Goal: Task Accomplishment & Management: Manage account settings

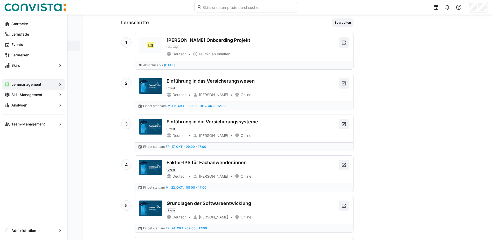
scroll to position [288, 0]
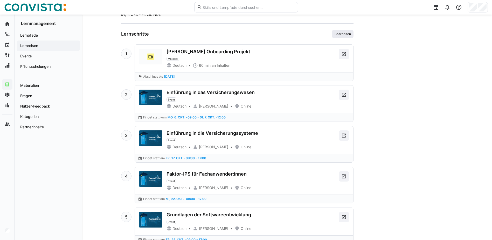
click at [349, 31] on span "Bearbeiten" at bounding box center [343, 34] width 22 height 8
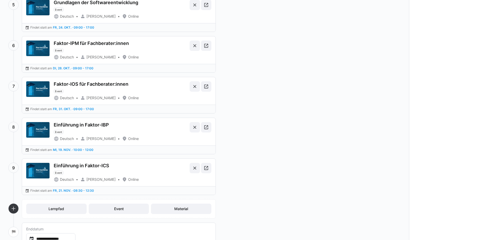
scroll to position [246, 0]
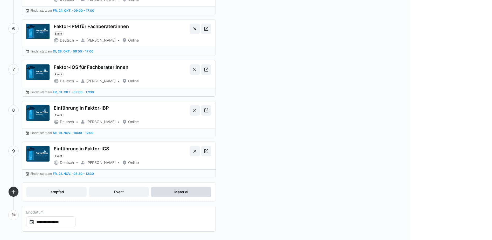
click at [169, 193] on span "Material" at bounding box center [181, 191] width 60 height 10
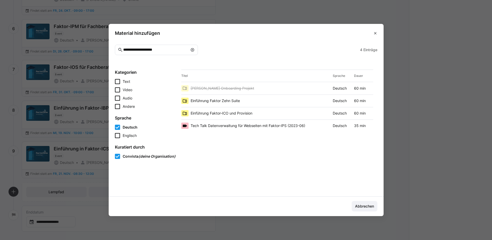
click at [194, 51] on eds-icon at bounding box center [192, 50] width 4 height 4
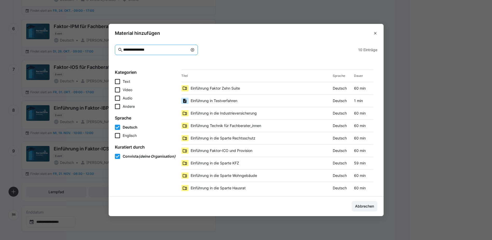
type input "**********"
click at [215, 88] on span "Einführung Faktor Zehn Suite" at bounding box center [215, 88] width 49 height 5
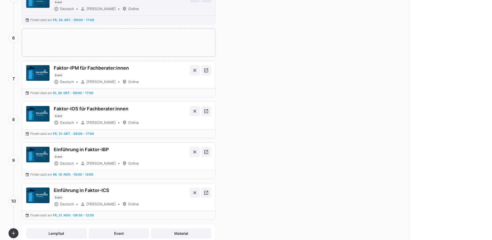
drag, startPoint x: 95, startPoint y: 198, endPoint x: 93, endPoint y: 21, distance: 176.3
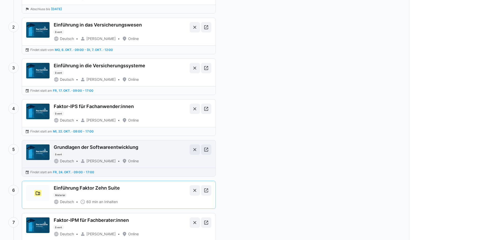
scroll to position [81, 0]
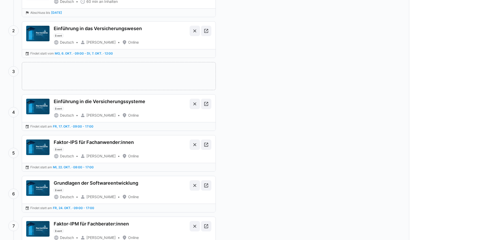
drag, startPoint x: 109, startPoint y: 197, endPoint x: 108, endPoint y: 74, distance: 122.7
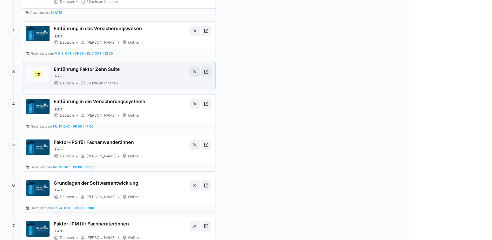
click at [157, 80] on div "Einführung Faktor Zehn Suite Material Deutsch 60 min an Inhalten" at bounding box center [121, 75] width 134 height 19
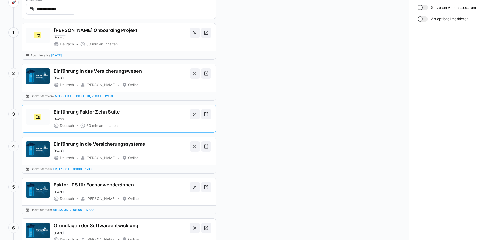
scroll to position [0, 0]
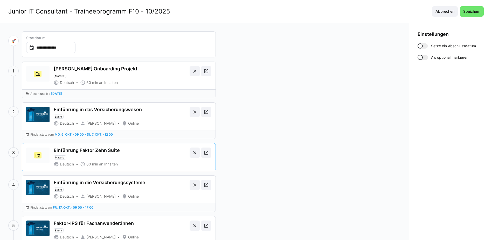
click at [427, 44] on div at bounding box center [422, 45] width 10 height 5
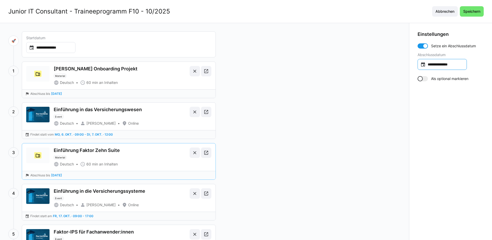
click at [449, 64] on input "**********" at bounding box center [445, 64] width 38 height 5
click at [420, 121] on span "7" at bounding box center [420, 123] width 9 height 9
type input "**********"
click at [469, 9] on span "Speichern" at bounding box center [471, 11] width 19 height 5
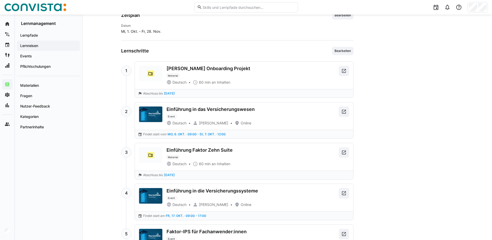
scroll to position [233, 0]
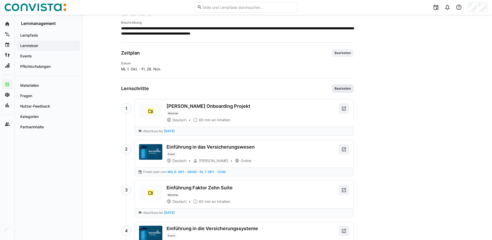
click at [344, 88] on span "Bearbeiten" at bounding box center [342, 88] width 17 height 4
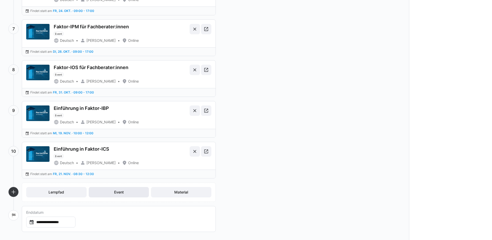
scroll to position [287, 0]
click at [172, 191] on span "Material" at bounding box center [181, 191] width 60 height 10
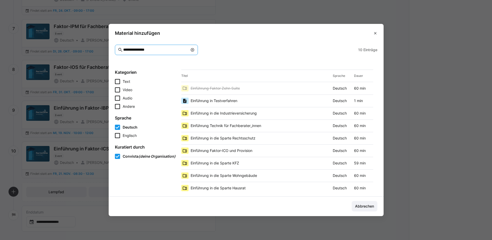
drag, startPoint x: 176, startPoint y: 50, endPoint x: 112, endPoint y: 53, distance: 63.3
click at [112, 53] on section "**********" at bounding box center [246, 118] width 275 height 156
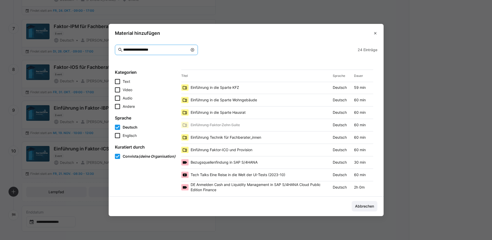
scroll to position [52, 0]
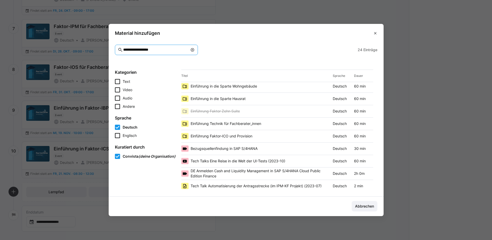
drag, startPoint x: 168, startPoint y: 48, endPoint x: 73, endPoint y: 49, distance: 94.4
click at [73, 49] on eds-dialog "**********" at bounding box center [246, 120] width 492 height 240
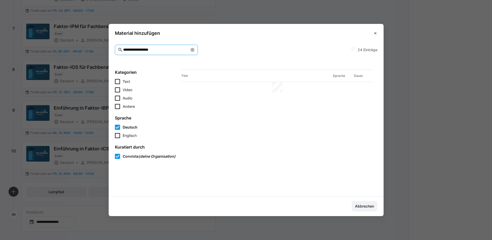
scroll to position [0, 0]
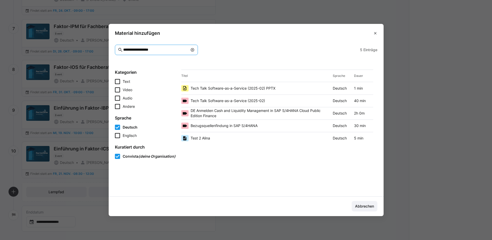
drag, startPoint x: 171, startPoint y: 48, endPoint x: 83, endPoint y: 47, distance: 88.4
click at [83, 47] on eds-dialog "**********" at bounding box center [246, 120] width 492 height 240
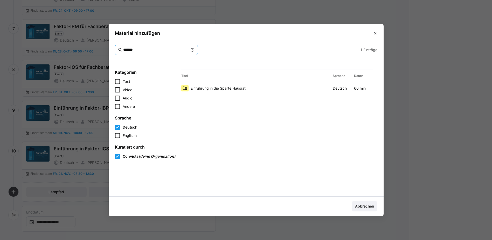
type input "*******"
click at [245, 89] on span "Einführung in die Sparte Hausrat" at bounding box center [218, 88] width 55 height 5
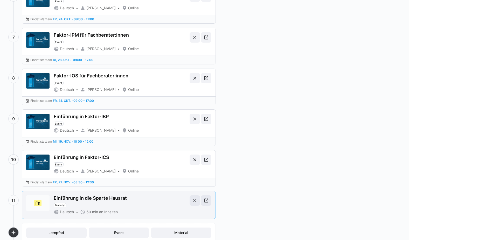
scroll to position [287, 0]
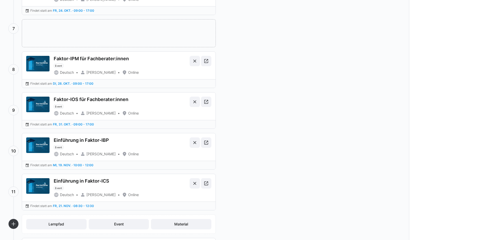
drag, startPoint x: 88, startPoint y: 201, endPoint x: 86, endPoint y: 37, distance: 164.4
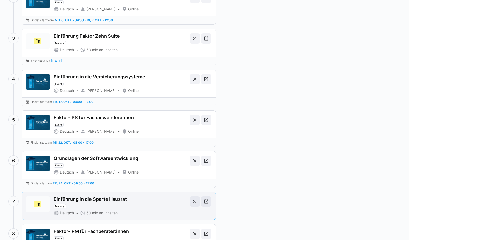
scroll to position [105, 0]
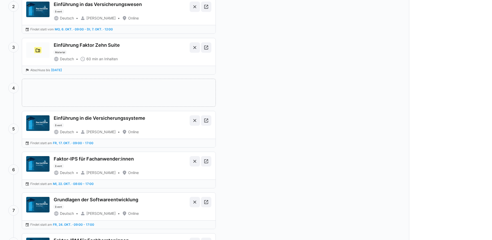
drag, startPoint x: 92, startPoint y: 215, endPoint x: 97, endPoint y: 90, distance: 124.5
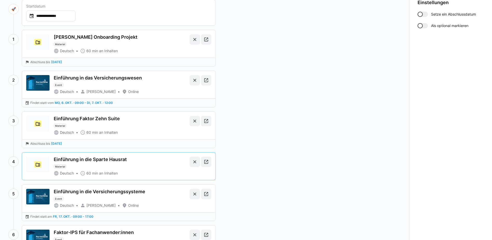
scroll to position [27, 0]
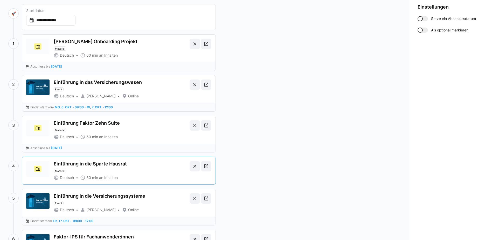
click at [425, 21] on form "Setze ein Abschlussdatum Abschlussdatum Als optional markieren" at bounding box center [450, 24] width 66 height 17
click at [425, 20] on div at bounding box center [422, 18] width 10 height 5
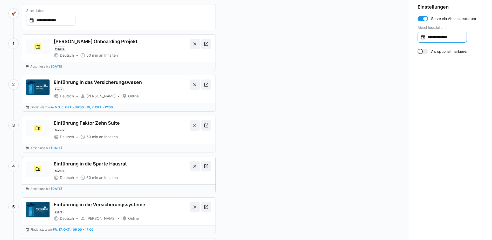
click at [438, 40] on div "**********" at bounding box center [441, 37] width 49 height 11
click at [453, 106] on span "17" at bounding box center [451, 106] width 9 height 9
type input "**********"
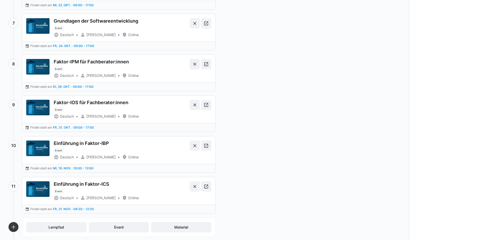
scroll to position [327, 0]
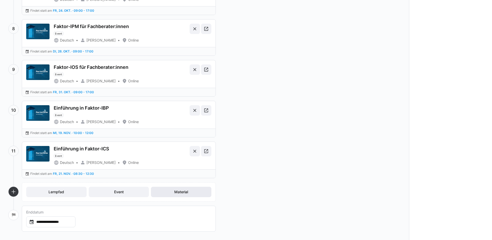
click at [177, 192] on span "Material" at bounding box center [180, 191] width 15 height 5
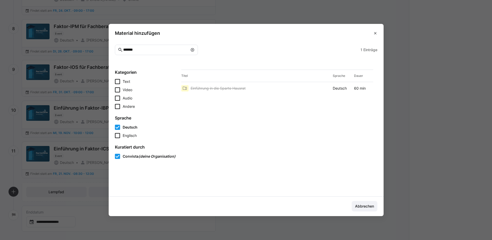
click at [194, 49] on eds-icon at bounding box center [192, 50] width 4 height 4
click at [163, 52] on input "text" at bounding box center [159, 49] width 72 height 5
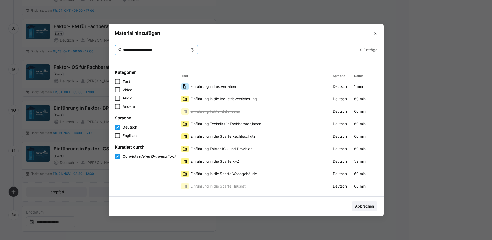
scroll to position [2, 0]
type input "**********"
click at [261, 123] on span "Einführung Technik für Fachberater_innen" at bounding box center [226, 123] width 71 height 5
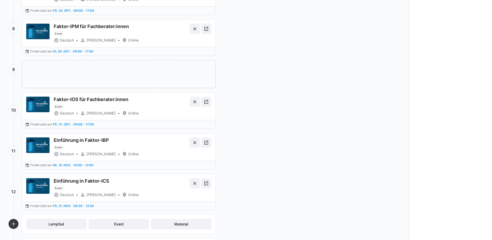
drag, startPoint x: 96, startPoint y: 199, endPoint x: 101, endPoint y: 58, distance: 140.9
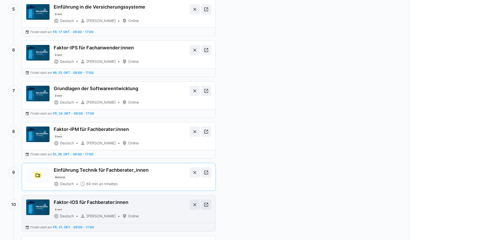
scroll to position [224, 0]
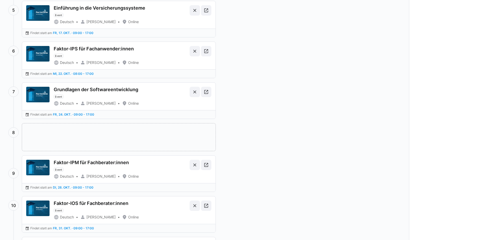
drag, startPoint x: 117, startPoint y: 179, endPoint x: 122, endPoint y: 138, distance: 41.8
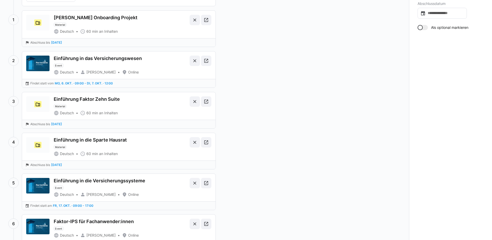
scroll to position [0, 0]
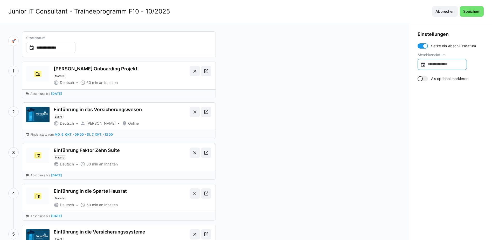
click at [438, 64] on input at bounding box center [445, 64] width 38 height 5
click at [420, 155] on span "28" at bounding box center [420, 154] width 9 height 9
type input "**********"
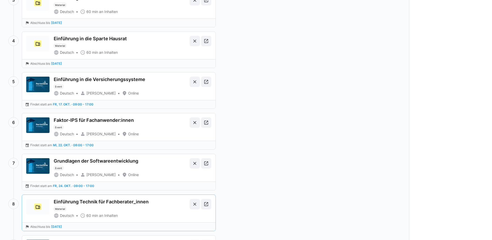
scroll to position [156, 0]
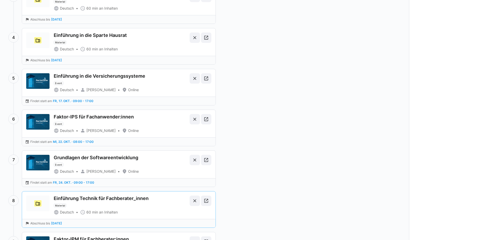
click at [280, 159] on div "**********" at bounding box center [204, 159] width 409 height 584
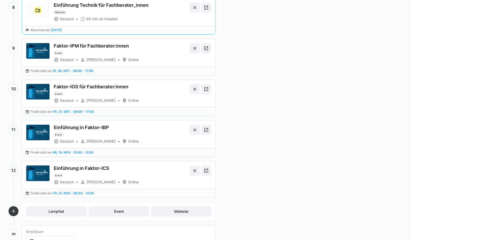
scroll to position [368, 0]
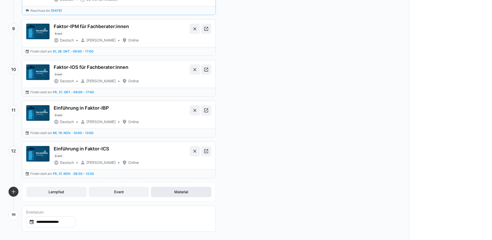
click at [188, 193] on span "Material" at bounding box center [180, 191] width 15 height 5
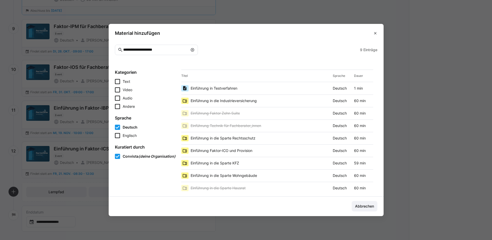
click at [193, 49] on eds-icon at bounding box center [192, 50] width 4 height 4
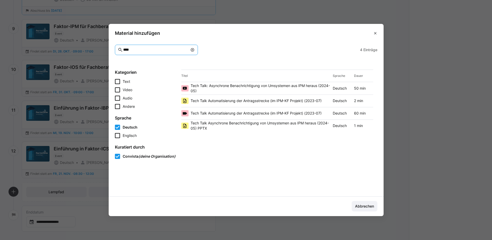
type input "****"
click at [193, 50] on eds-icon at bounding box center [192, 50] width 4 height 4
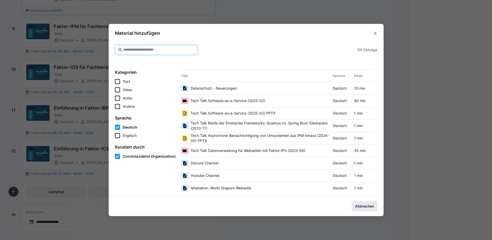
click at [372, 209] on span "Abbrechen" at bounding box center [365, 206] width 26 height 10
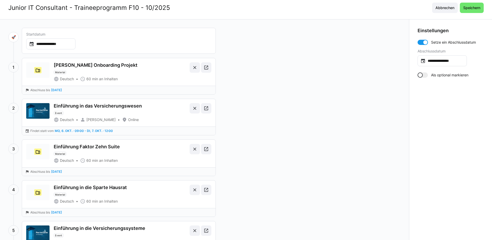
scroll to position [0, 0]
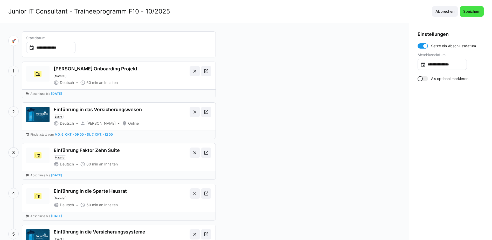
click at [467, 12] on span "Speichern" at bounding box center [471, 11] width 19 height 5
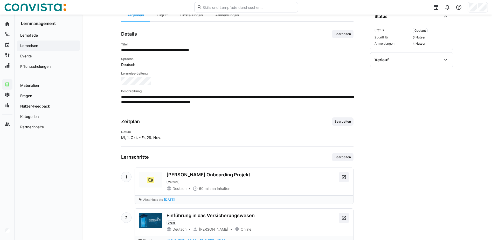
scroll to position [254, 0]
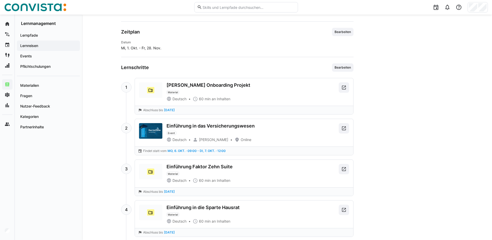
click at [214, 88] on div "Faktor Zehn Onboarding Projekt" at bounding box center [208, 85] width 84 height 6
click at [338, 68] on span "Bearbeiten" at bounding box center [342, 67] width 17 height 4
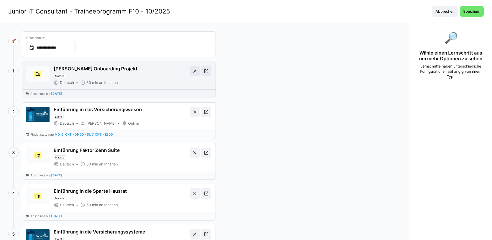
click at [94, 70] on div "Faktor Zehn Onboarding Projekt" at bounding box center [96, 69] width 84 height 6
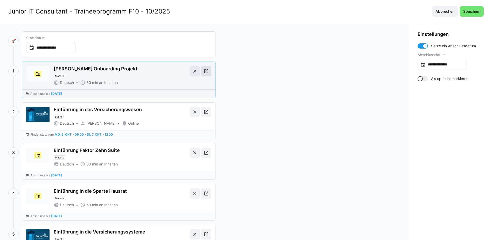
click at [207, 70] on eds-icon at bounding box center [206, 70] width 5 height 5
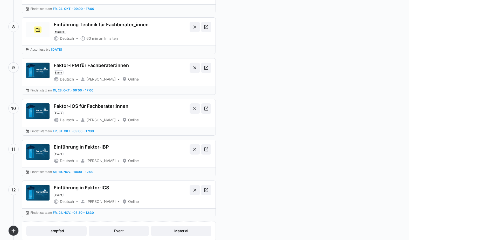
scroll to position [368, 0]
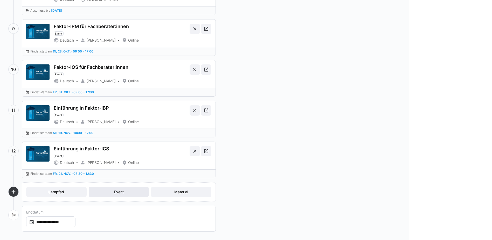
click at [121, 189] on span "Event" at bounding box center [118, 191] width 11 height 5
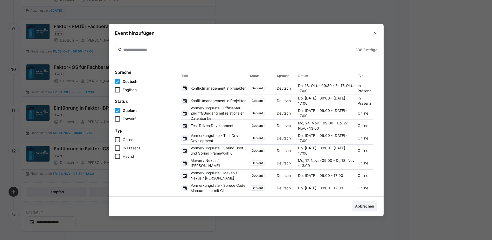
click at [166, 47] on eds-input at bounding box center [156, 50] width 83 height 10
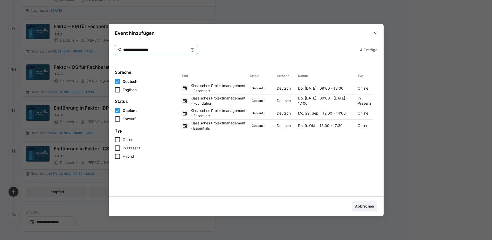
type input "**********"
click at [284, 126] on div "Deutsch" at bounding box center [286, 125] width 19 height 5
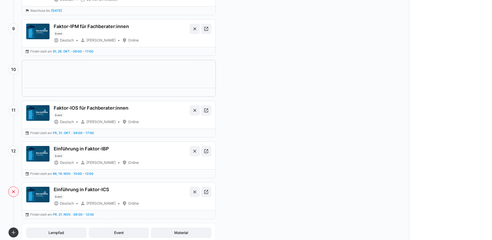
drag, startPoint x: 114, startPoint y: 198, endPoint x: 111, endPoint y: 64, distance: 134.1
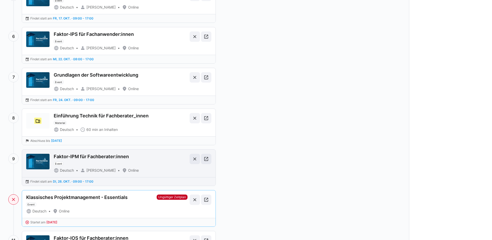
scroll to position [238, 0]
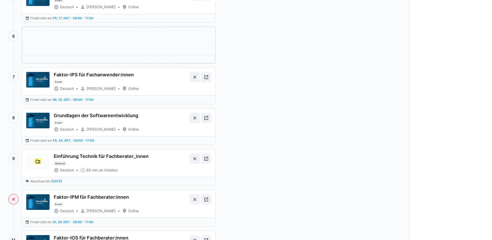
drag, startPoint x: 109, startPoint y: 211, endPoint x: 117, endPoint y: 31, distance: 180.1
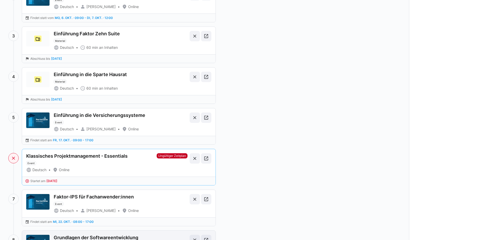
scroll to position [109, 0]
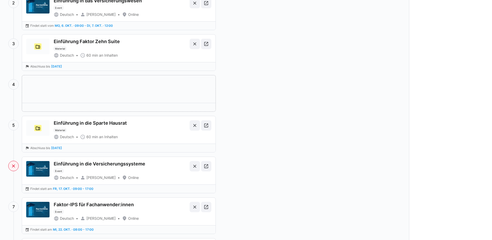
drag, startPoint x: 107, startPoint y: 180, endPoint x: 109, endPoint y: 89, distance: 90.8
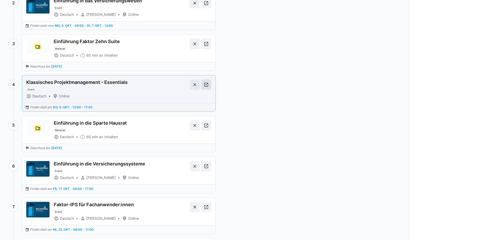
click at [208, 86] on eds-icon at bounding box center [206, 84] width 5 height 5
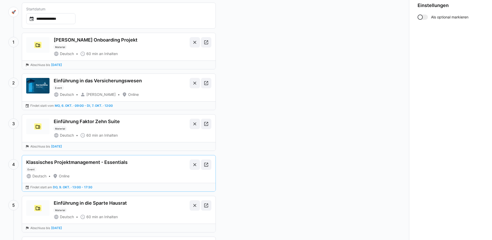
scroll to position [0, 0]
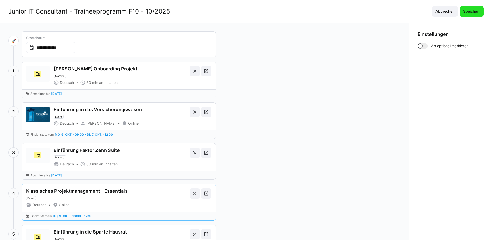
click at [475, 9] on span "Speichern" at bounding box center [471, 11] width 19 height 5
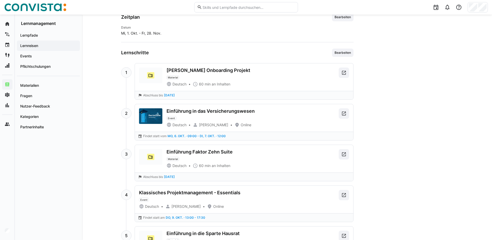
scroll to position [140, 0]
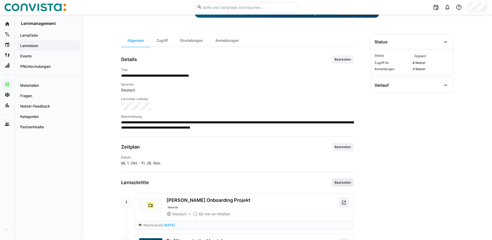
click at [345, 182] on span "Bearbeiten" at bounding box center [342, 182] width 17 height 4
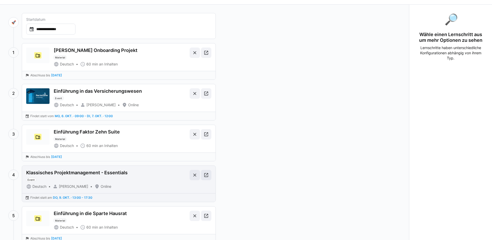
scroll to position [26, 0]
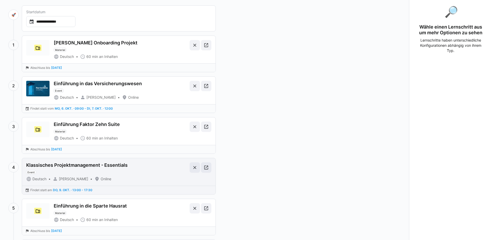
click at [94, 168] on div "Klassisches Projektmanagement - Essentials" at bounding box center [76, 165] width 101 height 6
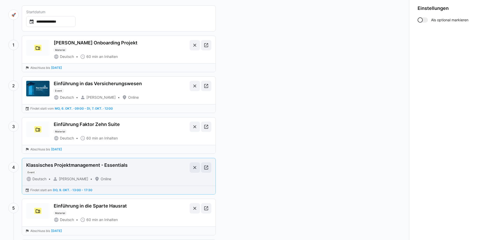
click at [212, 168] on div "Klassisches Projektmanagement - Essentials Event Deutsch Sebastian Mungai Online" at bounding box center [118, 171] width 193 height 27
click at [207, 169] on eds-icon at bounding box center [206, 167] width 5 height 5
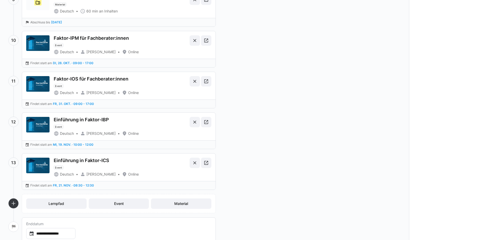
scroll to position [409, 0]
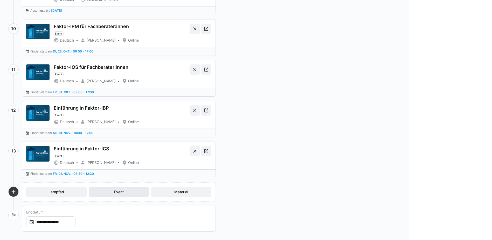
click at [142, 191] on span "Event" at bounding box center [119, 191] width 60 height 10
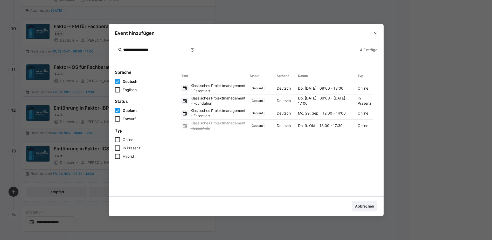
click at [194, 48] on eds-icon at bounding box center [192, 50] width 4 height 4
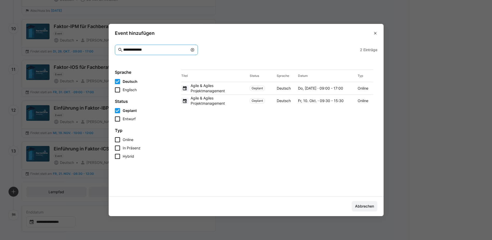
type input "**********"
click at [209, 102] on span "Agile & Agiles Projektmanagement" at bounding box center [219, 100] width 57 height 10
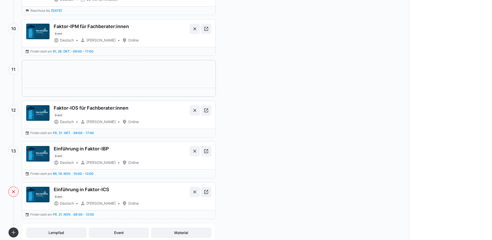
drag, startPoint x: 93, startPoint y: 205, endPoint x: 102, endPoint y: 57, distance: 147.8
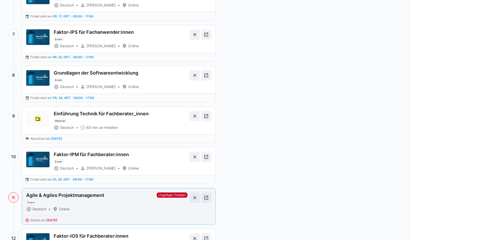
scroll to position [279, 0]
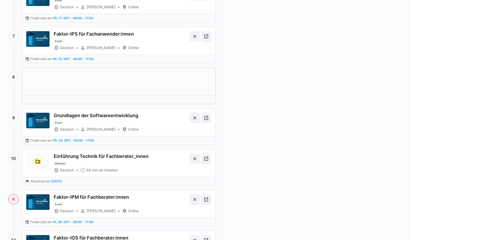
drag, startPoint x: 84, startPoint y: 210, endPoint x: 84, endPoint y: 64, distance: 145.7
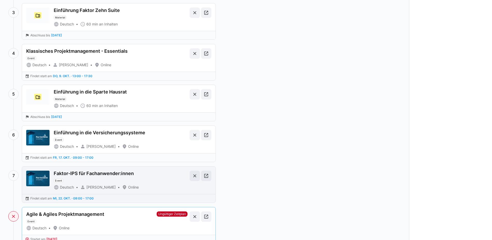
scroll to position [149, 0]
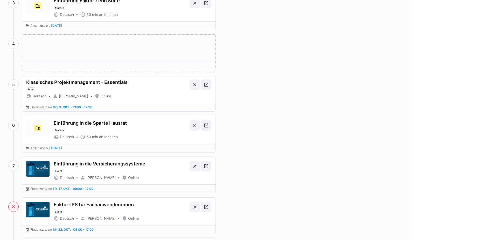
drag, startPoint x: 104, startPoint y: 213, endPoint x: 106, endPoint y: 55, distance: 157.9
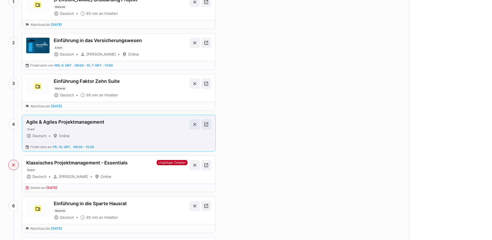
scroll to position [46, 0]
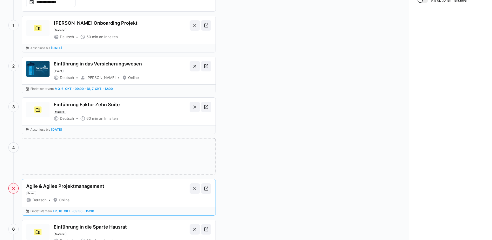
drag, startPoint x: 107, startPoint y: 197, endPoint x: 108, endPoint y: 152, distance: 44.6
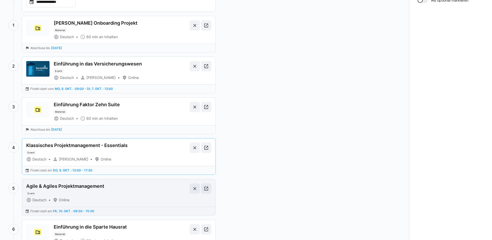
click at [157, 188] on div "Agile & Agiles Projektmanagement Event" at bounding box center [106, 189] width 161 height 12
click at [208, 189] on eds-icon at bounding box center [206, 188] width 5 height 5
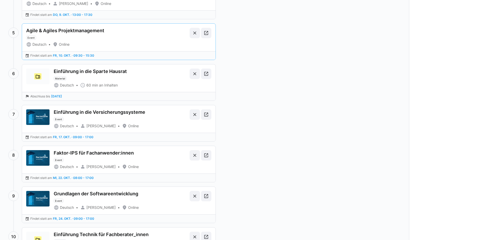
scroll to position [201, 0]
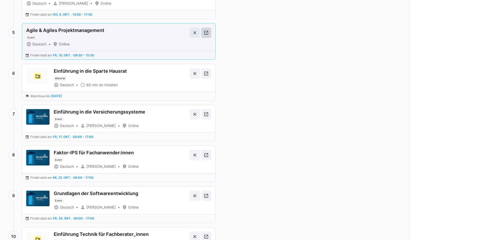
click at [209, 36] on span at bounding box center [206, 32] width 10 height 10
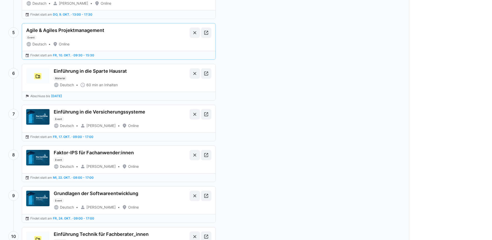
click at [297, 133] on div "**********" at bounding box center [204, 155] width 409 height 666
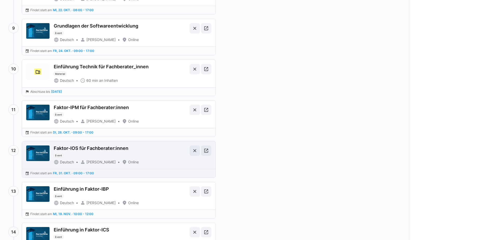
scroll to position [449, 0]
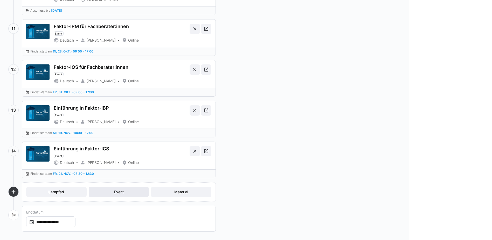
click at [140, 194] on span "Event" at bounding box center [119, 191] width 60 height 10
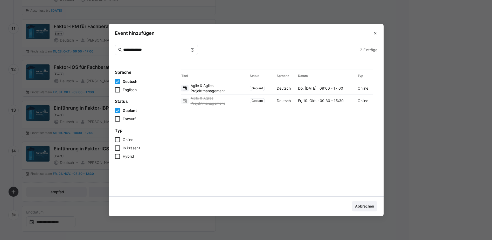
click at [194, 50] on eds-icon at bounding box center [192, 50] width 4 height 4
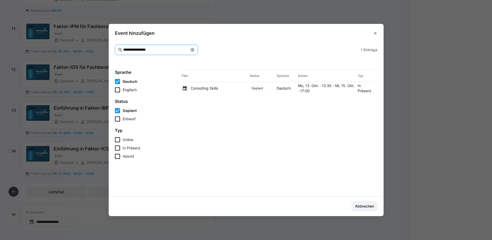
type input "**********"
click at [238, 86] on div "Consulting Skills" at bounding box center [214, 88] width 67 height 6
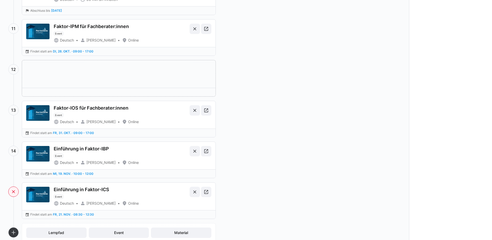
drag, startPoint x: 94, startPoint y: 198, endPoint x: 98, endPoint y: 57, distance: 140.3
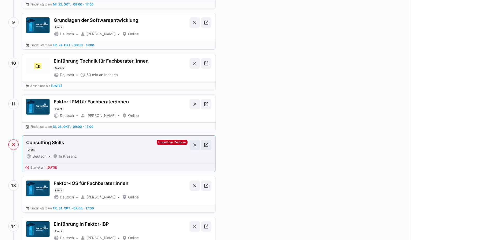
scroll to position [372, 0]
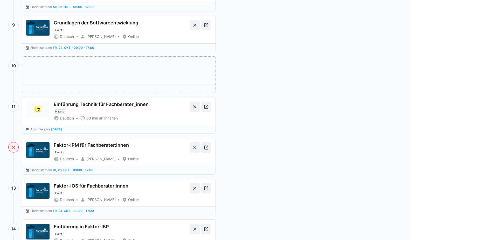
drag, startPoint x: 96, startPoint y: 148, endPoint x: 94, endPoint y: 50, distance: 98.0
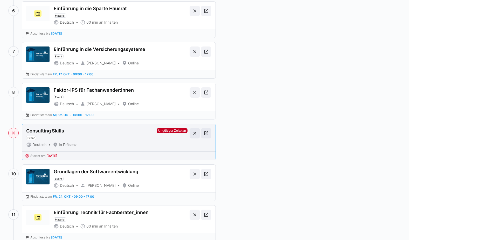
scroll to position [242, 0]
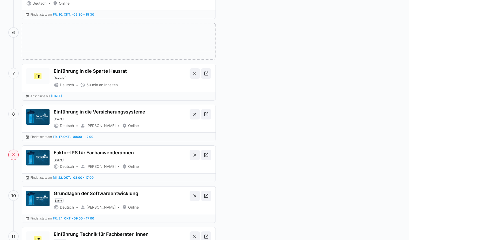
drag, startPoint x: 95, startPoint y: 163, endPoint x: 93, endPoint y: 46, distance: 116.2
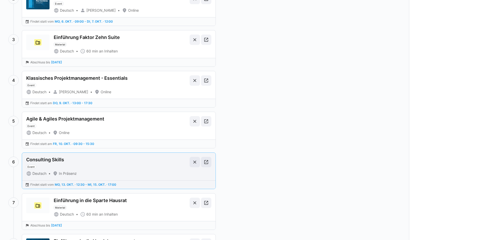
scroll to position [112, 0]
click at [205, 164] on eds-icon at bounding box center [206, 162] width 5 height 5
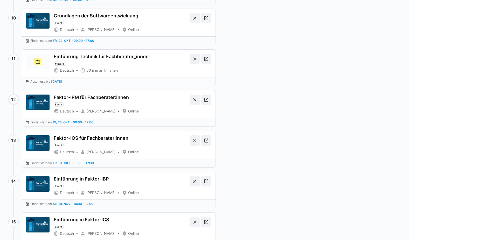
scroll to position [490, 0]
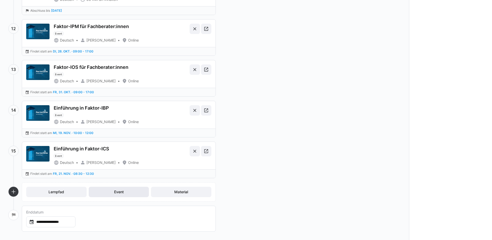
click at [118, 193] on span "Event" at bounding box center [118, 191] width 11 height 5
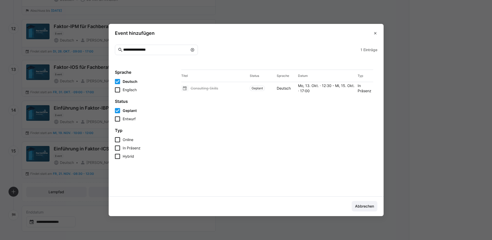
click at [194, 50] on eds-icon at bounding box center [192, 50] width 4 height 4
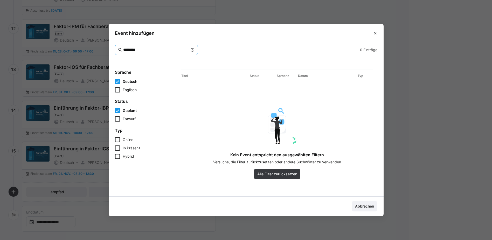
type input "*********"
click at [197, 50] on eds-input "*********" at bounding box center [156, 50] width 83 height 10
click at [194, 50] on eds-icon at bounding box center [192, 50] width 4 height 4
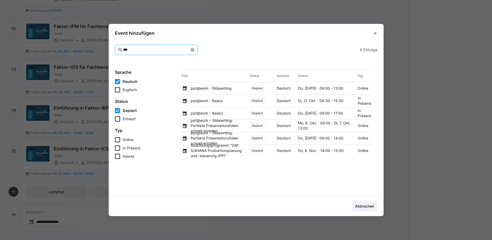
type input "***"
click at [231, 102] on div "ppt@work - Basics" at bounding box center [214, 100] width 67 height 6
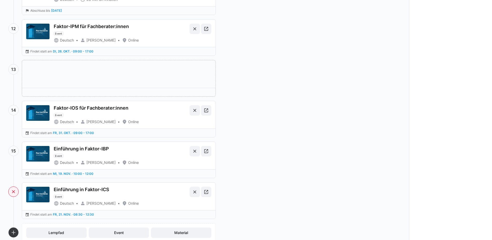
drag, startPoint x: 102, startPoint y: 203, endPoint x: 100, endPoint y: 70, distance: 132.8
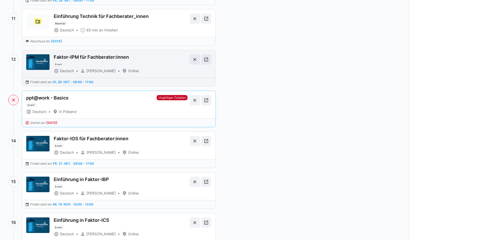
scroll to position [412, 0]
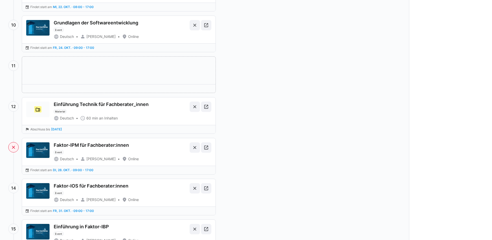
drag, startPoint x: 100, startPoint y: 157, endPoint x: 98, endPoint y: 65, distance: 91.3
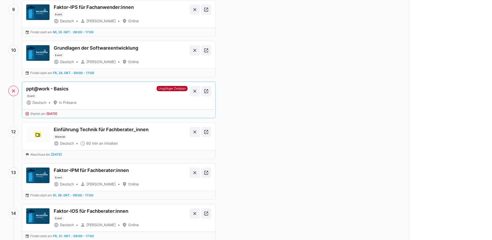
scroll to position [335, 0]
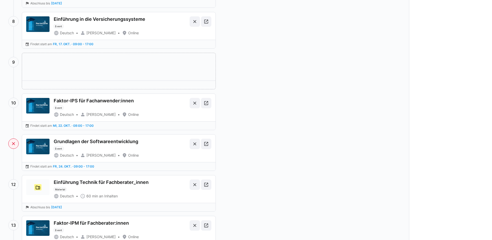
drag, startPoint x: 94, startPoint y: 149, endPoint x: 95, endPoint y: 58, distance: 90.2
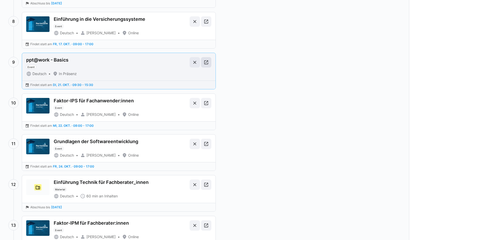
click at [208, 62] on eds-icon at bounding box center [206, 62] width 5 height 5
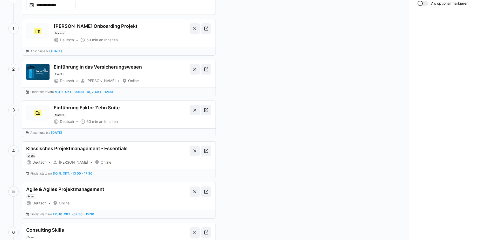
scroll to position [0, 0]
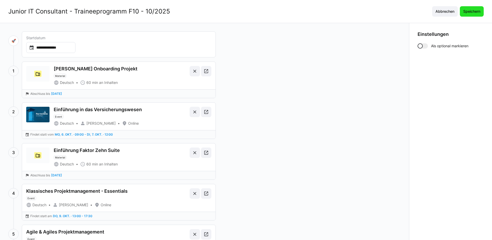
click at [472, 10] on span "Speichern" at bounding box center [471, 11] width 19 height 5
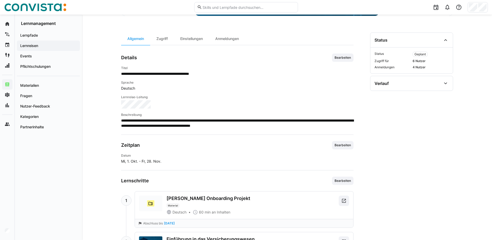
scroll to position [182, 0]
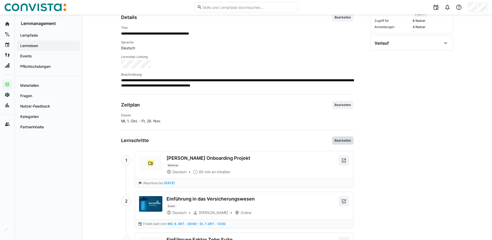
click at [343, 142] on span "Bearbeiten" at bounding box center [342, 140] width 17 height 4
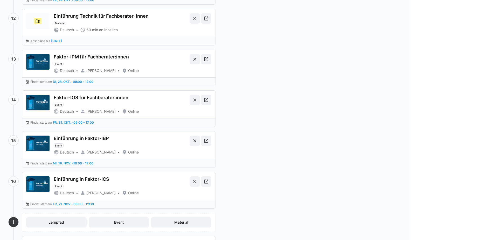
scroll to position [531, 0]
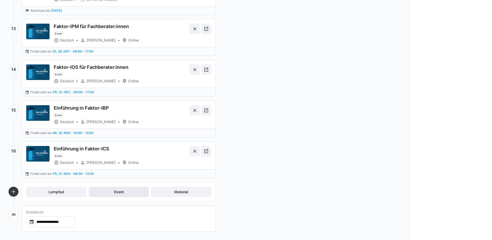
click at [144, 192] on span "Event" at bounding box center [119, 191] width 60 height 10
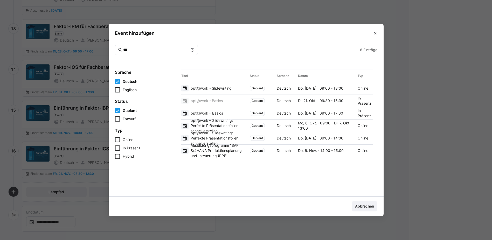
click at [194, 50] on eds-icon at bounding box center [192, 50] width 4 height 4
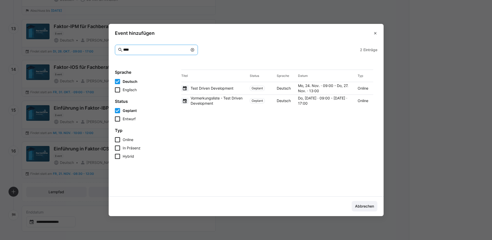
drag, startPoint x: 158, startPoint y: 49, endPoint x: 95, endPoint y: 53, distance: 63.4
click at [96, 53] on eds-dialog "Event hinzufügen **** 2 Einträge Sprache Deutsch Englisch Status Geplant Entwur…" at bounding box center [246, 120] width 492 height 240
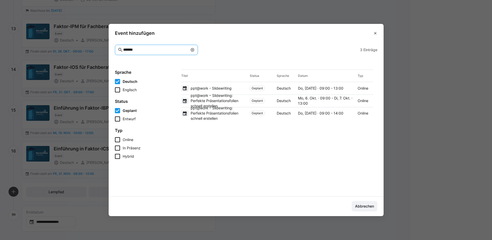
type input "*******"
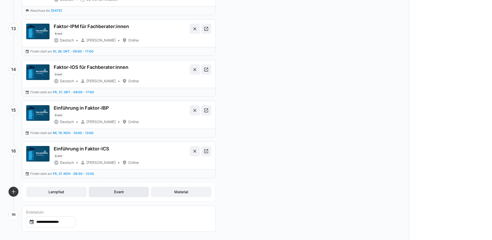
click at [119, 196] on span "Event" at bounding box center [119, 191] width 60 height 10
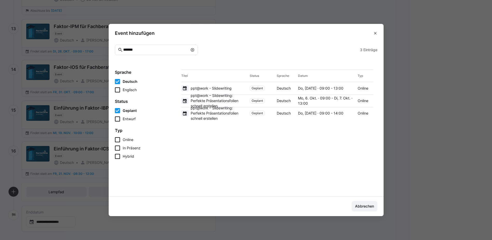
click at [194, 50] on eds-icon at bounding box center [192, 50] width 4 height 4
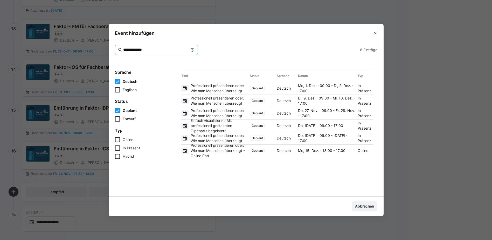
type input "**********"
click at [314, 87] on div "Mo, 1. Dez. · 09:00 - Di, 2. Dez. · 17:00" at bounding box center [327, 88] width 58 height 10
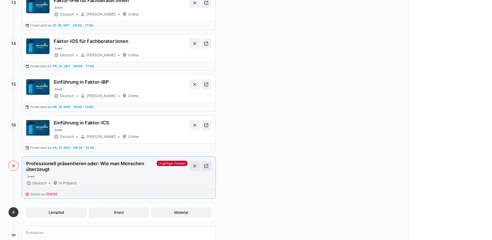
scroll to position [577, 0]
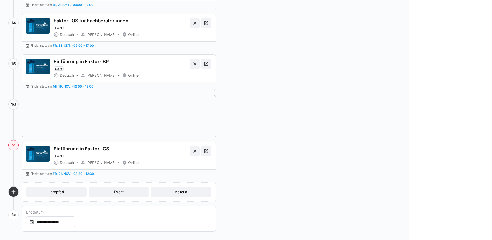
drag, startPoint x: 120, startPoint y: 162, endPoint x: 121, endPoint y: 109, distance: 52.7
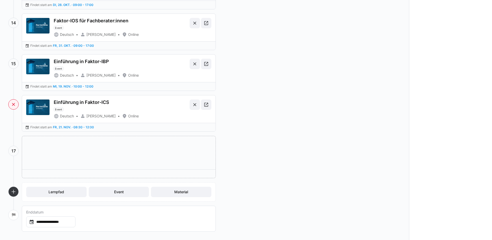
drag, startPoint x: 122, startPoint y: 105, endPoint x: 126, endPoint y: 161, distance: 56.4
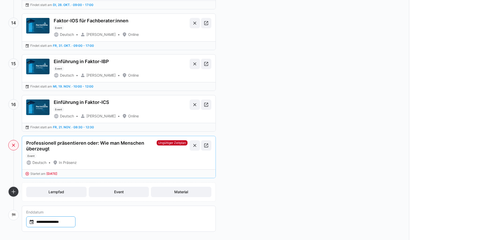
click at [73, 222] on input "**********" at bounding box center [53, 221] width 38 height 5
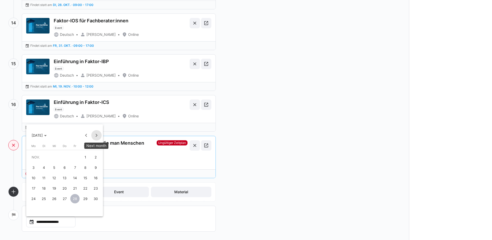
click at [94, 134] on span "Next month" at bounding box center [96, 135] width 10 height 10
click at [53, 168] on span "3" at bounding box center [54, 167] width 9 height 9
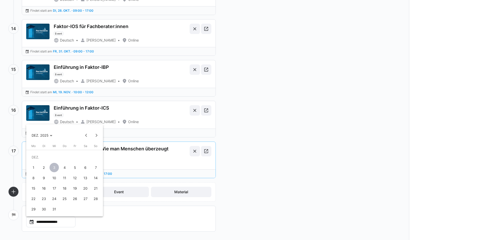
scroll to position [572, 0]
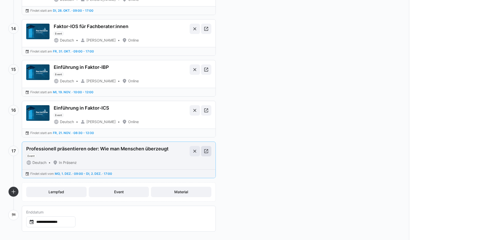
click at [205, 153] on eds-icon at bounding box center [206, 150] width 5 height 5
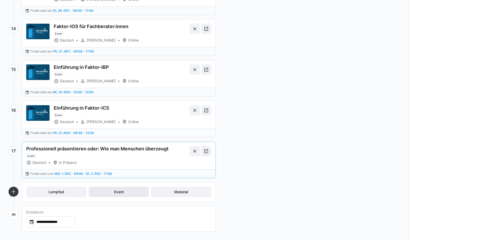
click at [116, 191] on span "Event" at bounding box center [118, 191] width 11 height 5
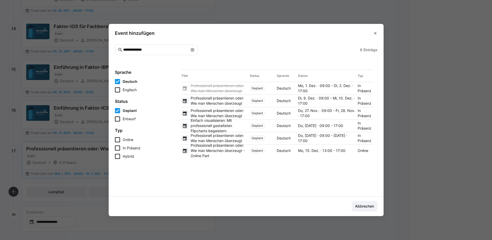
click at [322, 151] on div "Mo, 15. Dez. · 13:00 - 17:00" at bounding box center [327, 150] width 58 height 5
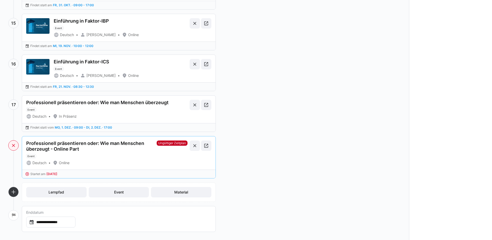
scroll to position [618, 0]
click at [60, 223] on input "**********" at bounding box center [53, 221] width 38 height 5
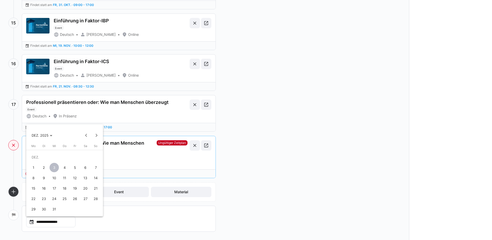
click at [34, 190] on span "15" at bounding box center [33, 187] width 9 height 9
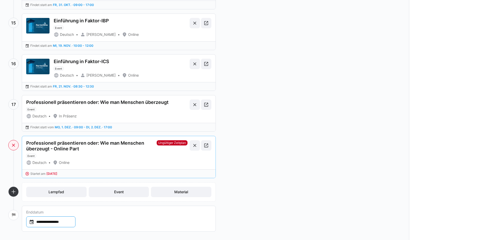
click at [61, 220] on input "**********" at bounding box center [53, 221] width 38 height 5
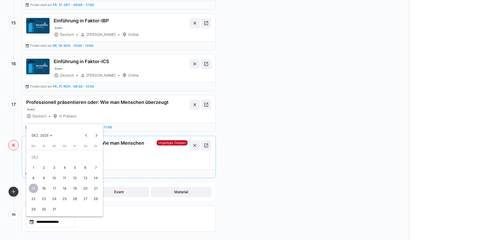
click at [45, 189] on span "16" at bounding box center [43, 187] width 9 height 9
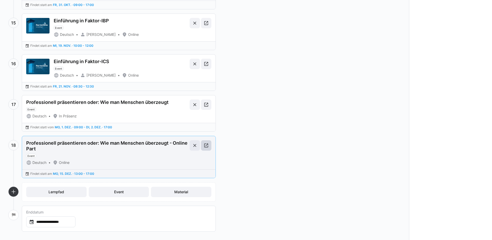
click at [206, 147] on eds-icon at bounding box center [206, 145] width 5 height 5
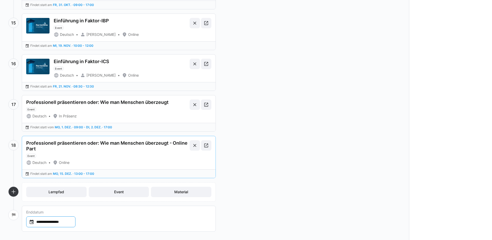
click at [65, 222] on input "**********" at bounding box center [53, 221] width 38 height 5
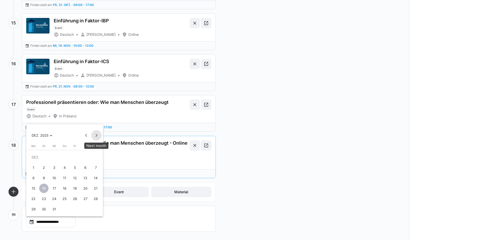
click at [96, 135] on span "Next month" at bounding box center [96, 135] width 10 height 10
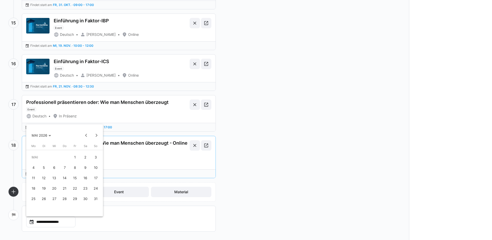
click at [76, 156] on span "1" at bounding box center [74, 156] width 9 height 9
type input "**********"
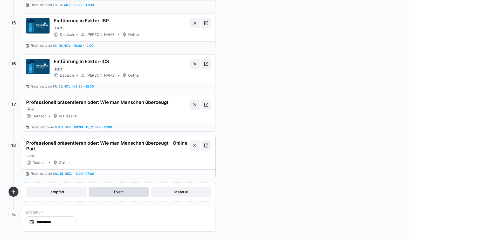
click at [108, 189] on span "Event" at bounding box center [119, 191] width 60 height 10
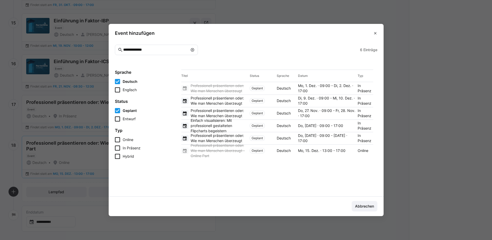
click at [194, 49] on eds-icon at bounding box center [192, 50] width 4 height 4
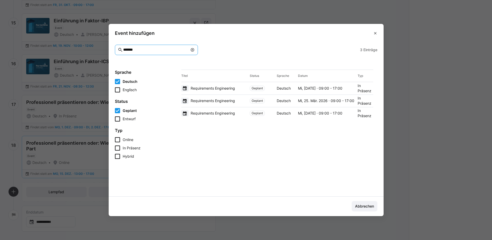
type input "*******"
click at [377, 33] on eds-icon at bounding box center [375, 33] width 4 height 4
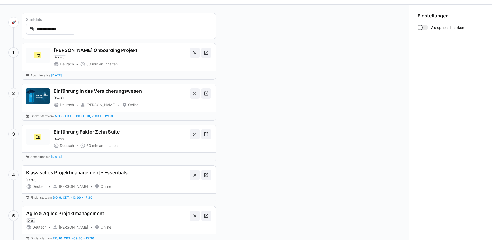
scroll to position [0, 0]
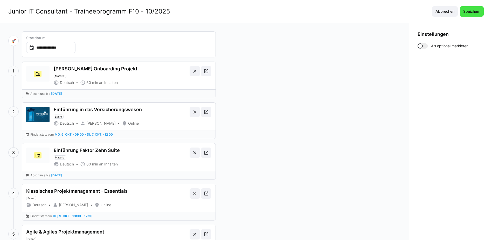
click at [468, 10] on span "Speichern" at bounding box center [471, 11] width 19 height 5
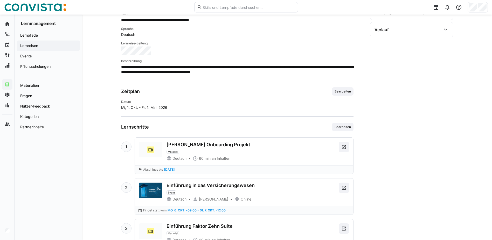
scroll to position [207, 0]
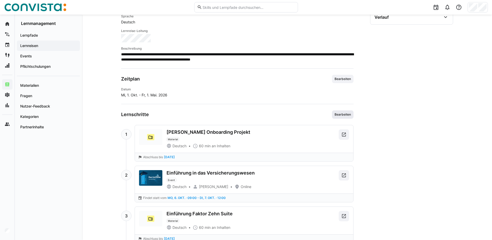
click at [345, 115] on span "Bearbeiten" at bounding box center [342, 114] width 17 height 4
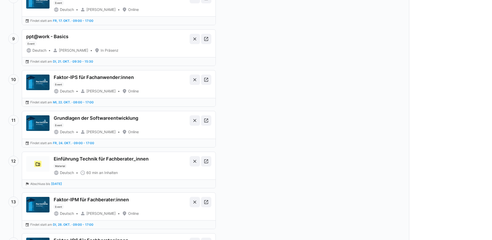
scroll to position [618, 0]
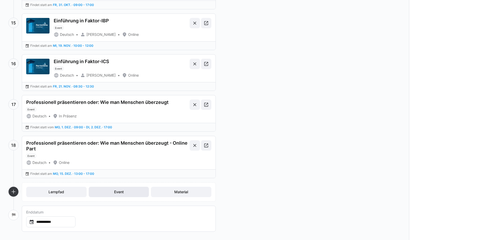
click at [126, 195] on span "Event" at bounding box center [119, 191] width 60 height 10
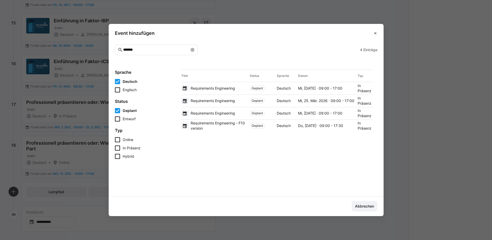
click at [228, 126] on span "Requirements Engineering - F10 version" at bounding box center [219, 125] width 57 height 10
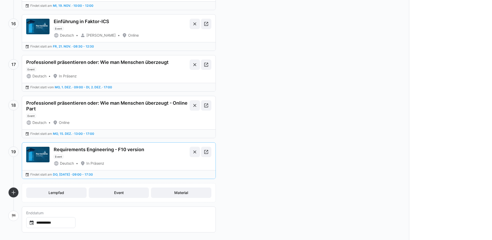
scroll to position [659, 0]
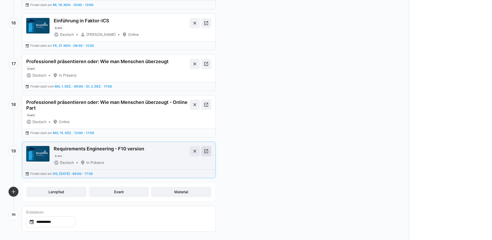
click at [208, 154] on span at bounding box center [206, 151] width 10 height 10
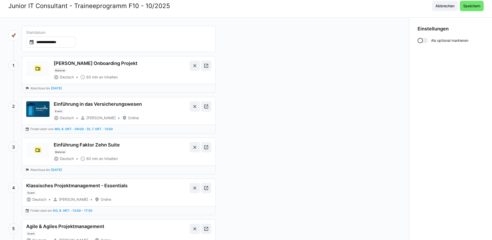
scroll to position [0, 0]
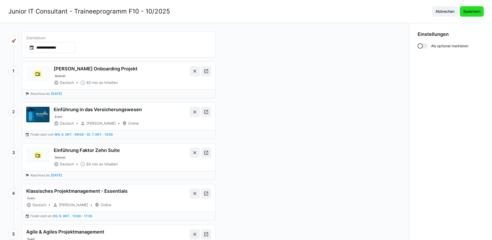
click at [470, 11] on span "Speichern" at bounding box center [471, 11] width 19 height 5
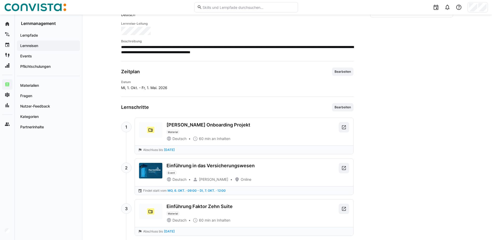
scroll to position [150, 0]
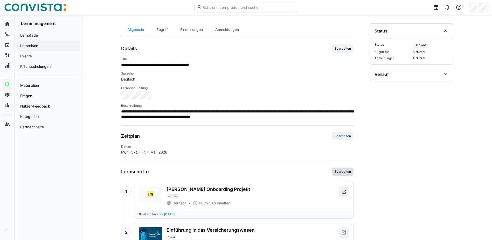
click at [349, 172] on span "Bearbeiten" at bounding box center [342, 171] width 17 height 4
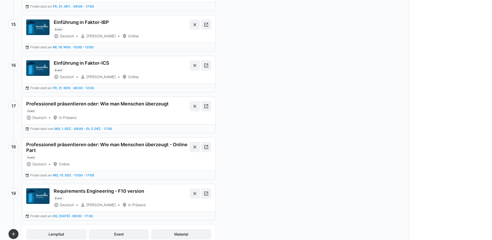
scroll to position [659, 0]
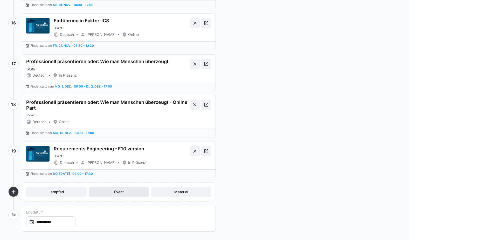
click at [118, 191] on span "Event" at bounding box center [118, 191] width 11 height 5
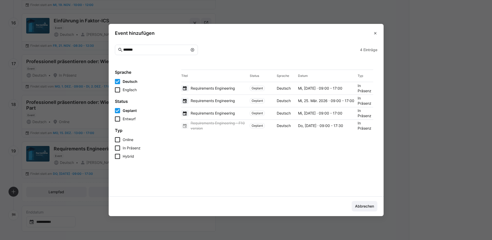
click at [195, 50] on span at bounding box center [192, 49] width 5 height 5
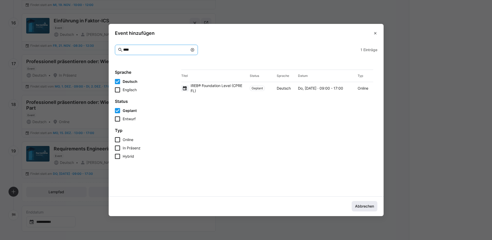
type input "****"
click at [368, 204] on span "Abbrechen" at bounding box center [364, 205] width 20 height 5
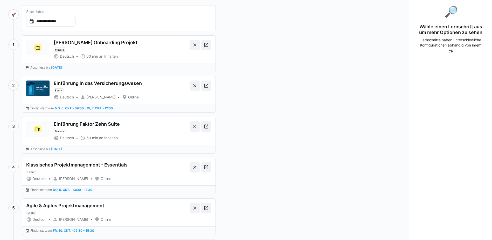
scroll to position [0, 0]
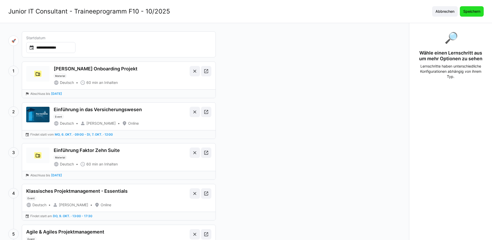
click at [478, 11] on span "Speichern" at bounding box center [471, 11] width 19 height 5
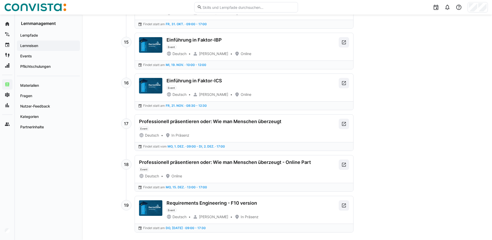
scroll to position [876, 0]
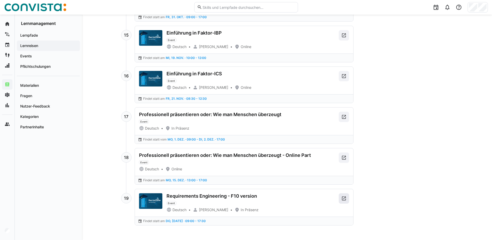
click at [339, 200] on span at bounding box center [344, 198] width 10 height 10
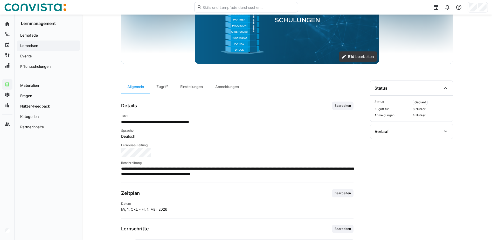
scroll to position [21, 0]
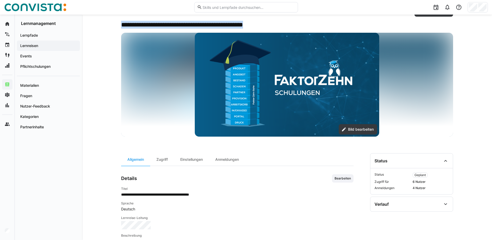
drag, startPoint x: 122, startPoint y: 25, endPoint x: 293, endPoint y: 24, distance: 171.7
click at [293, 24] on div "**********" at bounding box center [287, 25] width 332 height 8
copy h2 "**********"
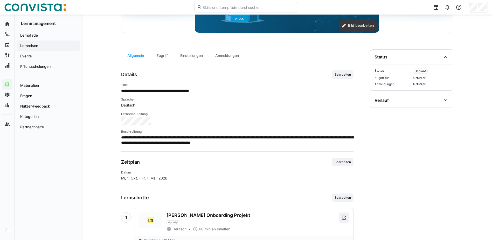
scroll to position [150, 0]
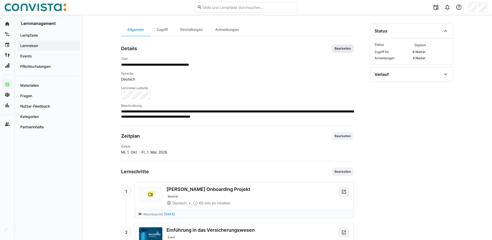
click at [345, 45] on span "Bearbeiten" at bounding box center [343, 48] width 22 height 8
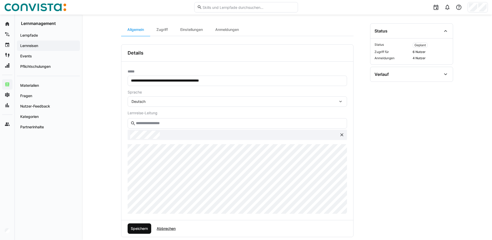
click at [137, 227] on span "Speichern" at bounding box center [139, 228] width 19 height 5
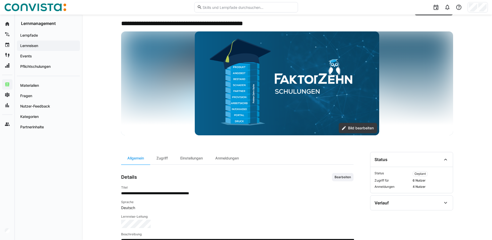
scroll to position [0, 0]
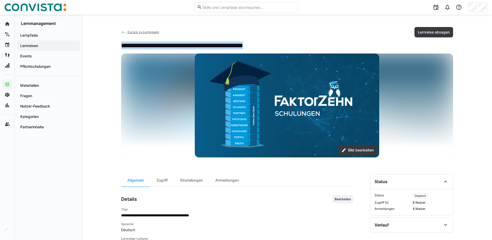
drag, startPoint x: 121, startPoint y: 46, endPoint x: 283, endPoint y: 41, distance: 161.6
click at [283, 41] on app-details-header "**********" at bounding box center [287, 92] width 332 height 130
copy h2 "**********"
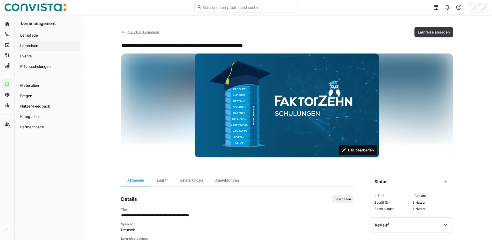
click at [353, 153] on span "Bild bearbeiten" at bounding box center [358, 150] width 38 height 10
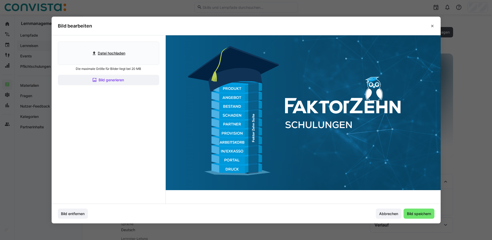
click at [268, 123] on img at bounding box center [303, 112] width 275 height 155
click at [82, 214] on span "Bild entfernen" at bounding box center [72, 213] width 25 height 5
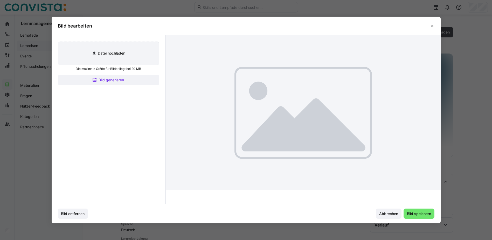
click at [104, 48] on input "file" at bounding box center [108, 53] width 101 height 23
type input "C:\fakepath\LinkedIn_Background_1.png"
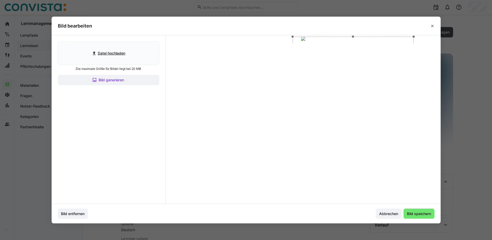
drag, startPoint x: 307, startPoint y: 82, endPoint x: 357, endPoint y: 82, distance: 50.1
click at [357, 82] on div at bounding box center [352, 71] width 121 height 68
drag, startPoint x: 294, startPoint y: 71, endPoint x: 198, endPoint y: 72, distance: 96.0
click at [198, 42] on div at bounding box center [303, 39] width 272 height 5
click at [419, 214] on span "Bild speichern" at bounding box center [419, 213] width 26 height 5
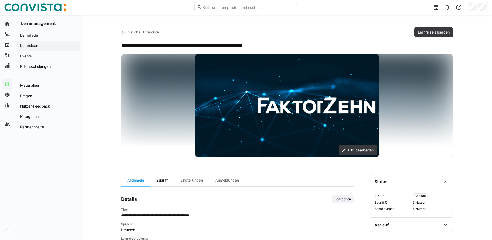
click at [162, 176] on div "Zugriff" at bounding box center [162, 180] width 24 height 12
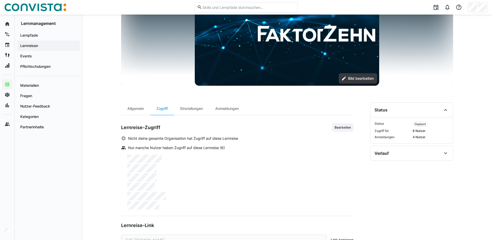
scroll to position [92, 0]
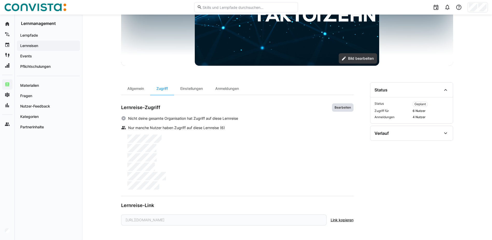
click at [344, 108] on span "Bearbeiten" at bounding box center [342, 107] width 17 height 4
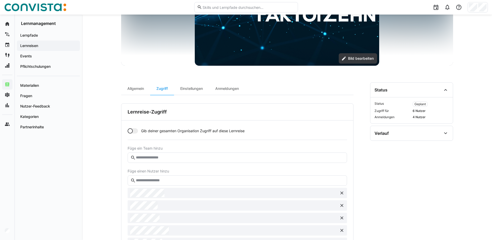
click at [170, 181] on input "text" at bounding box center [239, 180] width 208 height 5
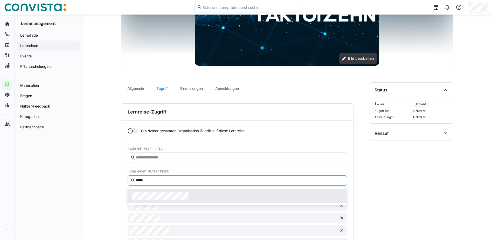
type input "*****"
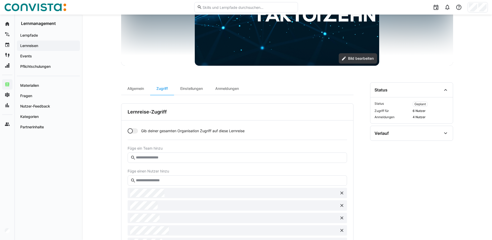
click at [173, 177] on eds-input at bounding box center [237, 180] width 219 height 10
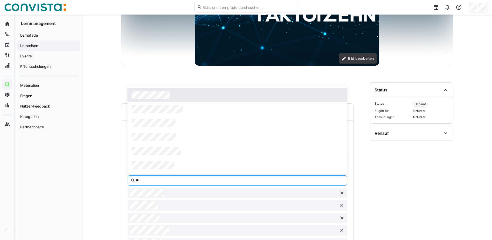
type input "**"
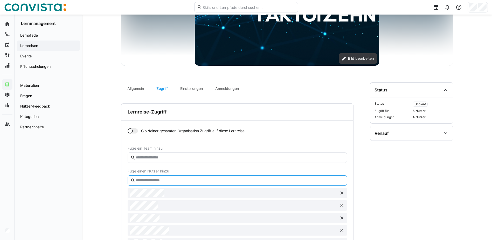
click at [179, 179] on input "text" at bounding box center [239, 180] width 208 height 5
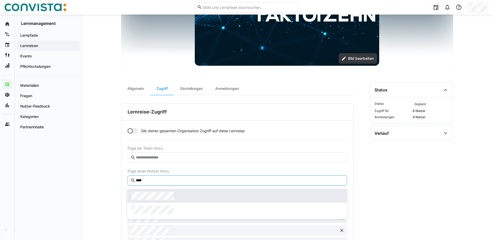
type input "****"
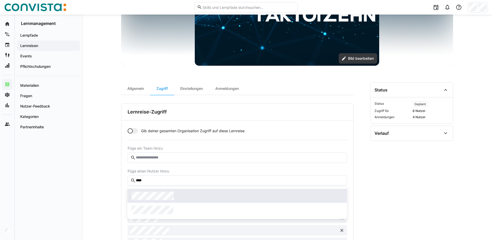
click at [189, 199] on div at bounding box center [237, 195] width 211 height 8
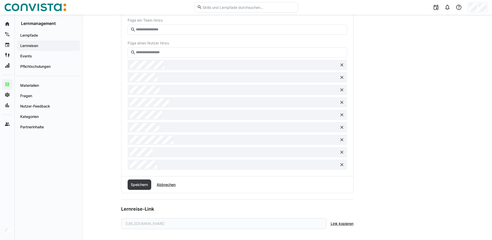
scroll to position [221, 0]
click at [143, 183] on span "Speichern" at bounding box center [139, 182] width 19 height 5
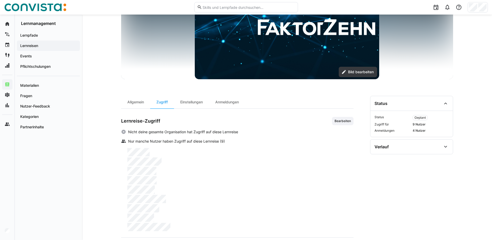
scroll to position [0, 0]
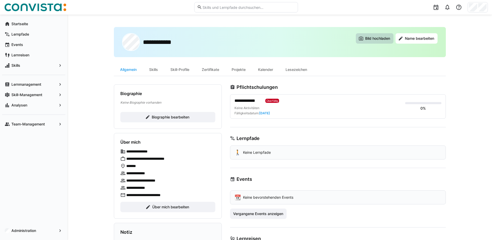
click at [381, 34] on span "Bild hochladen" at bounding box center [375, 38] width 38 height 10
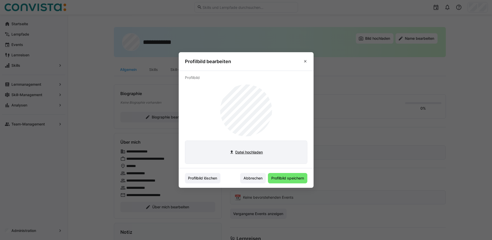
click at [248, 154] on input "file" at bounding box center [246, 152] width 122 height 23
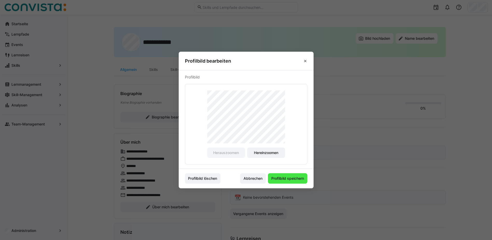
click at [289, 180] on span "Profilbild speichern" at bounding box center [287, 178] width 34 height 5
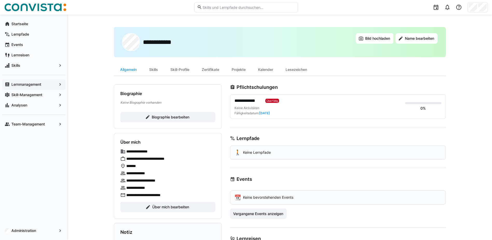
click at [0, 0] on app-navigation-label "Lernmanagement" at bounding box center [0, 0] width 0 height 0
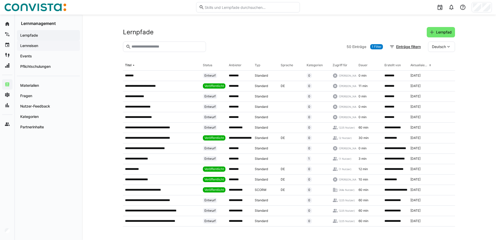
click at [43, 45] on span "Lernreisen" at bounding box center [48, 45] width 58 height 5
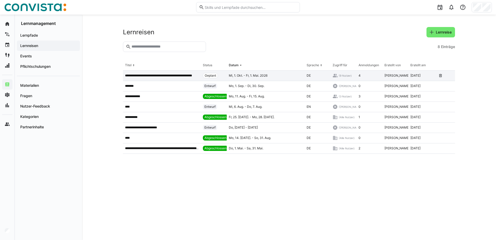
click at [171, 76] on p "**********" at bounding box center [162, 75] width 74 height 4
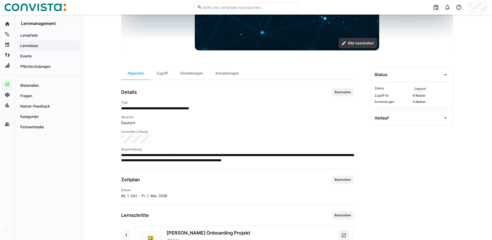
scroll to position [130, 0]
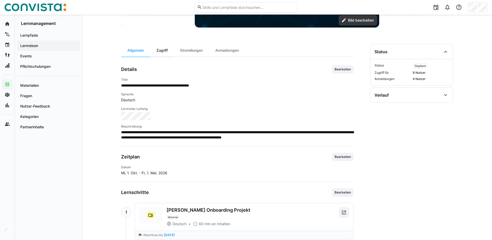
click at [165, 52] on div "Zugriff" at bounding box center [162, 50] width 24 height 12
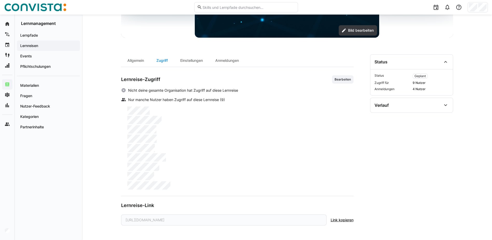
scroll to position [120, 0]
click at [202, 61] on div "Einstellungen" at bounding box center [191, 60] width 35 height 12
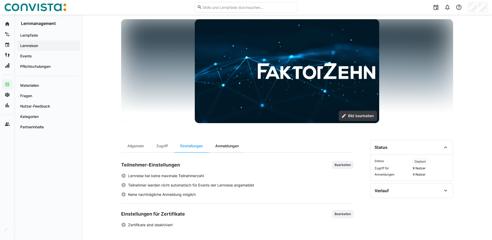
click at [231, 149] on div "Anmeldungen" at bounding box center [227, 146] width 36 height 12
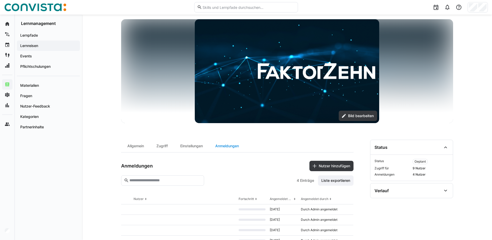
scroll to position [53, 0]
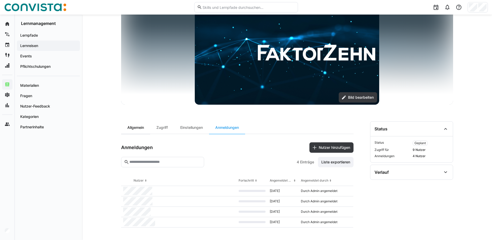
click at [135, 131] on div "Allgemein" at bounding box center [135, 127] width 29 height 12
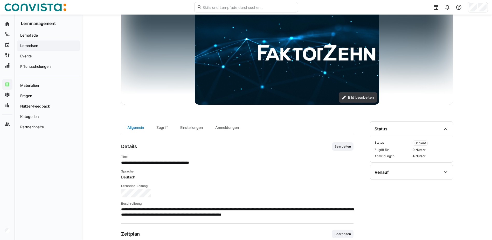
scroll to position [130, 0]
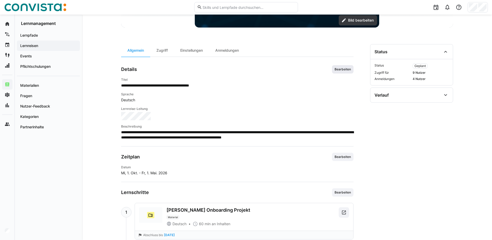
click at [344, 70] on span "Bearbeiten" at bounding box center [342, 69] width 17 height 4
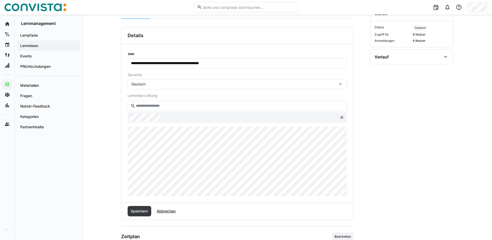
scroll to position [182, 0]
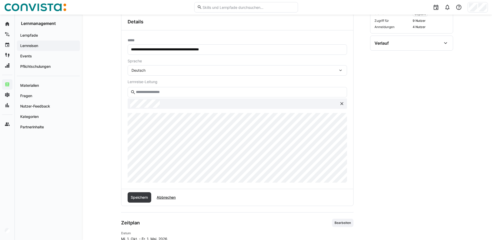
click at [137, 190] on div "Speichern Abbrechen" at bounding box center [237, 197] width 232 height 17
click at [138, 196] on span "Speichern" at bounding box center [139, 196] width 19 height 5
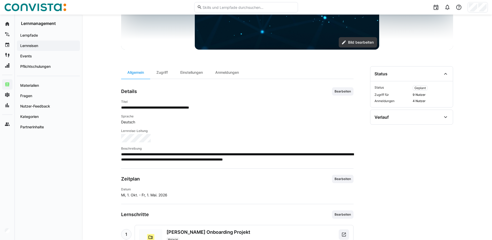
scroll to position [78, 0]
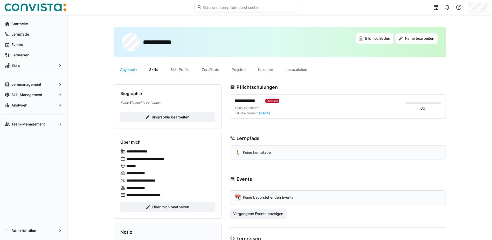
click at [157, 68] on div "Skills" at bounding box center [153, 69] width 21 height 12
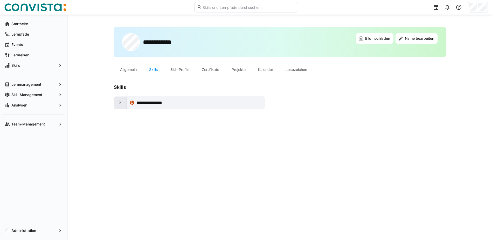
click at [120, 99] on div at bounding box center [120, 102] width 12 height 12
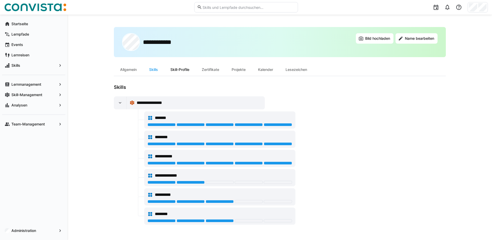
click at [185, 72] on div "Skill-Profile" at bounding box center [179, 69] width 31 height 12
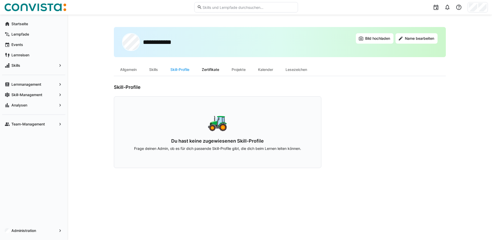
click at [208, 66] on div "Zertifikate" at bounding box center [211, 69] width 30 height 12
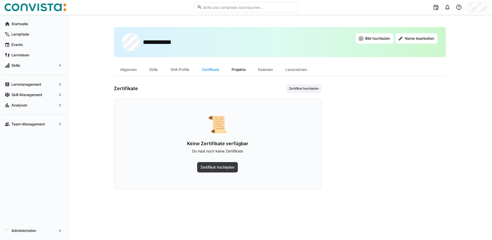
click at [234, 71] on div "Projekte" at bounding box center [238, 69] width 26 height 12
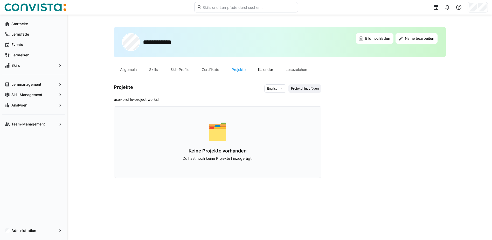
click at [270, 69] on div "Kalender" at bounding box center [265, 69] width 27 height 12
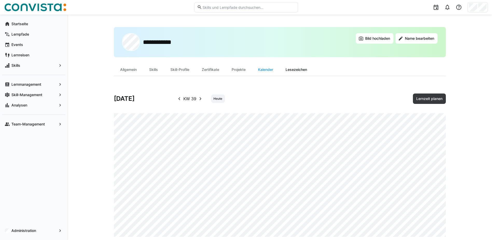
click at [313, 71] on div "Lesezeichen" at bounding box center [296, 69] width 34 height 12
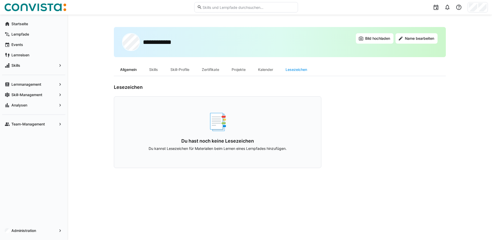
click at [130, 69] on div "Allgemein" at bounding box center [128, 69] width 29 height 12
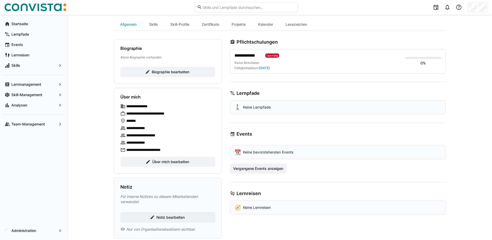
scroll to position [56, 0]
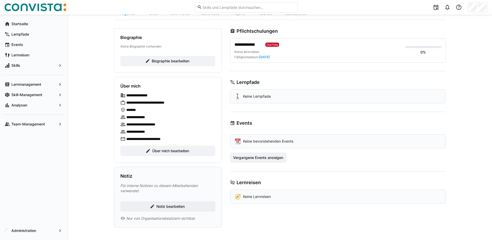
click at [306, 40] on div "**********" at bounding box center [338, 50] width 216 height 24
click at [263, 48] on div "**********" at bounding box center [317, 50] width 166 height 18
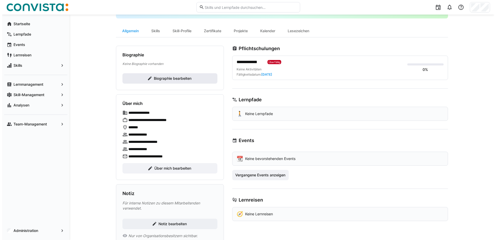
scroll to position [0, 0]
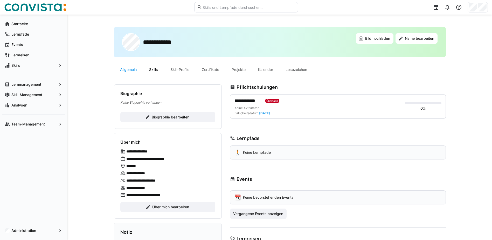
click at [157, 69] on div "Skills" at bounding box center [153, 69] width 21 height 12
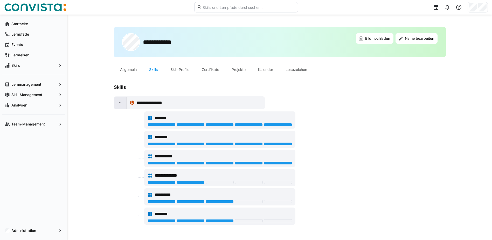
click at [121, 102] on eds-icon at bounding box center [119, 102] width 5 height 5
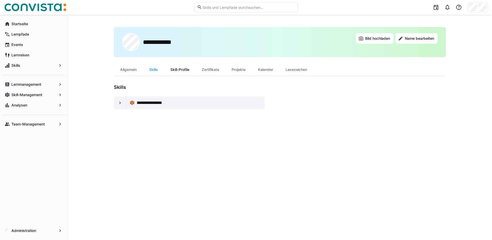
click at [168, 73] on div "Skill-Profile" at bounding box center [179, 69] width 31 height 12
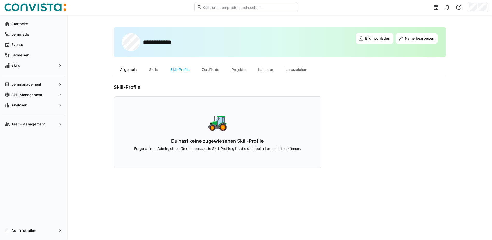
drag, startPoint x: 120, startPoint y: 70, endPoint x: 118, endPoint y: 74, distance: 4.9
click at [119, 72] on div "Allgemein" at bounding box center [128, 69] width 29 height 12
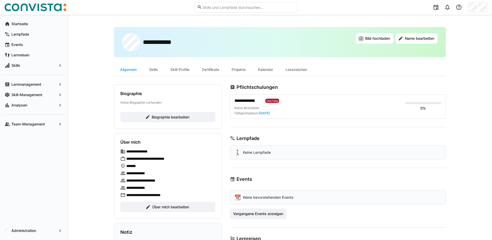
click at [214, 9] on input "text" at bounding box center [248, 7] width 93 height 5
click at [33, 90] on div "Skill-Management" at bounding box center [33, 94] width 63 height 10
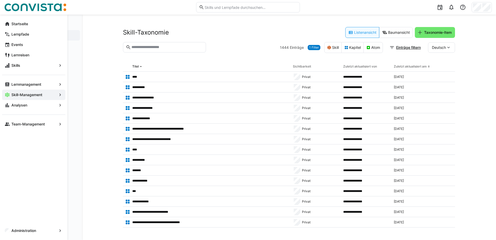
click at [0, 0] on app-navigation-label "Lernmanagement" at bounding box center [0, 0] width 0 height 0
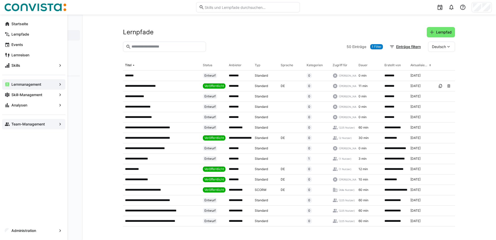
click at [0, 0] on app-navigation-label "Team-Management" at bounding box center [0, 0] width 0 height 0
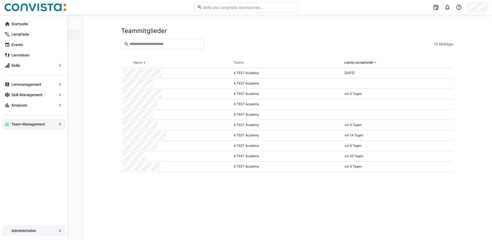
click at [48, 233] on div "Administration" at bounding box center [33, 230] width 63 height 10
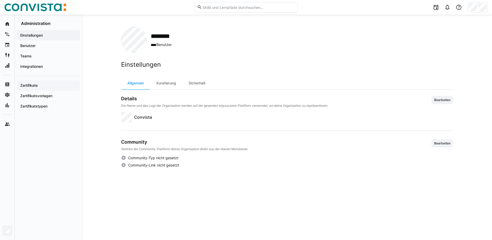
click at [56, 84] on span "Zertifikate" at bounding box center [48, 85] width 58 height 5
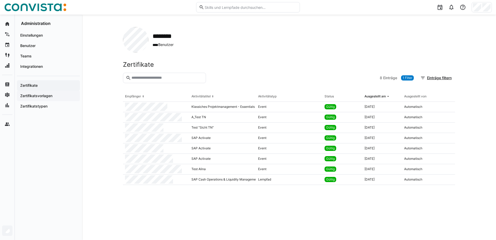
click at [57, 96] on span "Zertifikatsvorlagen" at bounding box center [48, 95] width 58 height 5
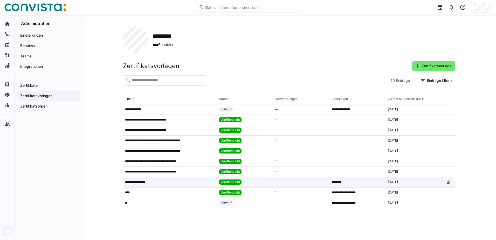
click at [156, 183] on app-table-first-column "**********" at bounding box center [170, 182] width 90 height 4
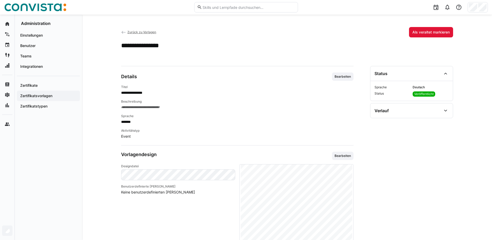
click at [131, 32] on span "Zurück zu Vorlagen" at bounding box center [141, 32] width 29 height 4
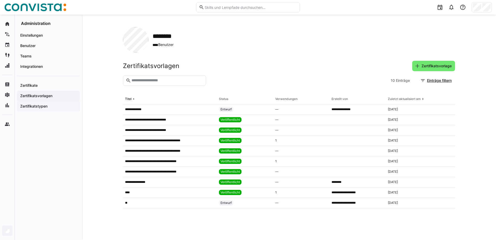
click at [0, 0] on app-navigation-label "Zertifikatstypen" at bounding box center [0, 0] width 0 height 0
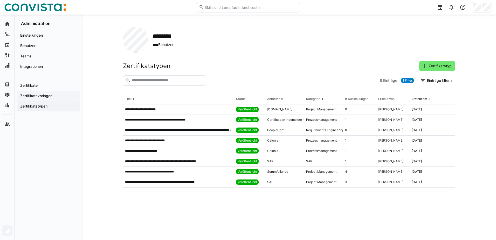
click at [55, 95] on span "Zertifikatsvorlagen" at bounding box center [48, 95] width 58 height 5
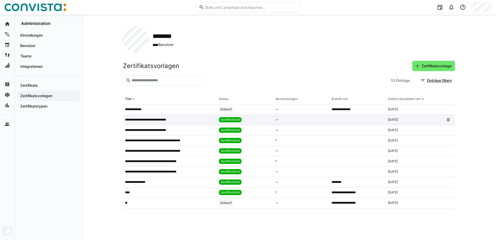
click at [192, 117] on app-table-first-column "**********" at bounding box center [170, 119] width 90 height 4
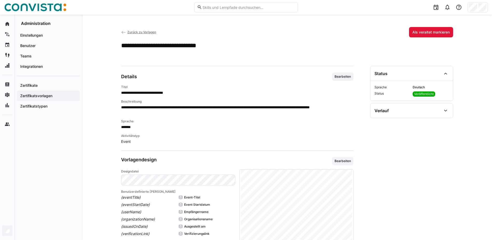
click at [142, 33] on span "Zurück zu Vorlagen" at bounding box center [141, 32] width 29 height 4
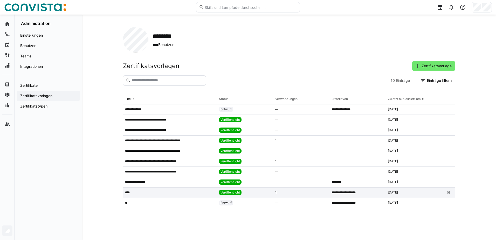
click at [247, 193] on div "Veröffentlicht" at bounding box center [245, 192] width 56 height 10
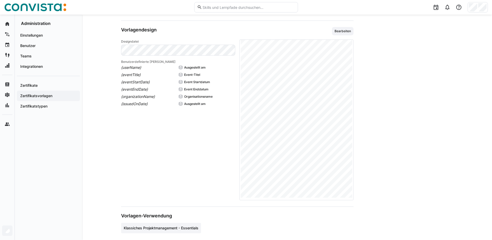
scroll to position [130, 0]
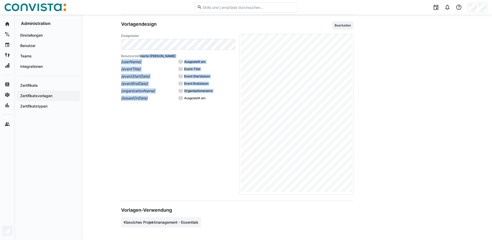
drag, startPoint x: 140, startPoint y: 58, endPoint x: 153, endPoint y: 99, distance: 43.2
click at [153, 99] on div "Benutzerdefinierte Felder {userName} Ausgestellt am {eventTitle} Event-Titel {e…" at bounding box center [178, 77] width 114 height 47
click at [154, 100] on p "{issuedOnDate}" at bounding box center [149, 97] width 57 height 5
click at [142, 87] on div "{userName} Ausgestellt am {eventTitle} Event-Titel {eventStartDate} Event Start…" at bounding box center [178, 79] width 114 height 41
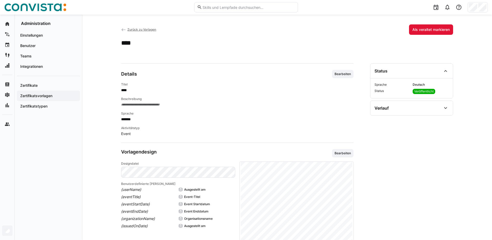
scroll to position [0, 0]
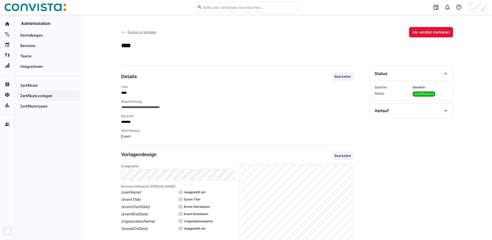
click at [139, 34] on span "Zurück zu Vorlagen" at bounding box center [141, 32] width 29 height 4
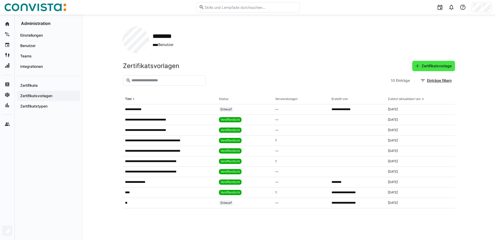
click at [439, 66] on span "Zertifikatsvorlage" at bounding box center [437, 65] width 32 height 5
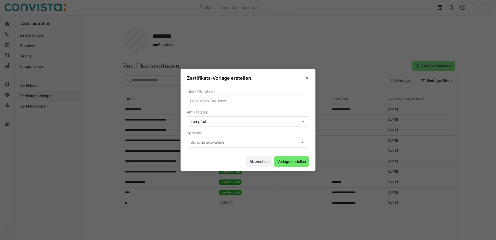
click at [236, 102] on input "text" at bounding box center [248, 100] width 117 height 5
click at [241, 119] on eds-form-field "Aktivitätstyp Lernpfad" at bounding box center [248, 118] width 122 height 17
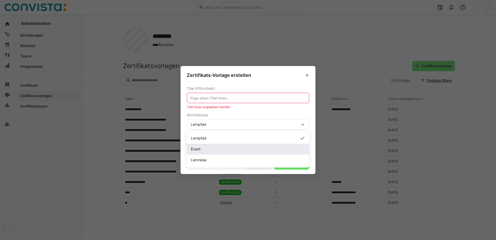
click at [239, 150] on div "Event" at bounding box center [248, 148] width 114 height 5
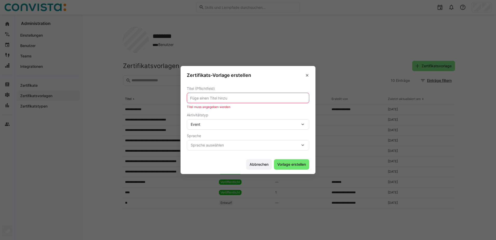
click at [240, 147] on span "Sprache auswählen" at bounding box center [245, 144] width 109 height 5
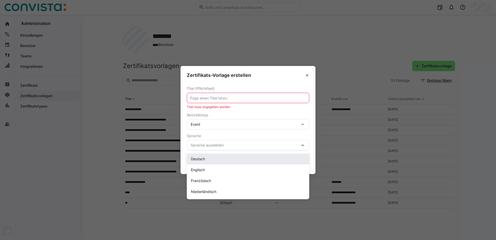
click at [230, 158] on div "Deutsch" at bounding box center [248, 158] width 114 height 5
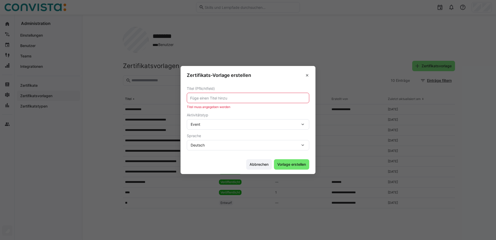
click at [227, 98] on input "text" at bounding box center [248, 97] width 117 height 5
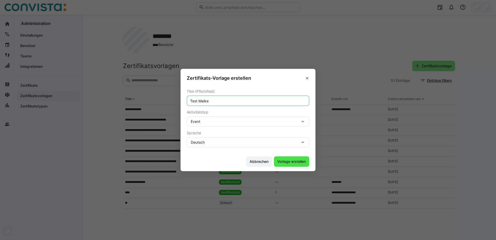
type input "Test Maike"
click at [305, 163] on span "Vorlage erstellen" at bounding box center [291, 161] width 30 height 5
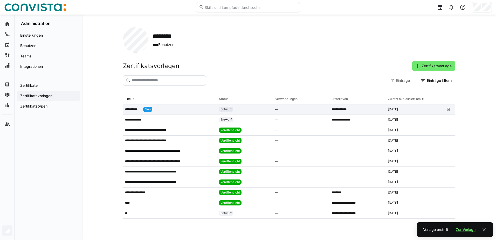
click at [168, 109] on app-table-first-column "**********" at bounding box center [170, 109] width 90 height 5
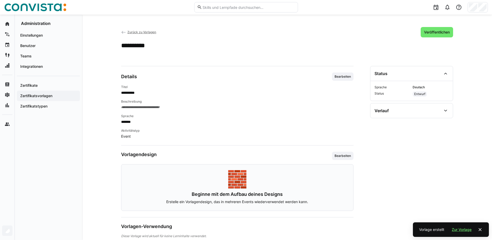
scroll to position [11, 0]
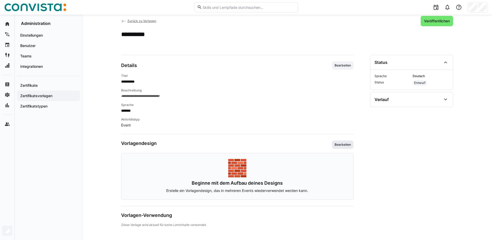
click at [344, 144] on span "Bearbeiten" at bounding box center [342, 144] width 17 height 4
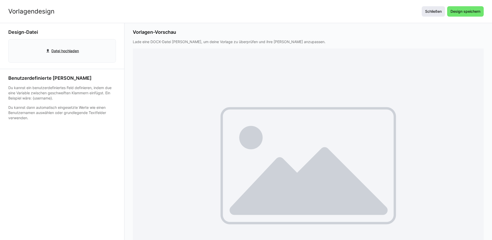
click at [433, 13] on span "Schließen" at bounding box center [433, 11] width 18 height 5
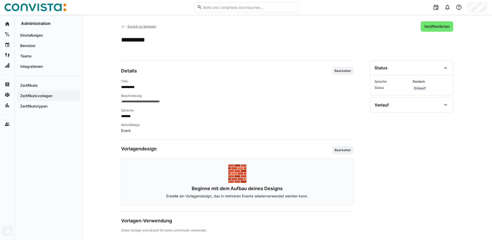
scroll to position [11, 0]
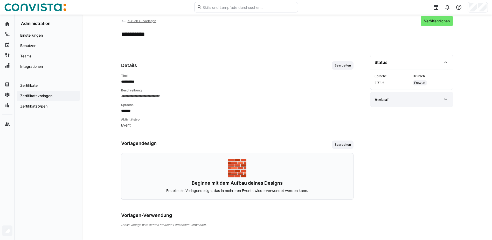
click at [425, 101] on div "Verlauf" at bounding box center [407, 99] width 67 height 6
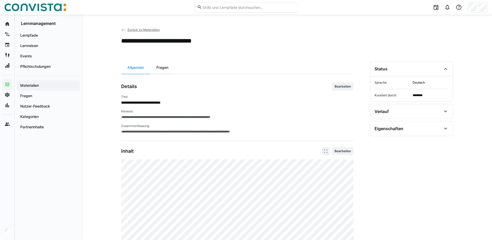
click at [159, 73] on div "Fragen" at bounding box center [162, 67] width 24 height 12
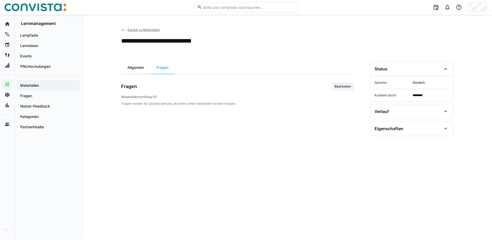
click at [135, 68] on div "Allgemein" at bounding box center [135, 67] width 29 height 12
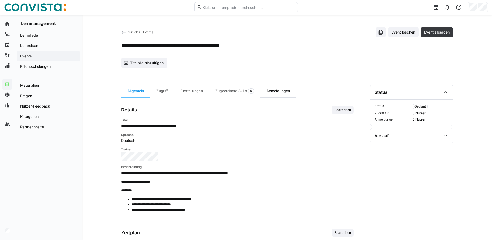
click at [274, 91] on div "Anmeldungen" at bounding box center [278, 91] width 36 height 12
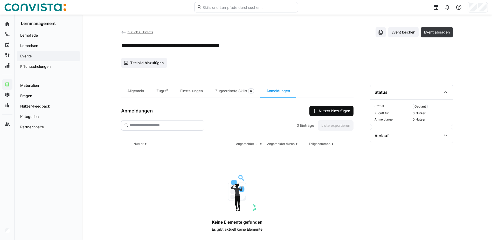
click at [322, 108] on span "Nutzer hinzufügen" at bounding box center [334, 110] width 33 height 5
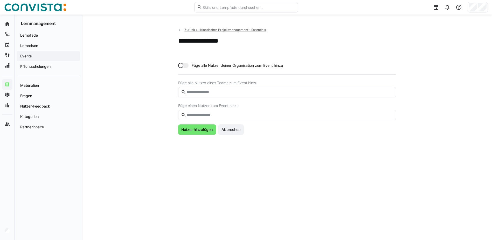
click at [219, 116] on input "text" at bounding box center [289, 115] width 207 height 5
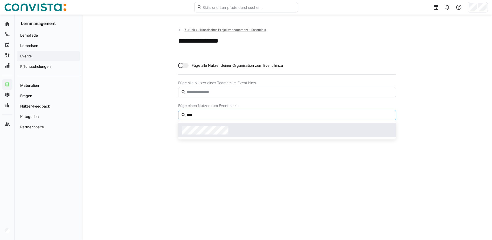
type input "****"
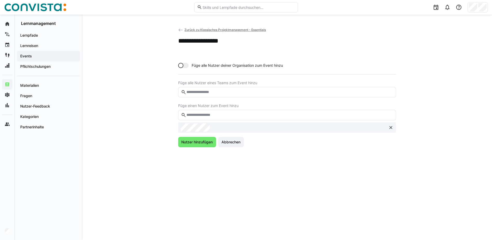
click at [223, 116] on input "text" at bounding box center [289, 115] width 207 height 5
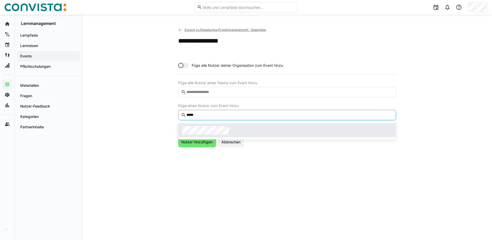
type input "*****"
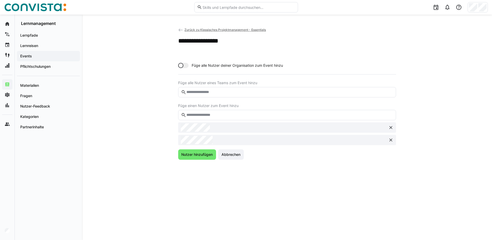
click at [224, 118] on eds-input at bounding box center [287, 115] width 218 height 10
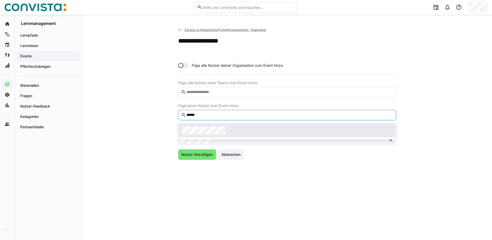
type input "******"
click at [234, 130] on div at bounding box center [287, 130] width 210 height 8
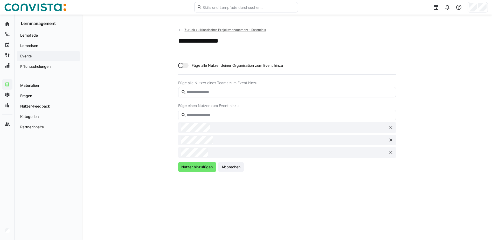
click at [232, 113] on input "text" at bounding box center [289, 115] width 207 height 5
click at [247, 110] on eds-input at bounding box center [287, 115] width 218 height 10
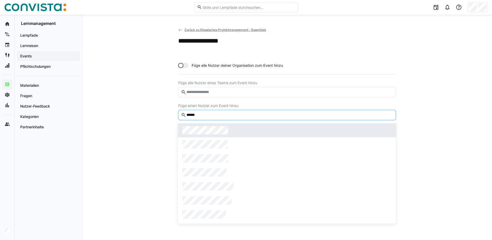
type input "******"
click at [243, 126] on div at bounding box center [287, 130] width 210 height 8
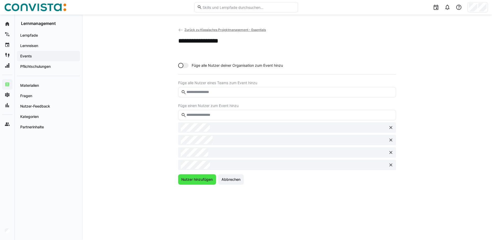
click at [197, 177] on span "Nutzer hinzufügen" at bounding box center [196, 179] width 33 height 5
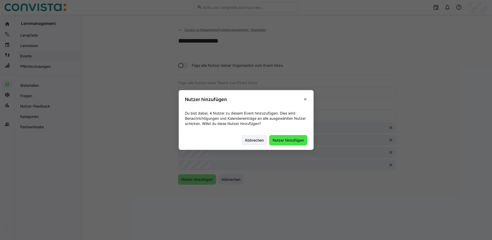
click at [295, 138] on span "Nutzer hinzufügen" at bounding box center [288, 139] width 33 height 5
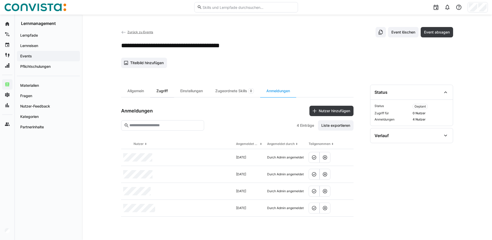
click at [168, 94] on div "Zugriff" at bounding box center [162, 91] width 24 height 12
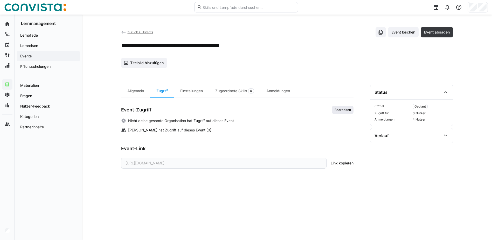
click at [335, 112] on span "Bearbeiten" at bounding box center [342, 110] width 17 height 4
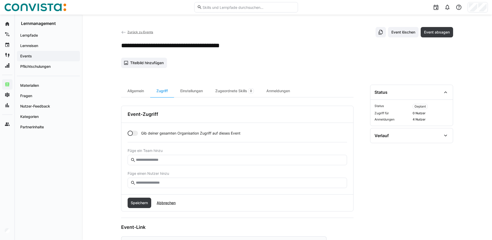
click at [192, 185] on eds-input at bounding box center [237, 182] width 219 height 10
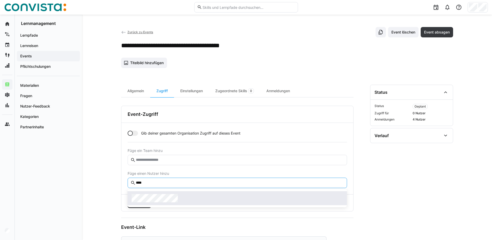
type input "****"
click at [195, 198] on div at bounding box center [237, 198] width 211 height 8
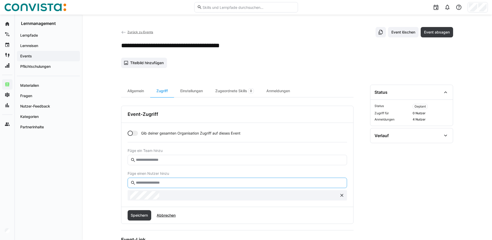
click at [198, 184] on input "text" at bounding box center [239, 182] width 208 height 5
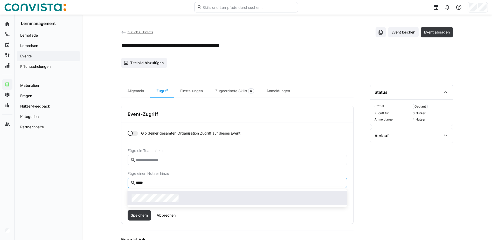
type input "*****"
click at [197, 196] on div at bounding box center [237, 198] width 211 height 8
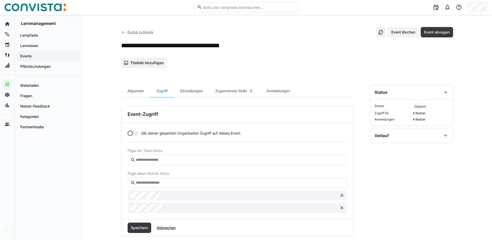
click at [200, 184] on input "text" at bounding box center [239, 182] width 208 height 5
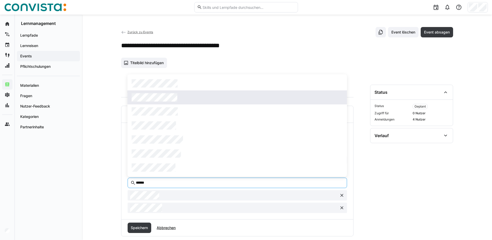
type input "******"
click at [191, 90] on span at bounding box center [237, 97] width 219 height 14
click at [191, 90] on div "Einstellungen" at bounding box center [191, 91] width 35 height 12
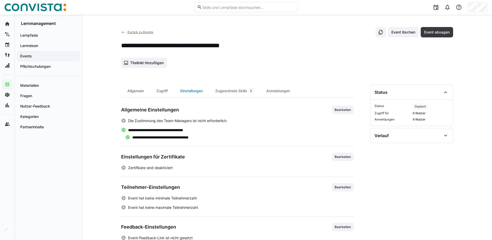
click at [196, 89] on div "Einstellungen" at bounding box center [191, 91] width 35 height 12
click at [164, 88] on div "Zugriff" at bounding box center [162, 91] width 24 height 12
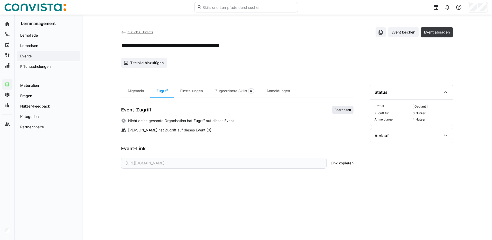
click at [350, 113] on span "Bearbeiten" at bounding box center [343, 110] width 22 height 8
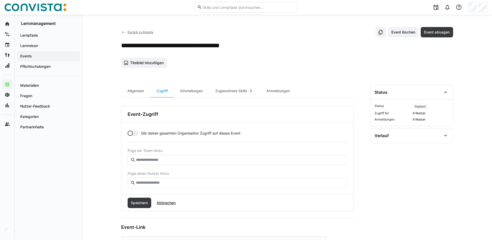
click at [155, 185] on eds-input at bounding box center [237, 182] width 219 height 10
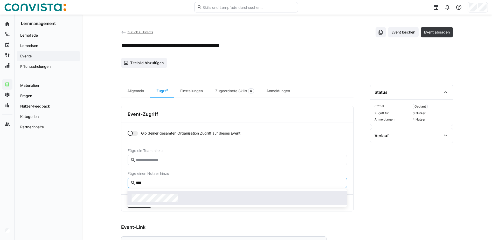
type input "****"
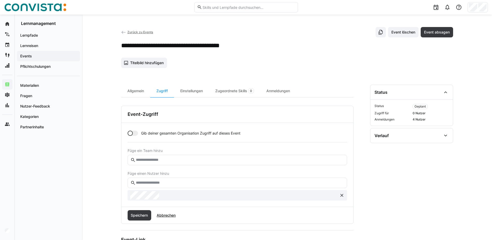
click at [163, 180] on eds-input at bounding box center [237, 182] width 219 height 10
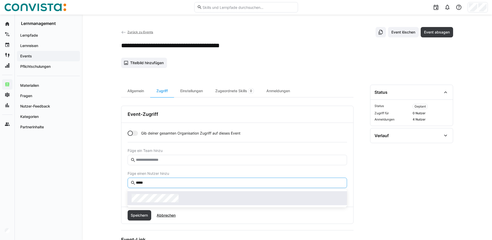
type input "*****"
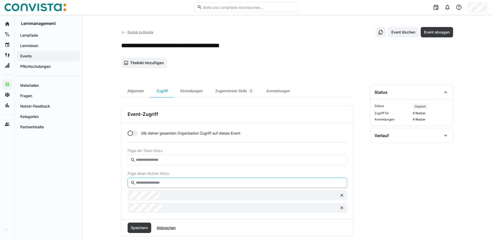
click at [162, 182] on input "text" at bounding box center [239, 182] width 208 height 5
type input "*"
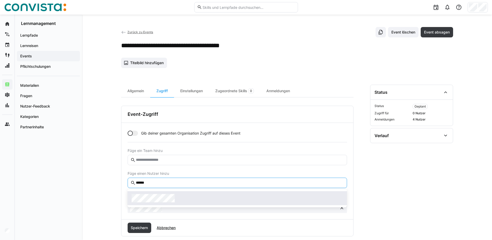
type input "******"
click at [171, 203] on span at bounding box center [237, 198] width 219 height 14
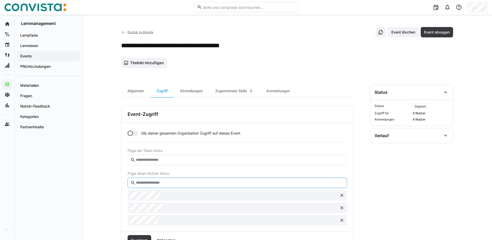
click at [169, 184] on input "text" at bounding box center [239, 182] width 208 height 5
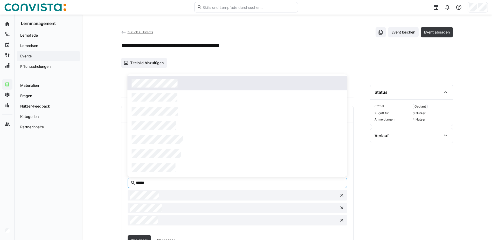
type input "******"
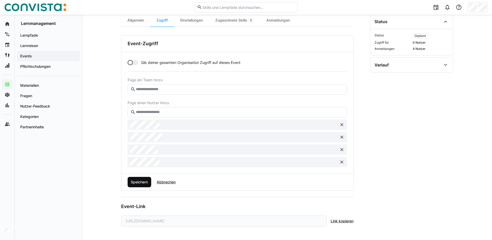
scroll to position [72, 0]
click at [140, 186] on span "Speichern" at bounding box center [140, 181] width 24 height 10
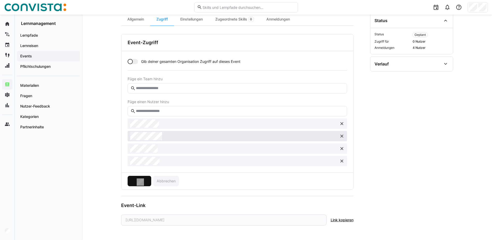
scroll to position [0, 0]
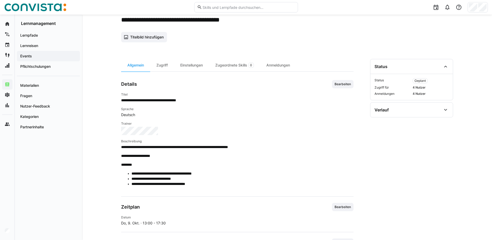
scroll to position [26, 0]
click at [272, 69] on div "Anmeldungen" at bounding box center [278, 65] width 36 height 12
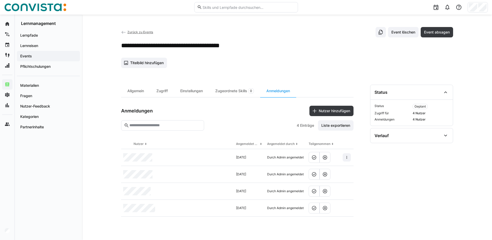
drag, startPoint x: 411, startPoint y: 119, endPoint x: 428, endPoint y: 120, distance: 17.2
click at [428, 120] on div "Status Geplant Zugriff für 4 Nutzer Anmeldungen 4 Nutzer" at bounding box center [411, 113] width 74 height 18
click at [428, 120] on span "4 Nutzer" at bounding box center [431, 119] width 36 height 4
click at [160, 90] on div "Zugriff" at bounding box center [162, 91] width 24 height 12
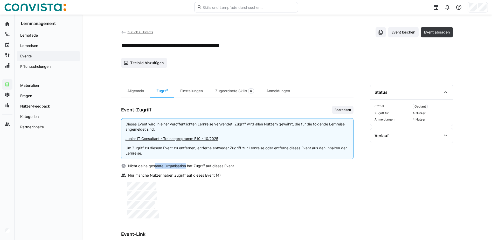
drag, startPoint x: 155, startPoint y: 165, endPoint x: 186, endPoint y: 166, distance: 30.9
click at [186, 166] on span "Nicht deine gesamte Organisation hat Zugriff auf dieses Event" at bounding box center [181, 165] width 106 height 5
click at [278, 85] on div "Anmeldungen" at bounding box center [278, 91] width 36 height 12
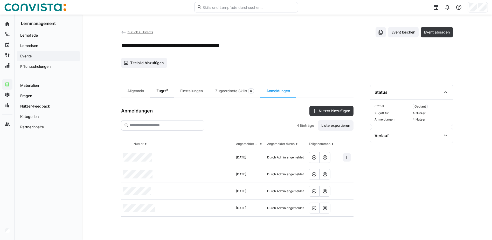
click at [162, 94] on div "Zugriff" at bounding box center [162, 91] width 24 height 12
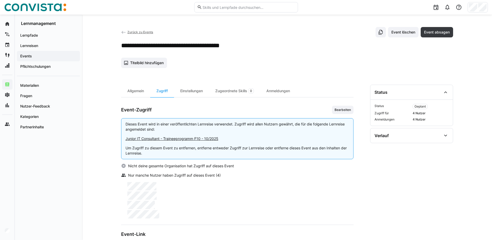
click at [263, 116] on div "Event-Zugriff Bearbeiten Dieses Event wird in einer veröffentlichten Lernreise …" at bounding box center [237, 162] width 232 height 113
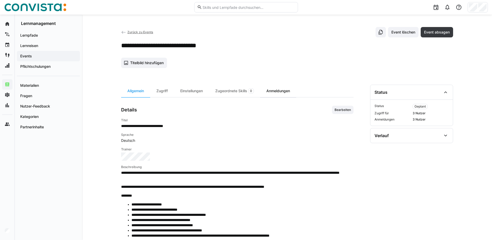
click at [293, 93] on div "Anmeldungen" at bounding box center [278, 91] width 36 height 12
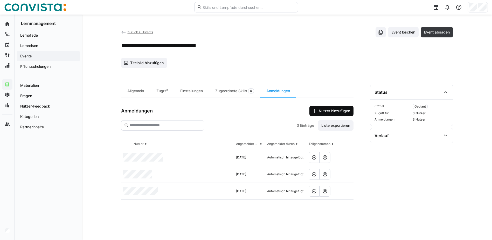
click at [337, 109] on span "Nutzer hinzufügen" at bounding box center [334, 110] width 33 height 5
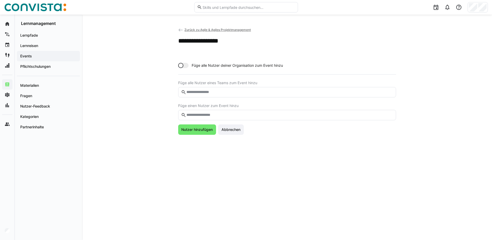
click at [216, 117] on input "text" at bounding box center [289, 115] width 207 height 5
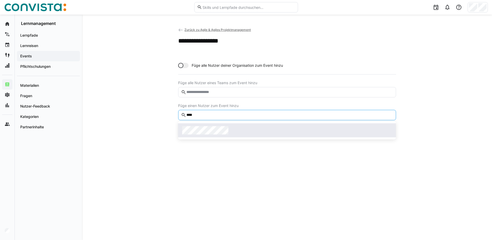
type input "****"
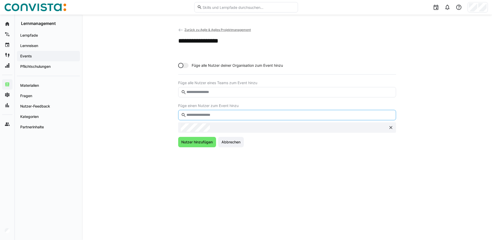
click at [217, 116] on input "text" at bounding box center [289, 115] width 207 height 5
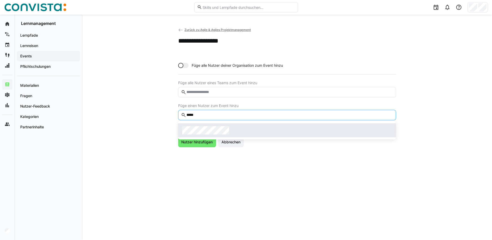
type input "*****"
click at [217, 124] on span at bounding box center [287, 130] width 218 height 14
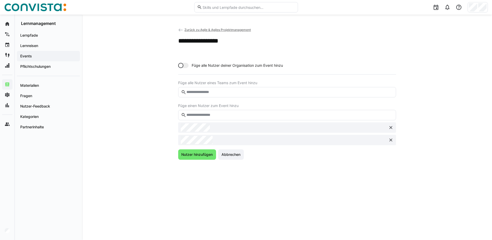
click at [220, 113] on input "text" at bounding box center [289, 115] width 207 height 5
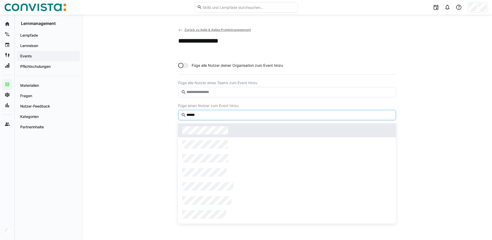
type input "******"
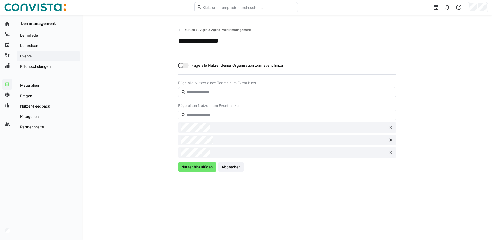
click at [219, 115] on input "text" at bounding box center [289, 115] width 207 height 5
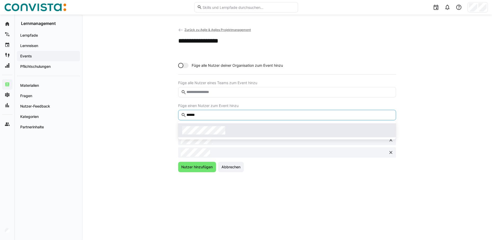
type input "******"
click at [232, 127] on div at bounding box center [287, 130] width 210 height 8
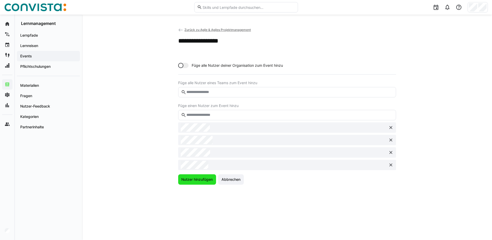
click at [193, 179] on span "Nutzer hinzufügen" at bounding box center [196, 179] width 33 height 5
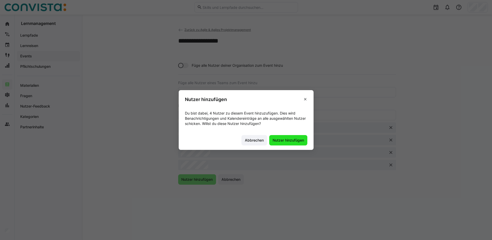
click at [284, 138] on span "Nutzer hinzufügen" at bounding box center [288, 139] width 33 height 5
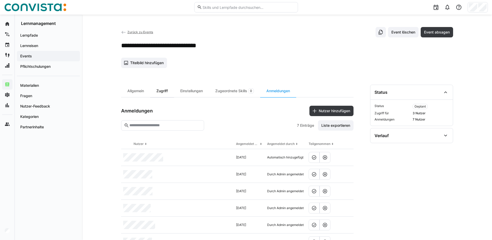
click at [167, 89] on div "Zugriff" at bounding box center [162, 91] width 24 height 12
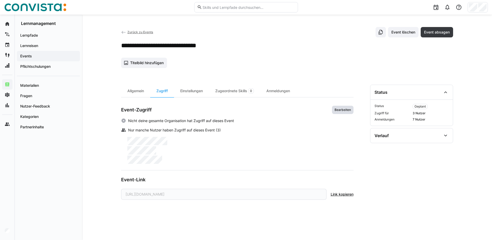
click at [343, 107] on span "Bearbeiten" at bounding box center [343, 110] width 22 height 8
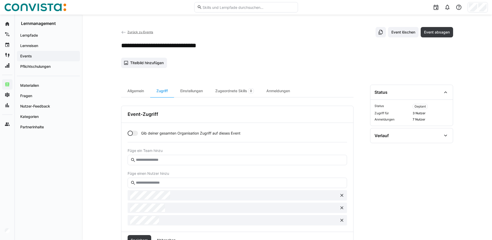
click at [153, 182] on input "text" at bounding box center [239, 182] width 208 height 5
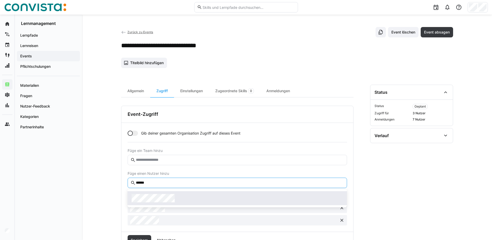
type input "******"
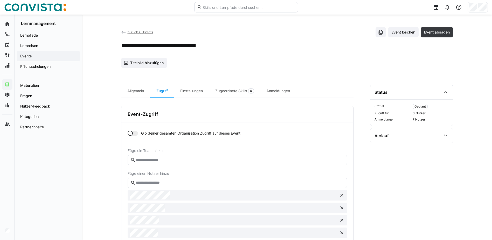
click at [158, 186] on eds-input at bounding box center [237, 182] width 219 height 10
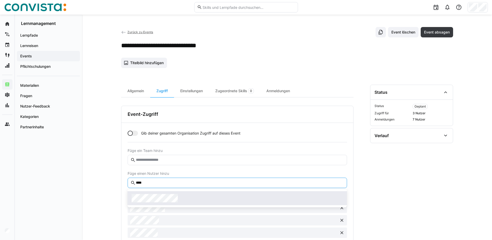
type input "****"
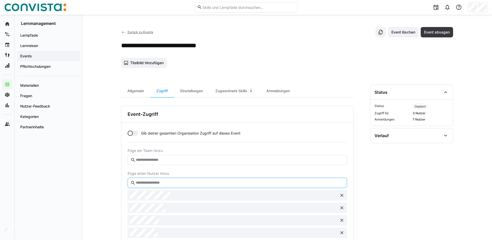
click at [168, 185] on input "text" at bounding box center [239, 182] width 208 height 5
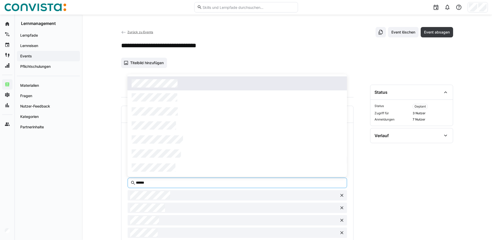
type input "******"
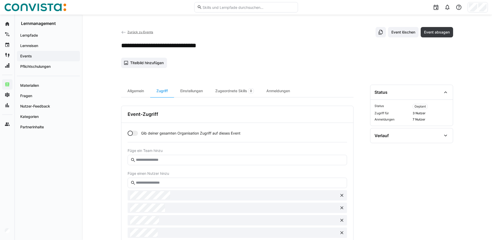
click at [162, 184] on input "text" at bounding box center [239, 182] width 208 height 5
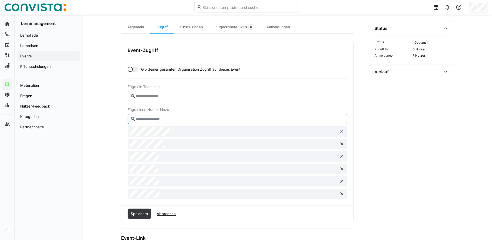
scroll to position [78, 0]
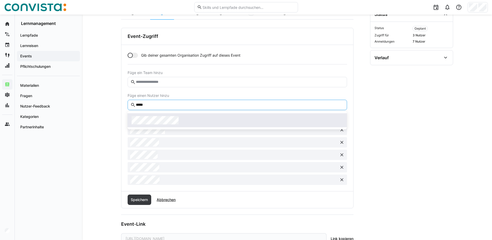
type input "*****"
click at [248, 116] on span at bounding box center [237, 120] width 219 height 14
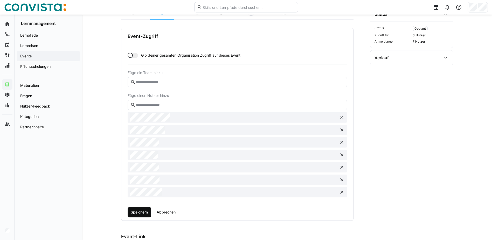
click at [134, 210] on span "Speichern" at bounding box center [139, 211] width 19 height 5
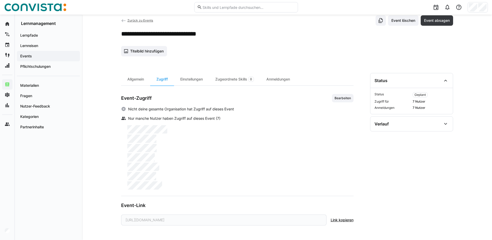
click at [148, 21] on span "Zurück zu Events" at bounding box center [140, 20] width 26 height 4
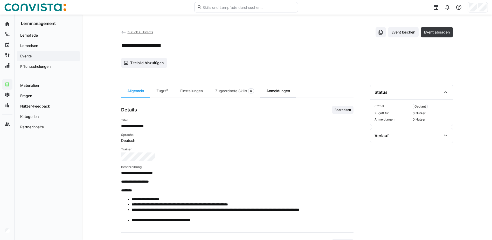
click at [274, 91] on div "Anmeldungen" at bounding box center [278, 91] width 36 height 12
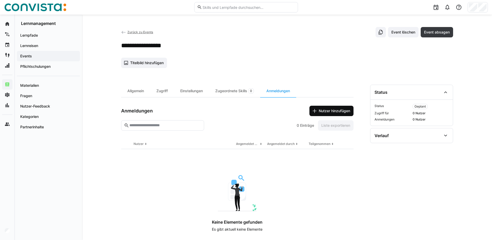
click at [320, 114] on span "Nutzer hinzufügen" at bounding box center [331, 111] width 44 height 10
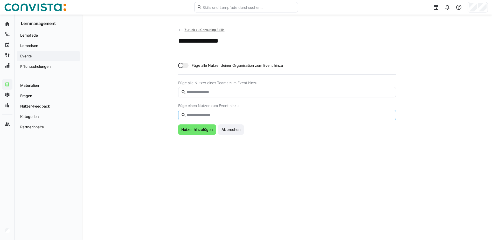
click at [232, 114] on input "text" at bounding box center [289, 115] width 207 height 5
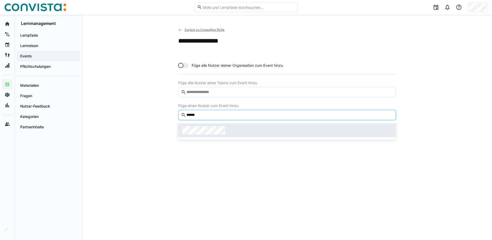
type input "******"
click at [240, 130] on div at bounding box center [287, 130] width 210 height 8
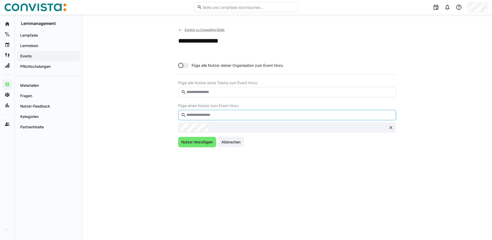
click at [241, 114] on input "text" at bounding box center [289, 115] width 207 height 5
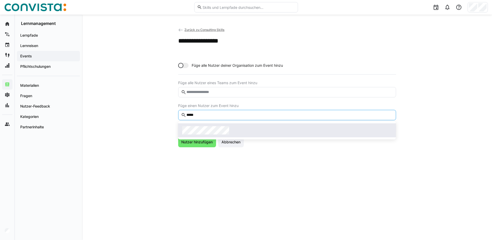
type input "*****"
click at [242, 127] on div at bounding box center [287, 130] width 210 height 8
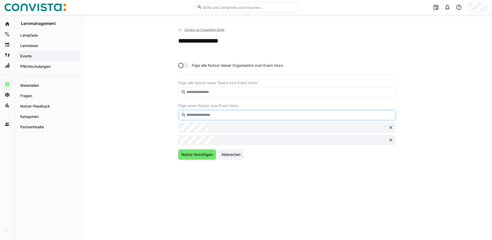
click at [243, 113] on input "text" at bounding box center [289, 115] width 207 height 5
type input "****"
click at [242, 124] on span at bounding box center [287, 130] width 218 height 14
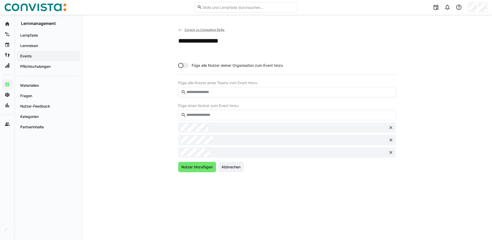
click at [243, 116] on input "text" at bounding box center [289, 115] width 207 height 5
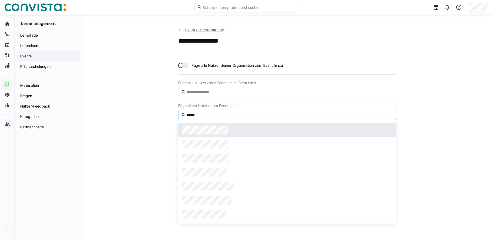
type input "******"
click at [234, 126] on div at bounding box center [287, 130] width 210 height 8
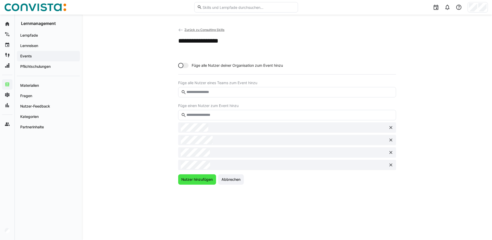
click at [204, 178] on span "Nutzer hinzufügen" at bounding box center [196, 179] width 33 height 5
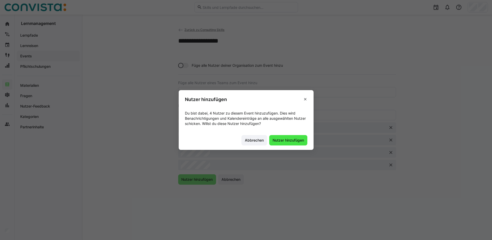
click at [278, 141] on span "Nutzer hinzufügen" at bounding box center [288, 139] width 33 height 5
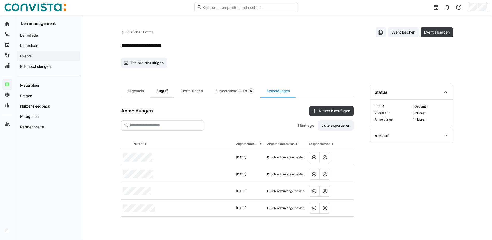
click at [168, 91] on div "Zugriff" at bounding box center [162, 91] width 24 height 12
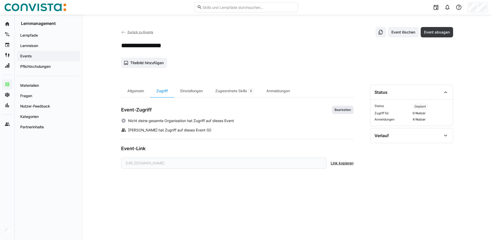
click at [345, 110] on span "Bearbeiten" at bounding box center [342, 110] width 17 height 4
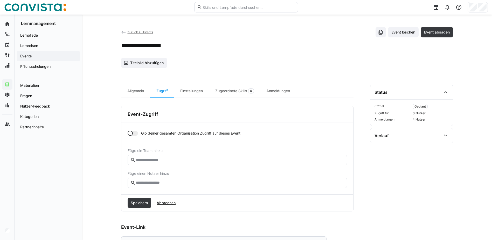
click at [163, 177] on div "Füge einen Nutzer hinzu" at bounding box center [237, 179] width 219 height 17
click at [163, 183] on input "text" at bounding box center [239, 182] width 208 height 5
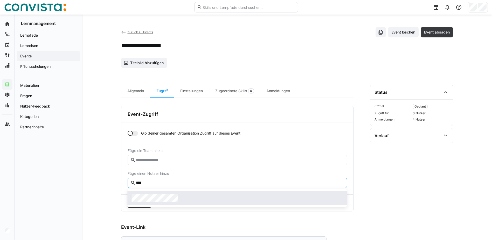
type input "****"
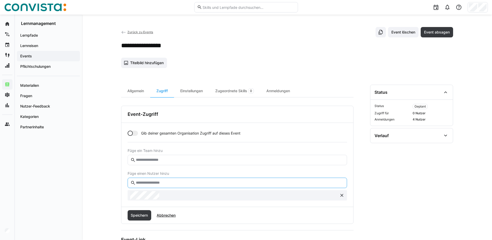
click at [175, 182] on input "text" at bounding box center [239, 182] width 208 height 5
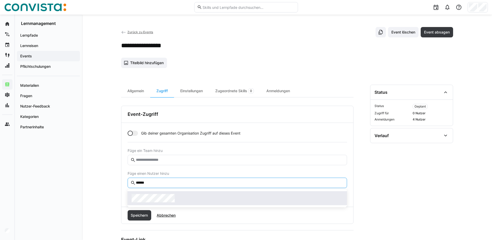
type input "******"
click at [176, 194] on div at bounding box center [237, 198] width 211 height 8
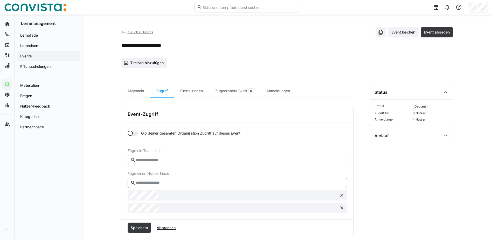
click at [180, 182] on input "text" at bounding box center [239, 182] width 208 height 5
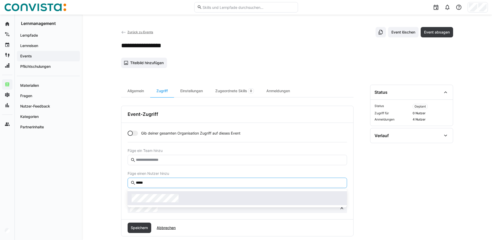
type input "*****"
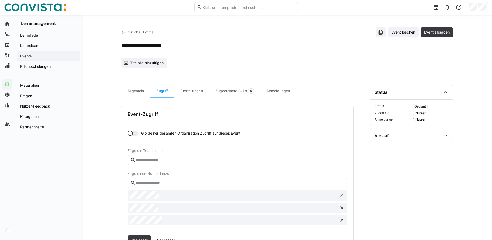
click at [175, 180] on input "text" at bounding box center [239, 182] width 208 height 5
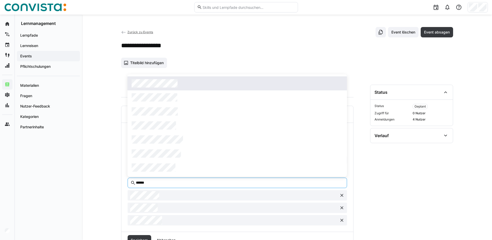
type input "******"
click at [208, 86] on div at bounding box center [237, 83] width 211 height 8
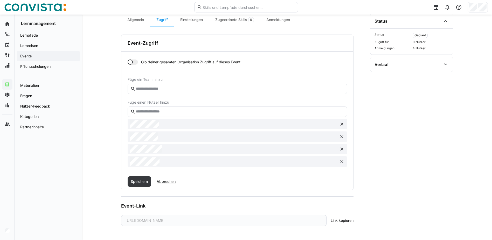
scroll to position [72, 0]
click at [143, 184] on span "Speichern" at bounding box center [140, 181] width 24 height 10
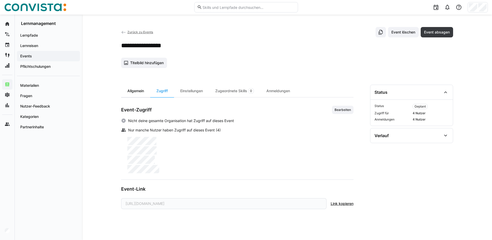
click at [148, 92] on div "Allgemein" at bounding box center [135, 91] width 29 height 12
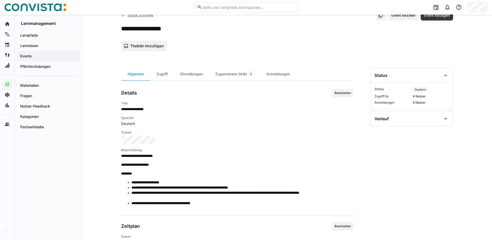
scroll to position [26, 0]
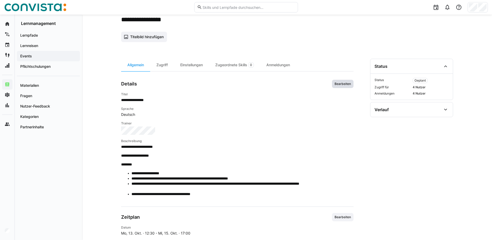
click at [345, 86] on span "Bearbeiten" at bounding box center [343, 84] width 22 height 8
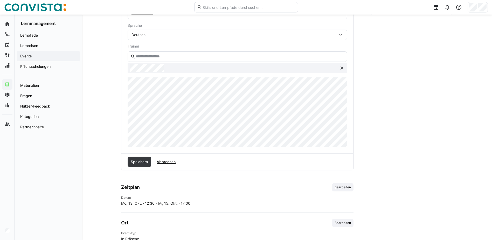
scroll to position [130, 0]
click at [142, 156] on span "Speichern" at bounding box center [140, 160] width 24 height 10
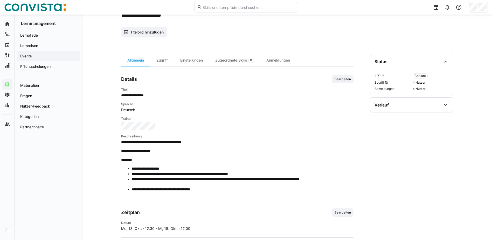
scroll to position [0, 0]
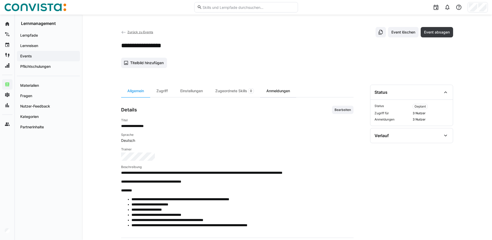
click at [283, 92] on div "Anmeldungen" at bounding box center [278, 91] width 36 height 12
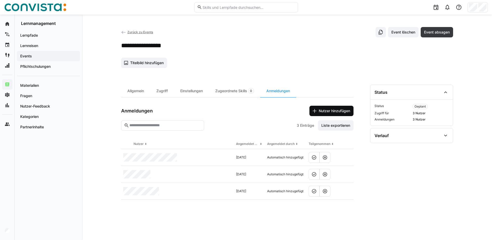
click at [335, 108] on span "Nutzer hinzufügen" at bounding box center [331, 111] width 44 height 10
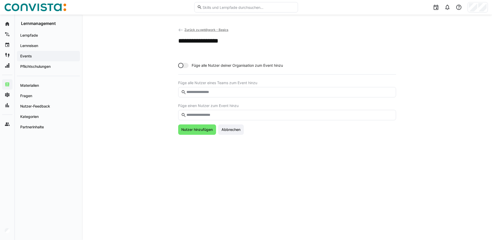
click at [216, 117] on input "text" at bounding box center [289, 115] width 207 height 5
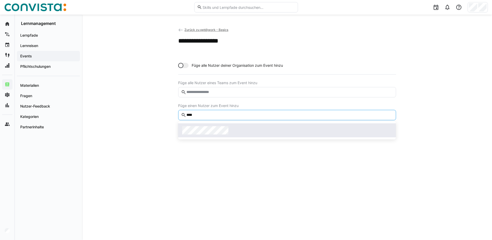
type input "****"
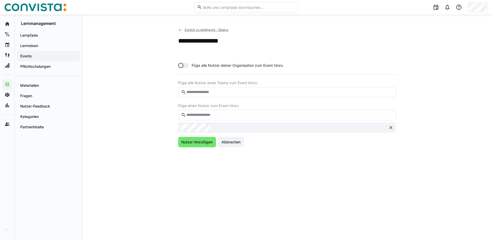
click at [222, 113] on input "text" at bounding box center [289, 115] width 207 height 5
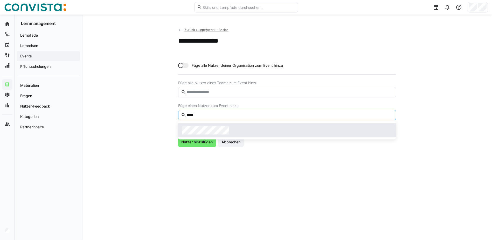
type input "*****"
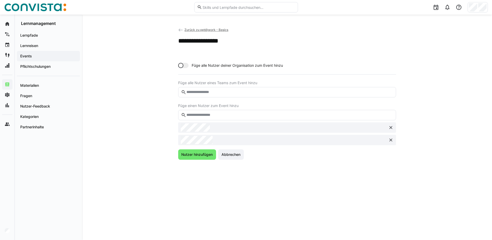
click at [227, 117] on input "text" at bounding box center [289, 115] width 207 height 5
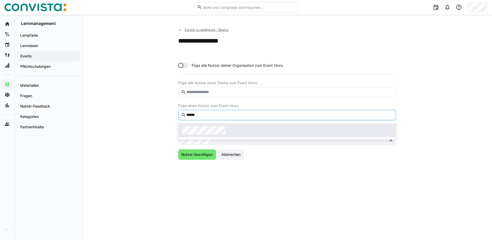
type input "******"
click at [227, 135] on span at bounding box center [287, 130] width 218 height 14
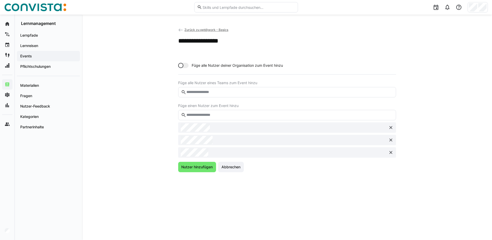
click at [229, 116] on input "text" at bounding box center [289, 115] width 207 height 5
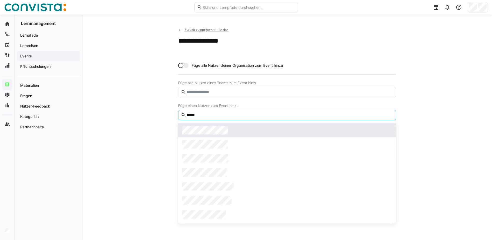
type input "******"
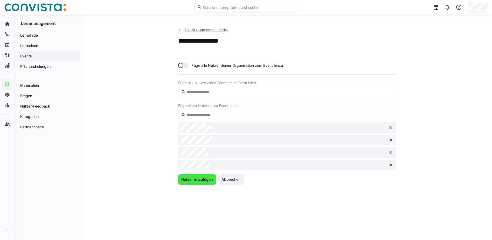
click at [190, 180] on span "Nutzer hinzufügen" at bounding box center [196, 179] width 33 height 5
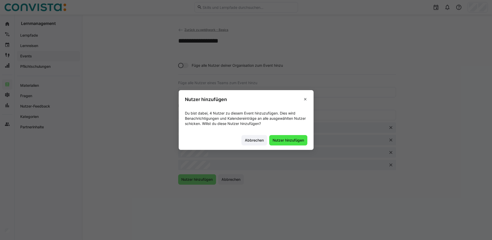
click at [282, 140] on span "Nutzer hinzufügen" at bounding box center [288, 139] width 33 height 5
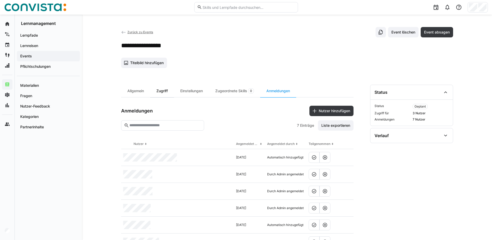
click at [165, 89] on div "Zugriff" at bounding box center [162, 91] width 24 height 12
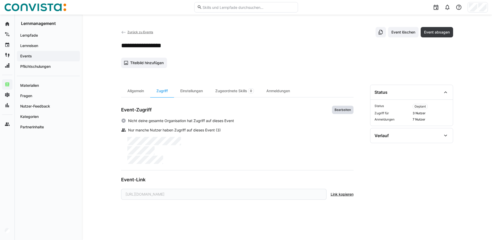
click at [348, 113] on span "Bearbeiten" at bounding box center [343, 110] width 22 height 8
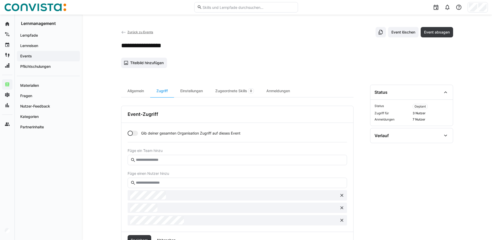
click at [203, 179] on eds-input at bounding box center [237, 182] width 219 height 10
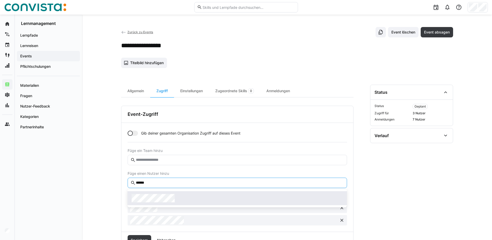
type input "******"
click at [200, 191] on span at bounding box center [237, 198] width 219 height 14
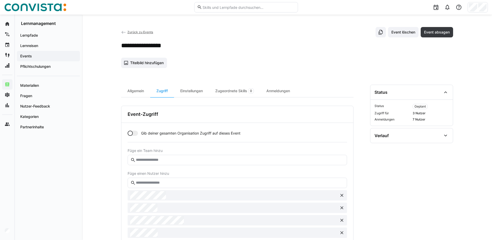
click at [201, 182] on input "text" at bounding box center [239, 182] width 208 height 5
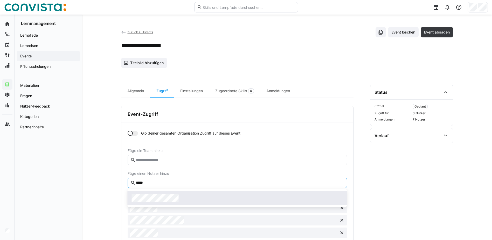
type input "*****"
click at [278, 191] on span at bounding box center [237, 198] width 219 height 14
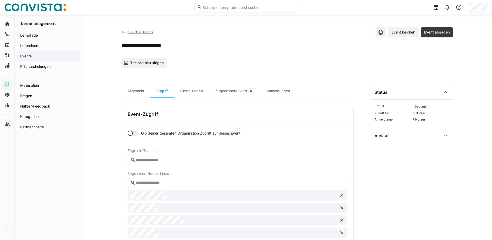
click at [278, 182] on input "text" at bounding box center [239, 182] width 208 height 5
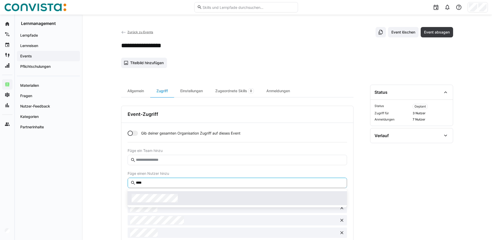
type input "****"
click at [248, 197] on div at bounding box center [237, 198] width 211 height 8
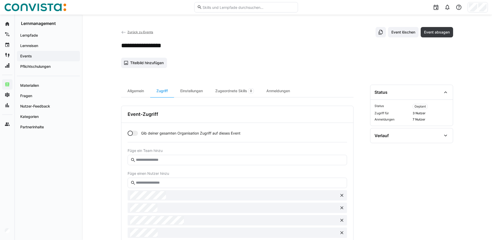
click at [248, 188] on div at bounding box center [237, 219] width 219 height 85
click at [251, 184] on input "text" at bounding box center [239, 182] width 208 height 5
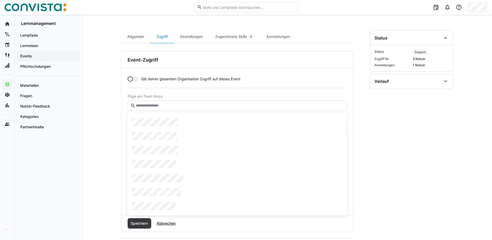
scroll to position [78, 0]
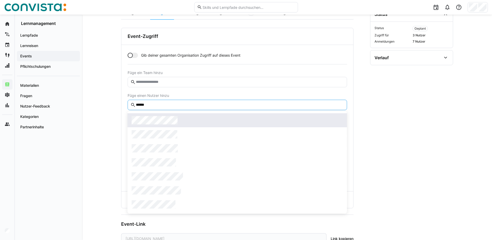
type input "******"
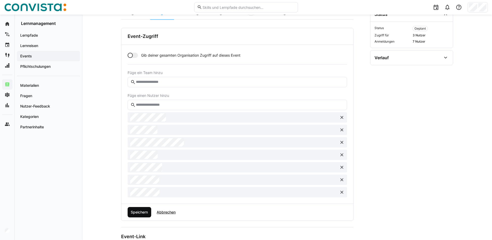
click at [136, 211] on span "Speichern" at bounding box center [139, 211] width 19 height 5
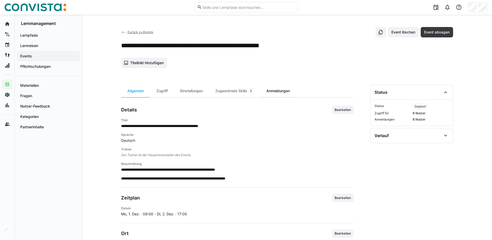
click at [276, 89] on div "Anmeldungen" at bounding box center [278, 91] width 36 height 12
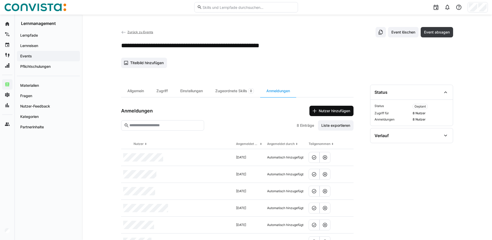
click at [314, 108] on span "Nutzer hinzufügen" at bounding box center [331, 111] width 44 height 10
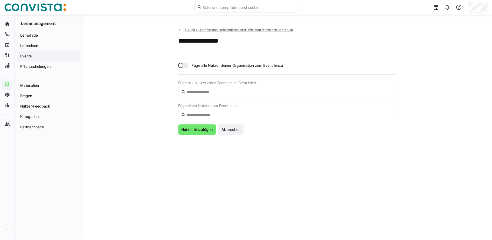
click at [205, 119] on eds-input at bounding box center [287, 115] width 218 height 10
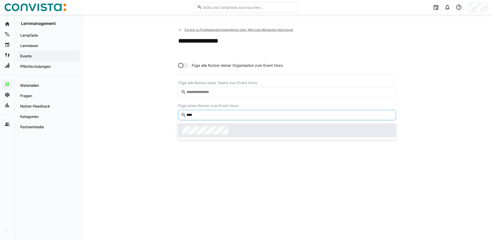
type input "****"
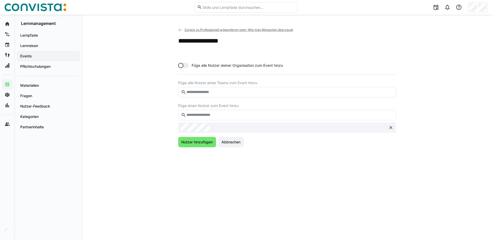
click at [214, 115] on input "text" at bounding box center [289, 115] width 207 height 5
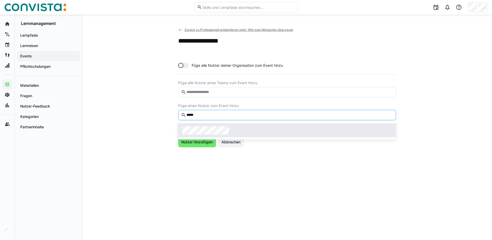
type input "*****"
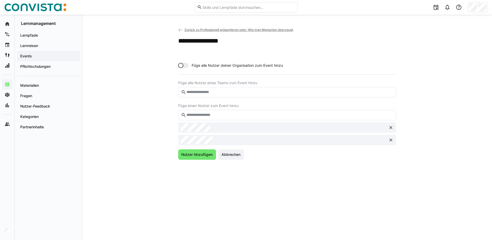
click at [215, 114] on input "text" at bounding box center [289, 115] width 207 height 5
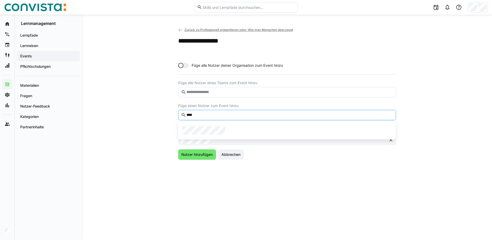
type input "****"
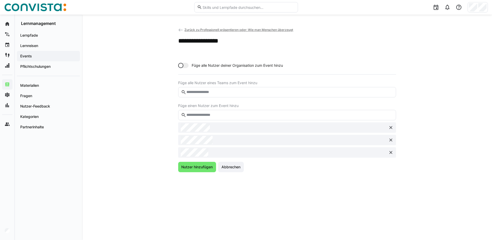
click at [221, 115] on input "text" at bounding box center [289, 115] width 207 height 5
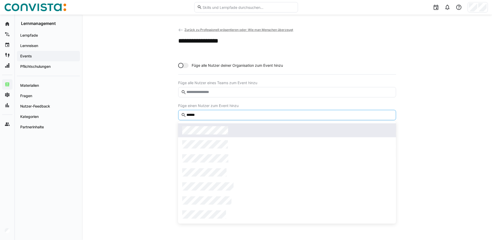
type input "******"
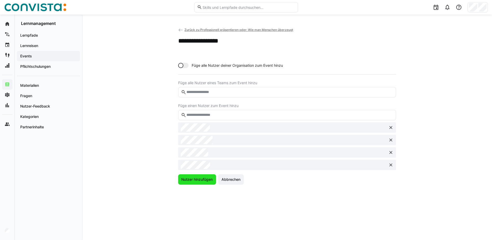
click at [198, 182] on span "Nutzer hinzufügen" at bounding box center [197, 179] width 38 height 10
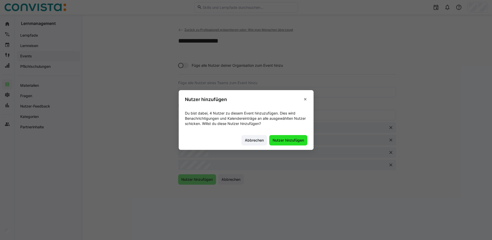
click at [288, 141] on span "Nutzer hinzufügen" at bounding box center [288, 139] width 33 height 5
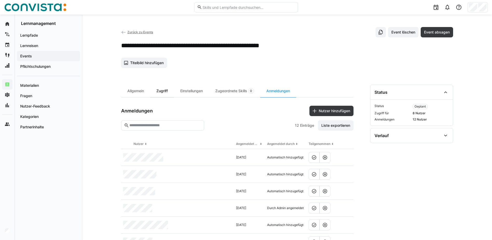
click at [160, 92] on div "Zugriff" at bounding box center [162, 91] width 24 height 12
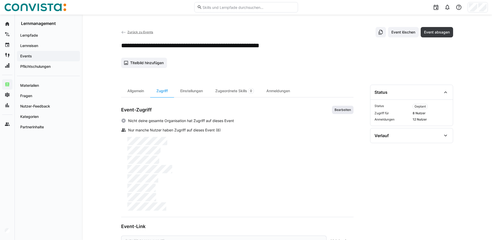
click at [345, 110] on span "Bearbeiten" at bounding box center [342, 110] width 17 height 4
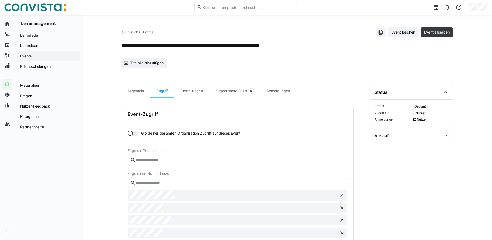
click at [163, 183] on input "text" at bounding box center [239, 182] width 208 height 5
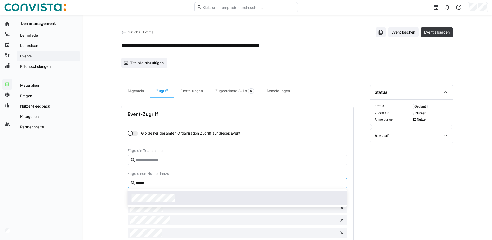
type input "******"
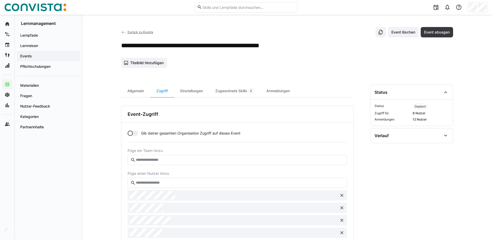
click at [172, 182] on input "text" at bounding box center [239, 182] width 208 height 5
type input "****"
click at [168, 182] on input "text" at bounding box center [239, 182] width 208 height 5
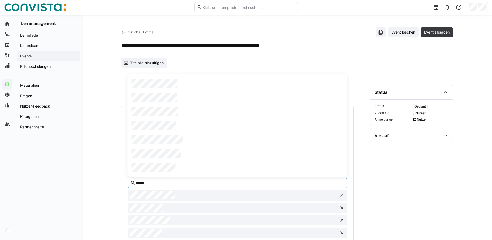
type input "******"
click at [233, 76] on div at bounding box center [237, 125] width 219 height 102
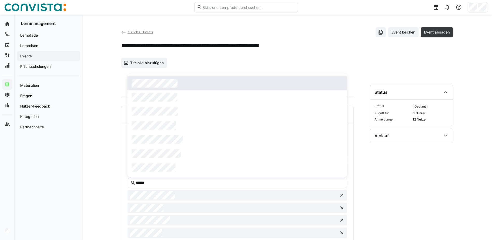
click at [230, 82] on div at bounding box center [237, 83] width 211 height 8
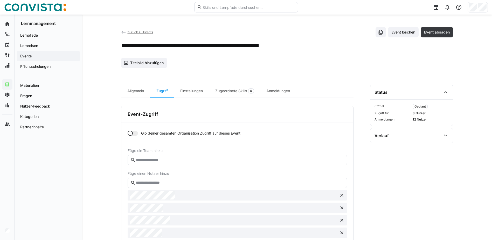
click at [166, 183] on input "text" at bounding box center [239, 182] width 208 height 5
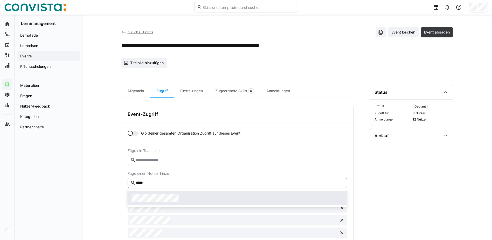
type input "*****"
click at [170, 204] on span at bounding box center [237, 198] width 219 height 14
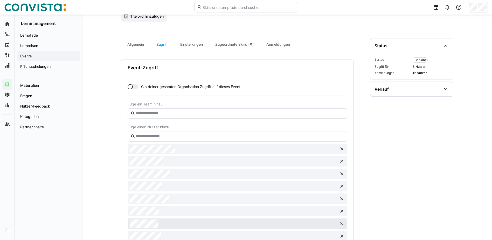
scroll to position [171, 0]
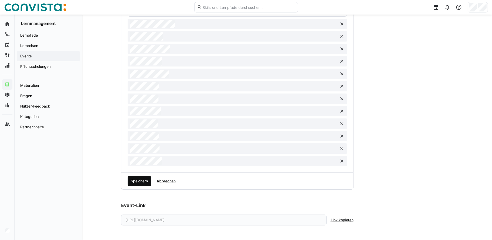
click at [142, 183] on span "Speichern" at bounding box center [139, 180] width 19 height 5
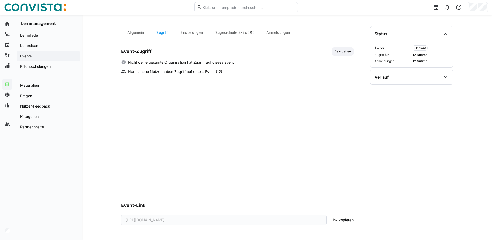
scroll to position [58, 0]
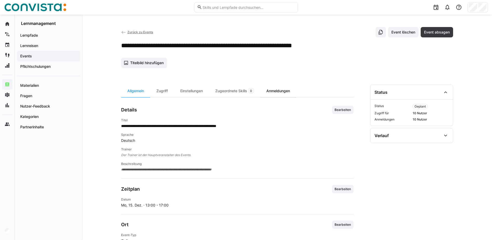
click at [278, 89] on div "Anmeldungen" at bounding box center [278, 91] width 36 height 12
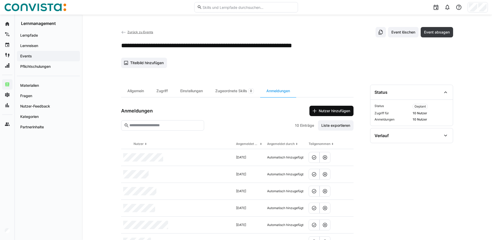
click at [350, 111] on span "Nutzer hinzufügen" at bounding box center [334, 110] width 33 height 5
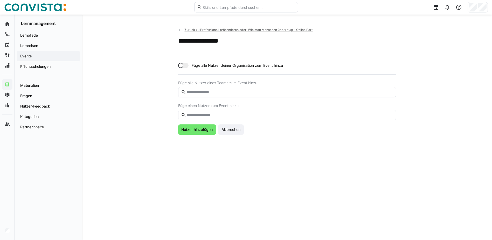
click at [239, 120] on div "Füge alle Nutzer deiner Organisation zum Event hinzu Füge alle Nutzer eines Tea…" at bounding box center [287, 97] width 218 height 73
click at [241, 118] on eds-input at bounding box center [287, 115] width 218 height 10
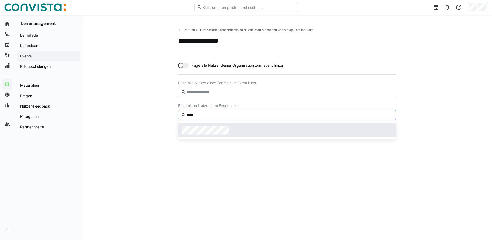
type input "*****"
click at [247, 128] on div at bounding box center [287, 130] width 210 height 8
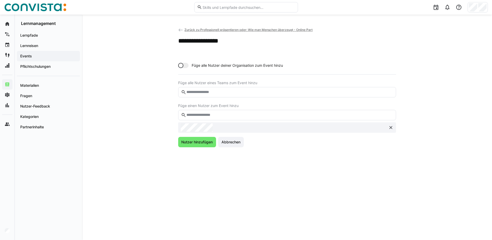
click at [245, 118] on eds-input at bounding box center [287, 115] width 218 height 10
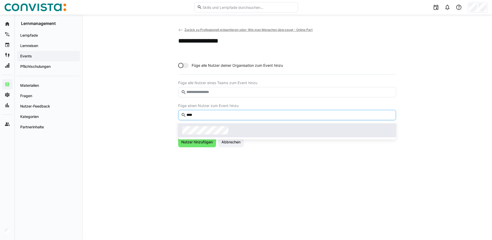
type input "****"
click at [231, 128] on div at bounding box center [287, 130] width 210 height 8
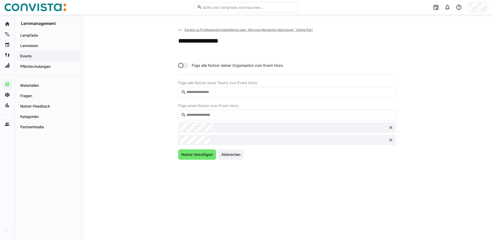
click at [233, 116] on input "text" at bounding box center [289, 115] width 207 height 5
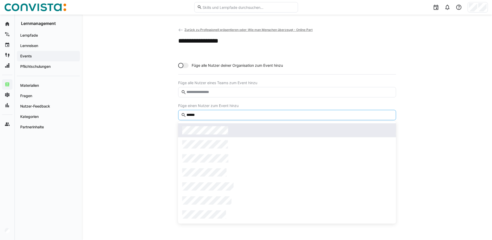
type input "******"
click at [232, 128] on div at bounding box center [287, 130] width 210 height 8
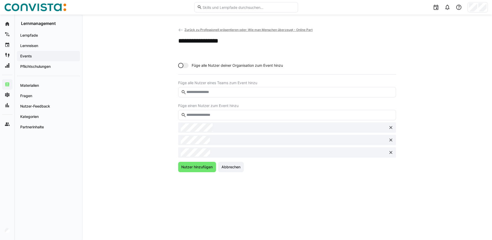
click at [233, 116] on input "text" at bounding box center [289, 115] width 207 height 5
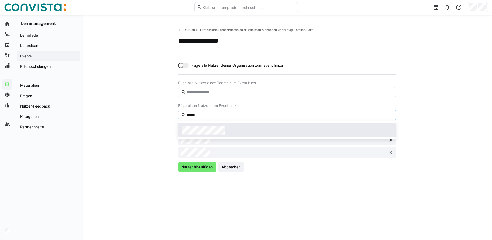
type input "******"
click at [238, 129] on div at bounding box center [287, 130] width 210 height 8
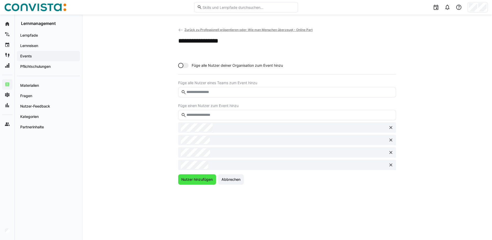
click at [200, 180] on span "Nutzer hinzufügen" at bounding box center [196, 179] width 33 height 5
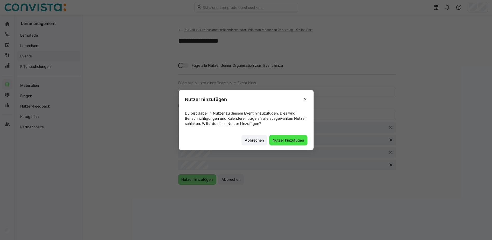
click at [284, 140] on span "Nutzer hinzufügen" at bounding box center [288, 139] width 33 height 5
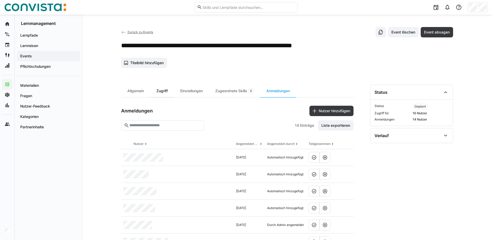
click at [163, 90] on div "Zugriff" at bounding box center [162, 91] width 24 height 12
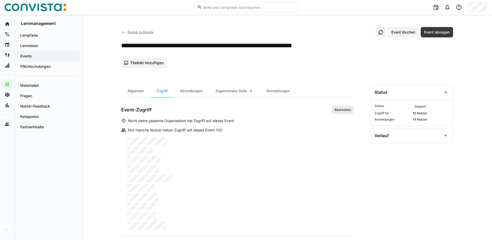
click at [343, 108] on span "Bearbeiten" at bounding box center [342, 110] width 17 height 4
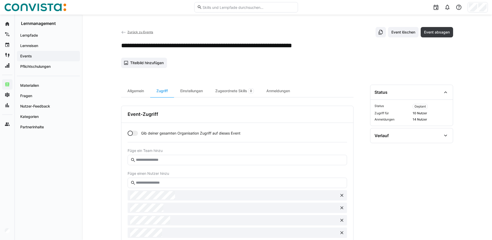
click at [175, 182] on input "text" at bounding box center [239, 182] width 208 height 5
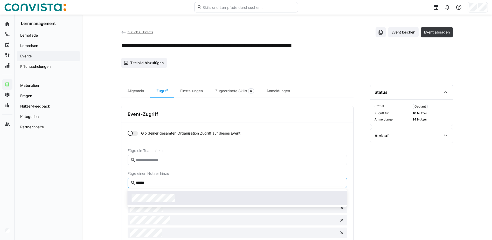
type input "******"
click at [178, 195] on div at bounding box center [237, 198] width 211 height 8
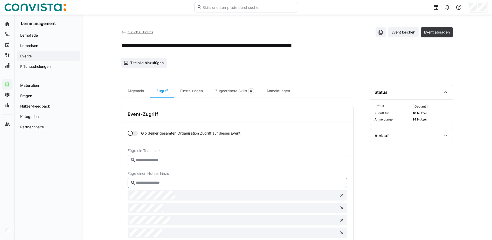
click at [177, 182] on input "text" at bounding box center [239, 182] width 208 height 5
type input "****"
click at [174, 183] on input "text" at bounding box center [239, 182] width 208 height 5
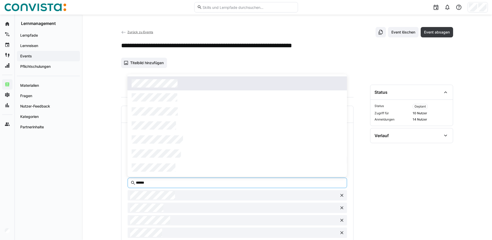
type input "******"
click at [185, 78] on span at bounding box center [237, 83] width 219 height 14
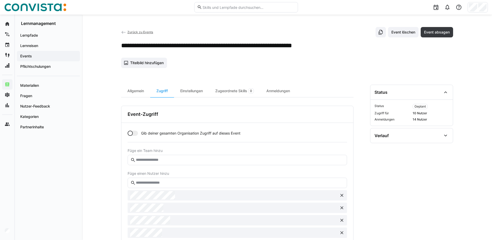
click at [160, 187] on eds-input at bounding box center [237, 182] width 219 height 10
click at [164, 185] on eds-input at bounding box center [237, 182] width 219 height 10
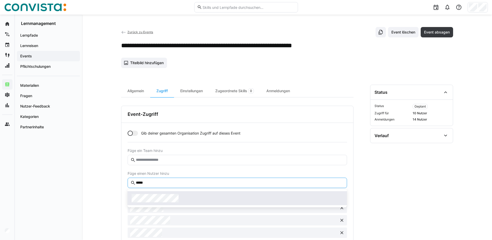
type input "*****"
click at [178, 192] on span at bounding box center [237, 198] width 219 height 14
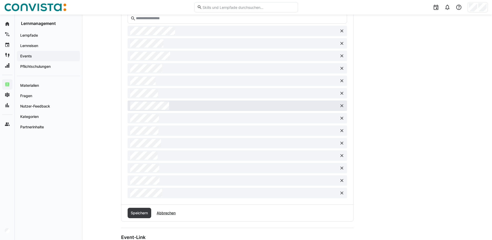
scroll to position [182, 0]
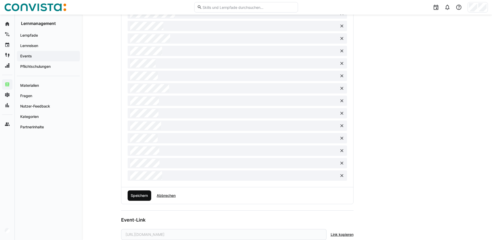
click at [136, 196] on span "Speichern" at bounding box center [139, 195] width 19 height 5
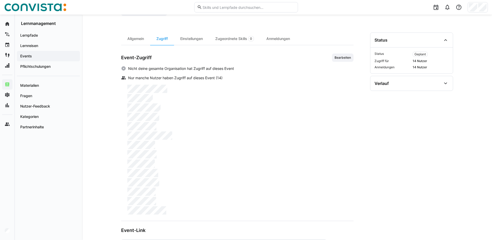
scroll to position [0, 0]
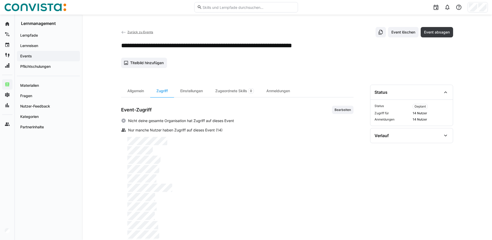
click at [146, 31] on span "Zurück zu Events" at bounding box center [140, 32] width 26 height 4
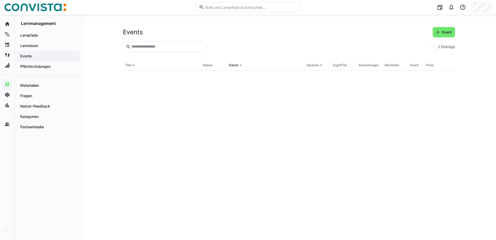
click at [143, 46] on input "text" at bounding box center [167, 46] width 72 height 5
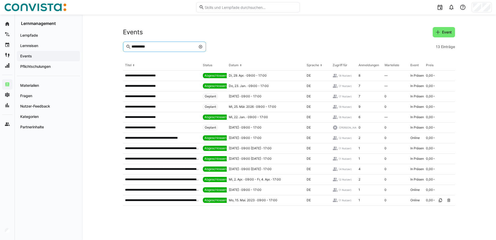
type input "**********"
click at [289, 96] on div "Mi, 14. Jan. 2026 · 09:00 - 17:00" at bounding box center [266, 96] width 78 height 10
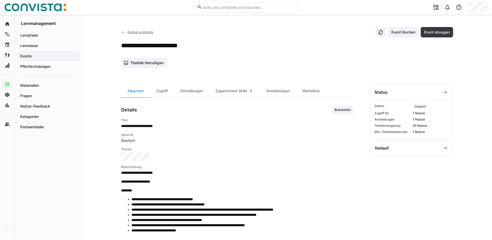
click at [153, 33] on div "Zurück zu Events Event löschen Event absagen" at bounding box center [287, 32] width 332 height 10
click at [147, 32] on span "Zurück zu Events" at bounding box center [140, 32] width 26 height 4
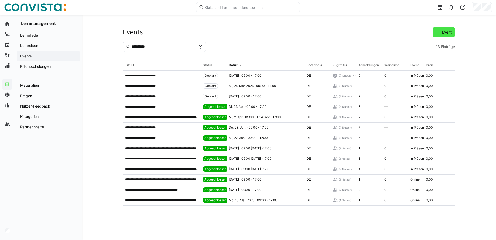
click at [443, 33] on span "Event" at bounding box center [446, 32] width 11 height 5
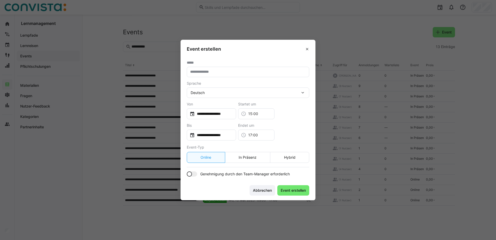
click at [250, 69] on input "text" at bounding box center [248, 71] width 117 height 5
type input "**********"
click at [236, 116] on div "**********" at bounding box center [211, 113] width 49 height 11
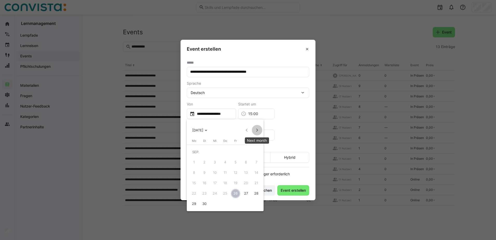
click at [258, 130] on span "Next month" at bounding box center [257, 130] width 10 height 10
click at [225, 171] on span "15" at bounding box center [224, 172] width 9 height 9
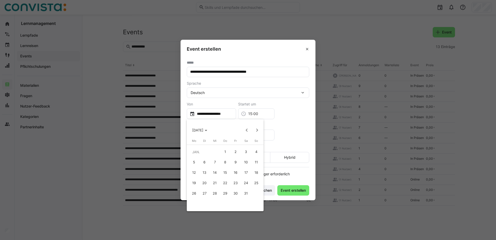
type input "**********"
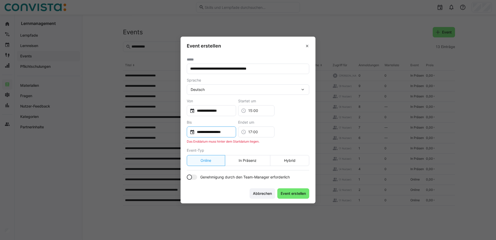
click at [229, 130] on input "**********" at bounding box center [214, 131] width 38 height 5
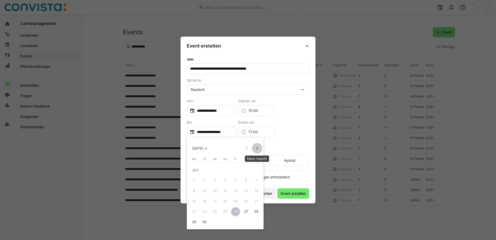
click at [259, 145] on span "Next month" at bounding box center [257, 148] width 10 height 10
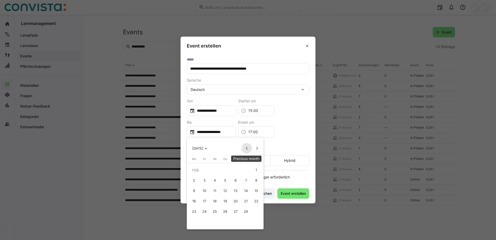
click at [243, 145] on span "Previous month" at bounding box center [246, 148] width 10 height 10
click at [225, 188] on span "15" at bounding box center [224, 190] width 9 height 9
type input "**********"
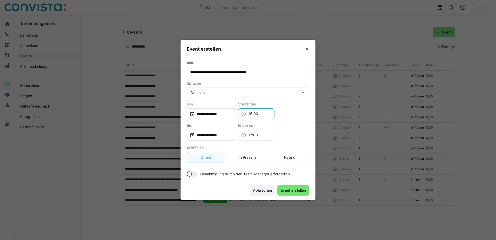
click at [264, 113] on input "15:00" at bounding box center [258, 113] width 25 height 5
click at [269, 131] on mat-option "09:00" at bounding box center [269, 132] width 36 height 12
type input "09:00"
click at [269, 135] on input "17:00" at bounding box center [258, 134] width 25 height 5
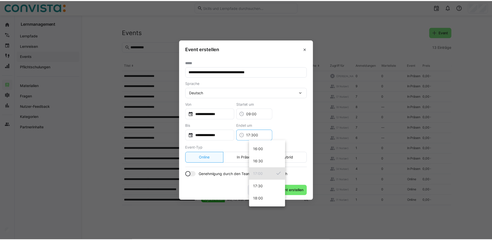
scroll to position [411, 0]
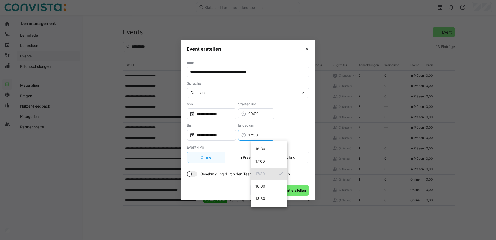
type input "17:30"
click at [242, 185] on footer "Abbrechen Event erstellen" at bounding box center [247, 189] width 135 height 19
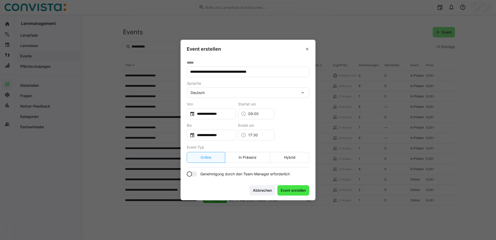
click at [293, 188] on span "Event erstellen" at bounding box center [293, 189] width 27 height 5
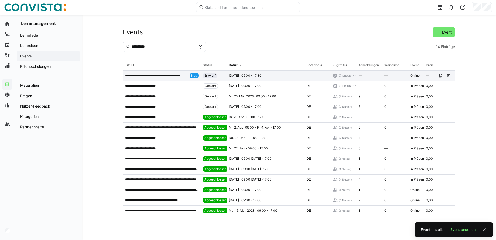
click at [173, 79] on div "**********" at bounding box center [162, 76] width 78 height 10
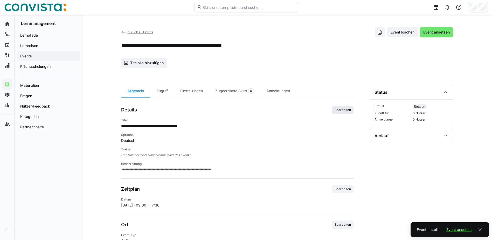
click at [341, 112] on span "Bearbeiten" at bounding box center [343, 110] width 22 height 8
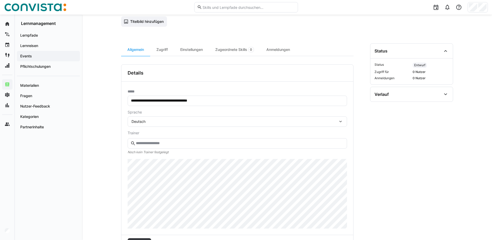
scroll to position [52, 0]
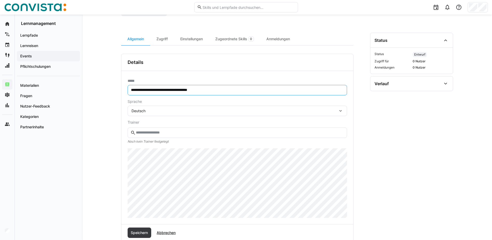
drag, startPoint x: 210, startPoint y: 90, endPoint x: 185, endPoint y: 91, distance: 24.1
click at [185, 91] on input "**********" at bounding box center [237, 90] width 214 height 5
type input "**********"
click at [186, 132] on input "text" at bounding box center [239, 132] width 208 height 5
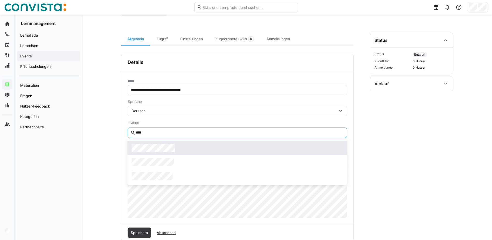
type input "****"
click at [183, 145] on div at bounding box center [237, 148] width 211 height 8
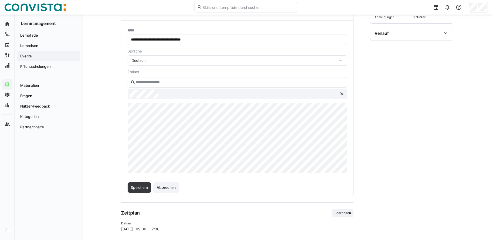
scroll to position [104, 0]
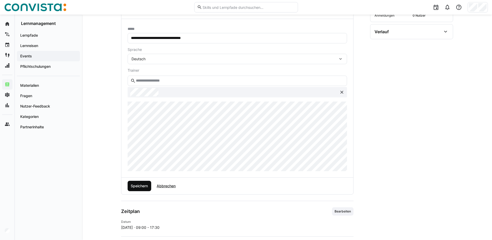
click at [140, 184] on span "Speichern" at bounding box center [139, 185] width 19 height 5
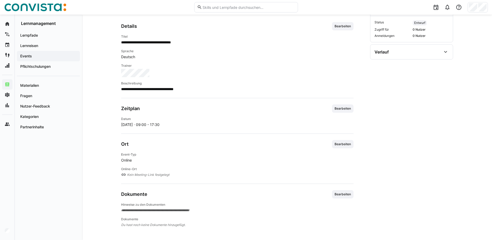
scroll to position [83, 0]
click at [340, 145] on span "Bearbeiten" at bounding box center [342, 144] width 17 height 4
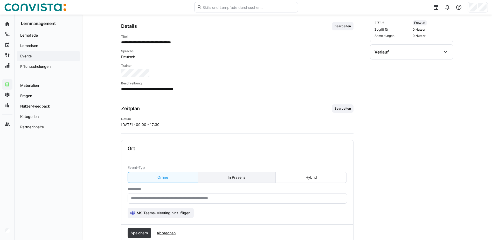
click at [250, 178] on eds-button-option "In Präsenz" at bounding box center [237, 177] width 78 height 11
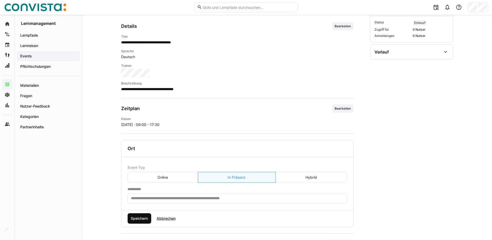
click at [138, 221] on span "Speichern" at bounding box center [140, 218] width 24 height 10
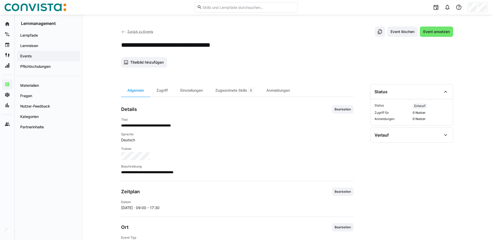
scroll to position [0, 0]
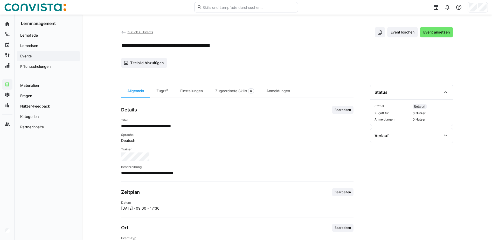
click at [136, 33] on span "Zurück zu Events" at bounding box center [140, 32] width 26 height 4
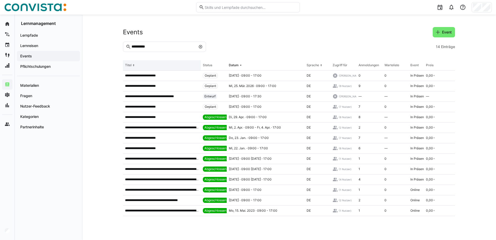
click at [162, 62] on th "Titel" at bounding box center [162, 65] width 78 height 10
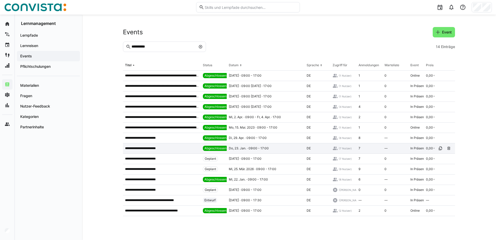
click at [154, 145] on div "**********" at bounding box center [162, 148] width 78 height 10
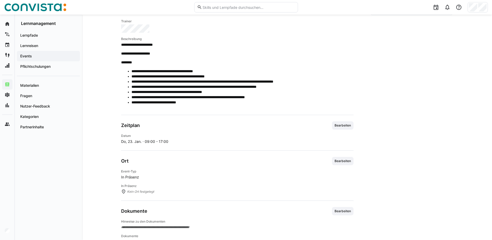
scroll to position [119, 0]
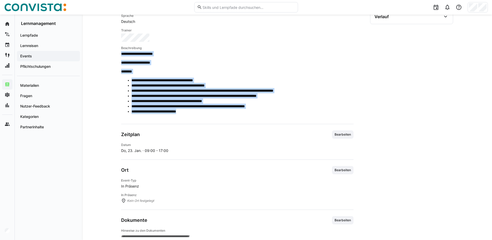
drag, startPoint x: 196, startPoint y: 111, endPoint x: 122, endPoint y: 55, distance: 92.9
click at [122, 55] on span "**********" at bounding box center [237, 84] width 232 height 66
copy span "**********"
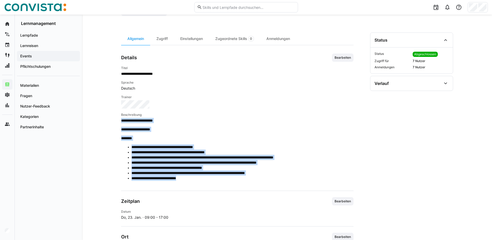
scroll to position [0, 0]
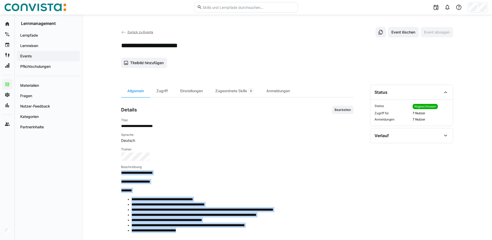
click at [150, 33] on span "Zurück zu Events" at bounding box center [140, 32] width 26 height 4
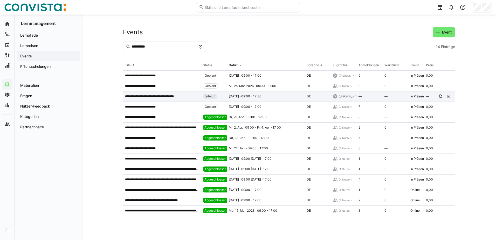
click at [172, 99] on div "**********" at bounding box center [162, 96] width 78 height 10
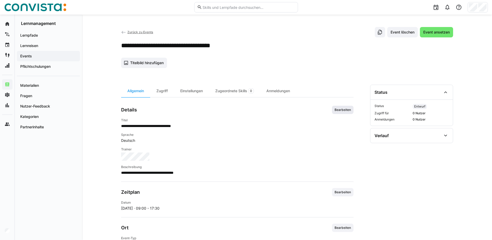
click at [344, 113] on span "Bearbeiten" at bounding box center [343, 110] width 22 height 8
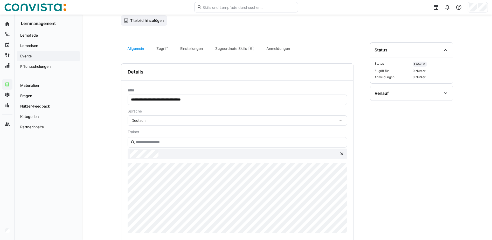
scroll to position [130, 0]
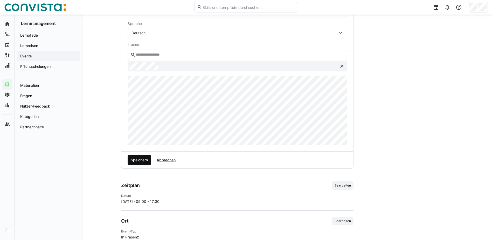
click at [139, 158] on span "Speichern" at bounding box center [139, 159] width 19 height 5
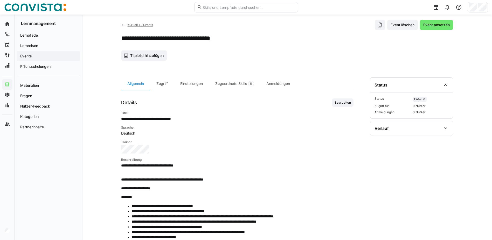
scroll to position [0, 0]
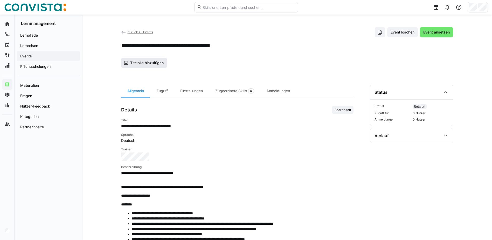
click at [157, 60] on span "Titelbild hinzufügen" at bounding box center [146, 62] width 35 height 5
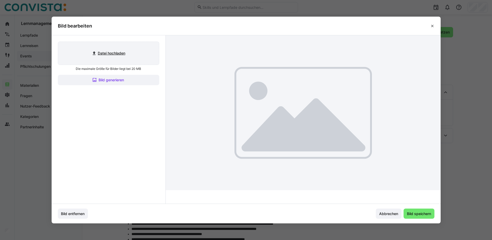
click at [120, 48] on input "file" at bounding box center [108, 53] width 101 height 23
type input "C:\fakepath\FaktorZehn_Titelbild_Events.png"
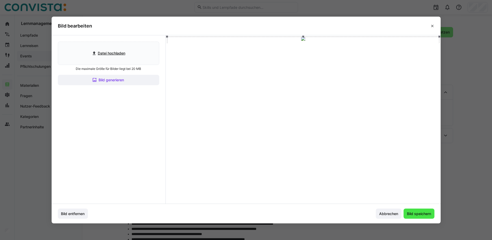
click at [428, 216] on span "Bild speichern" at bounding box center [419, 213] width 26 height 5
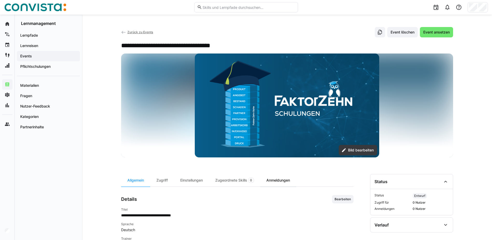
click at [284, 182] on div "Anmeldungen" at bounding box center [278, 180] width 36 height 12
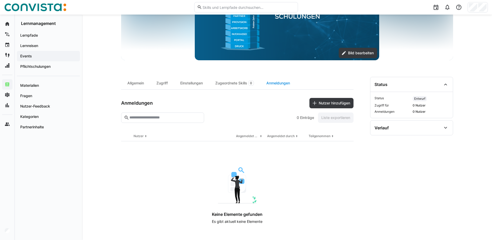
scroll to position [98, 0]
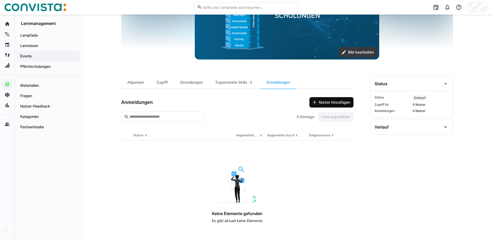
click at [328, 101] on span "Nutzer hinzufügen" at bounding box center [334, 102] width 33 height 5
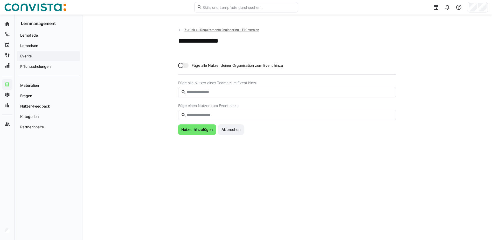
click at [254, 113] on input "text" at bounding box center [289, 115] width 207 height 5
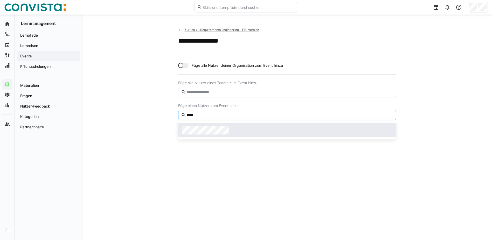
type input "*****"
click at [250, 127] on div at bounding box center [287, 130] width 210 height 8
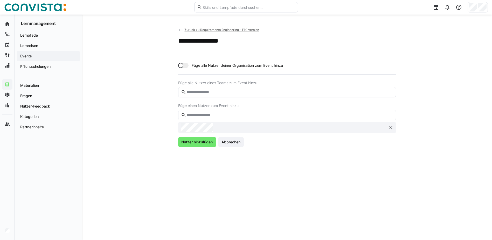
click at [247, 114] on input "text" at bounding box center [289, 115] width 207 height 5
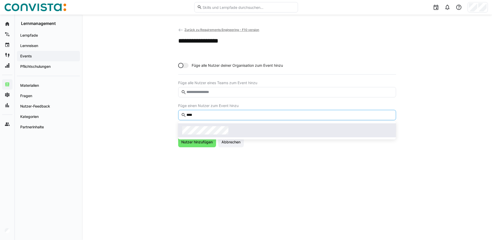
type input "****"
click at [240, 131] on div at bounding box center [287, 130] width 210 height 8
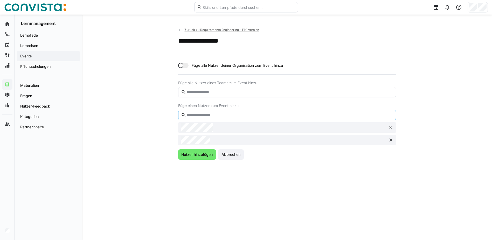
click at [238, 114] on input "text" at bounding box center [289, 115] width 207 height 5
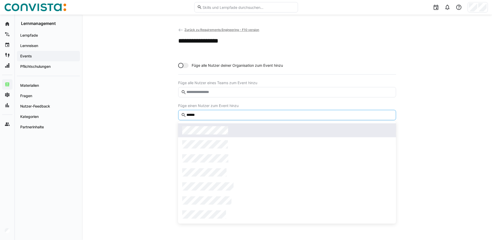
type input "******"
click at [241, 128] on div at bounding box center [287, 130] width 210 height 8
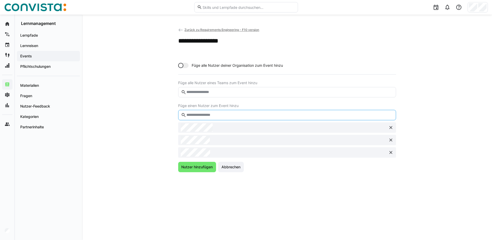
click at [240, 113] on input "text" at bounding box center [289, 115] width 207 height 5
type input "*"
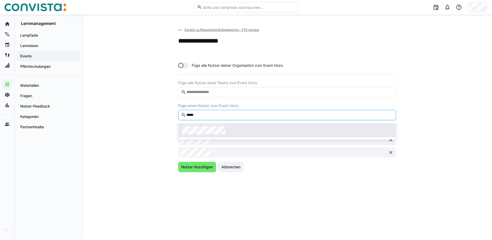
type input "*****"
click at [236, 129] on div at bounding box center [287, 130] width 210 height 8
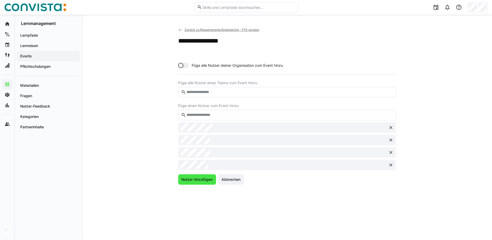
click at [203, 178] on span "Nutzer hinzufügen" at bounding box center [196, 179] width 33 height 5
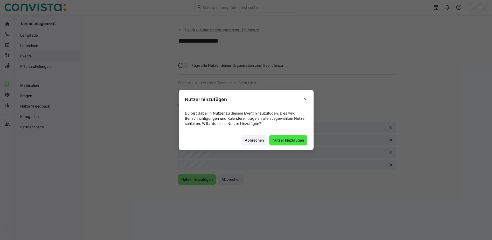
click at [295, 141] on span "Nutzer hinzufügen" at bounding box center [288, 139] width 33 height 5
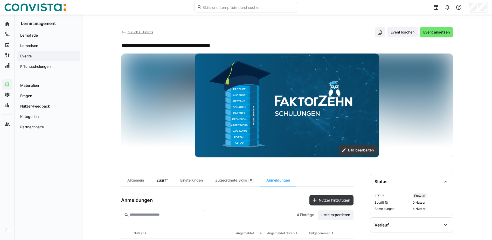
click at [170, 180] on div "Zugriff" at bounding box center [162, 180] width 24 height 12
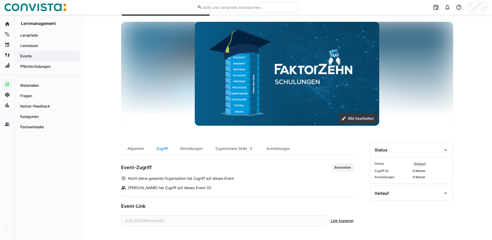
scroll to position [32, 0]
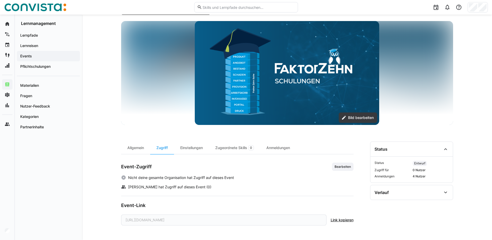
click at [343, 168] on span "Bearbeiten" at bounding box center [342, 166] width 17 height 4
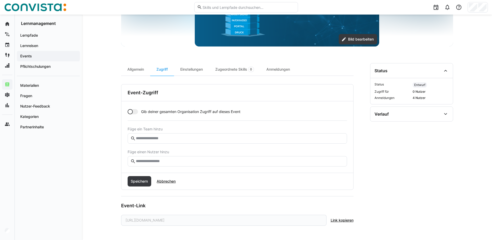
scroll to position [111, 0]
click at [134, 111] on div at bounding box center [133, 111] width 10 height 5
click at [147, 183] on span "Speichern" at bounding box center [139, 180] width 19 height 5
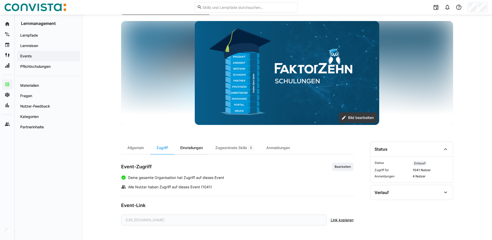
click at [192, 149] on div "Einstellungen" at bounding box center [191, 147] width 35 height 12
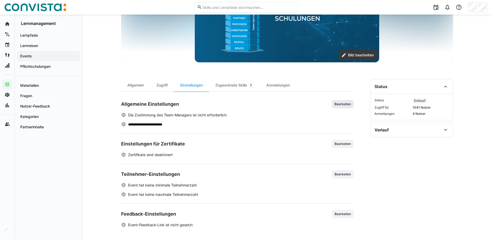
click at [345, 104] on span "Bearbeiten" at bounding box center [342, 104] width 17 height 4
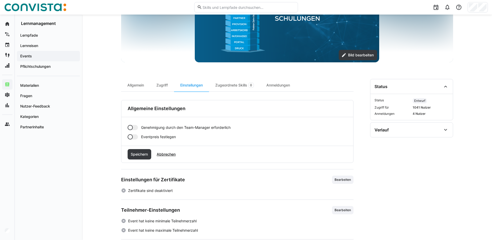
click at [127, 131] on div "Genehmigung durch den Team-Manager erforderlich Eventpreis festlegen" at bounding box center [237, 131] width 232 height 29
click at [133, 130] on div at bounding box center [133, 127] width 10 height 5
click at [133, 137] on div at bounding box center [130, 136] width 5 height 5
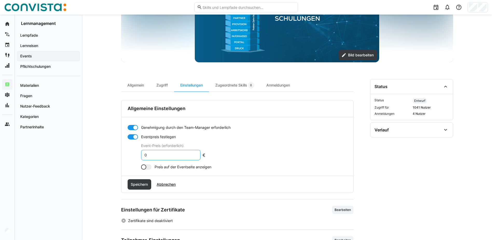
drag, startPoint x: 157, startPoint y: 156, endPoint x: 134, endPoint y: 156, distance: 23.1
click at [137, 156] on app-toggle-and-input "Eventpreis festlegen Event-Preis (erforderlich) 0 €" at bounding box center [167, 147] width 78 height 26
type input "500"
click at [140, 181] on span "Speichern" at bounding box center [140, 184] width 24 height 10
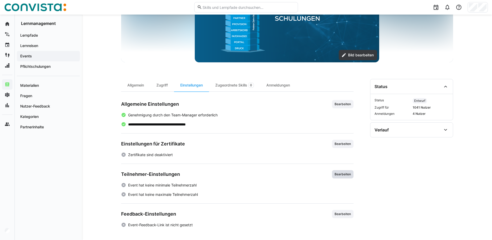
click at [347, 172] on span "Bearbeiten" at bounding box center [342, 174] width 17 height 4
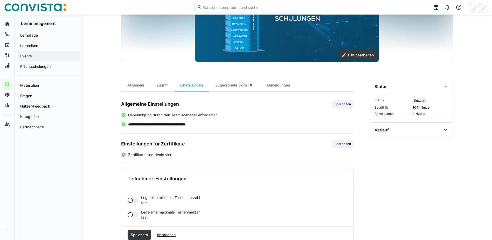
click at [134, 200] on div at bounding box center [133, 199] width 10 height 5
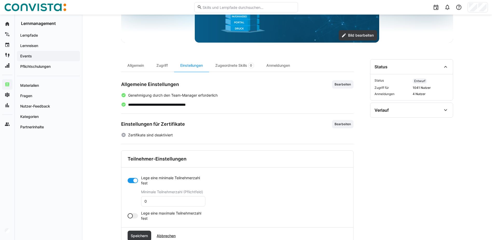
scroll to position [162, 0]
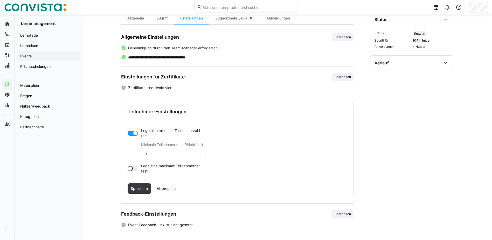
click at [135, 167] on div at bounding box center [133, 168] width 10 height 5
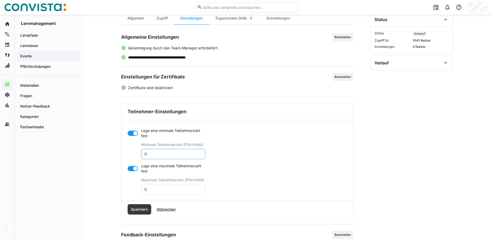
drag, startPoint x: 161, startPoint y: 154, endPoint x: 94, endPoint y: 155, distance: 67.4
click at [106, 154] on div "**********" at bounding box center [287, 57] width 410 height 408
type input "4"
drag, startPoint x: 155, startPoint y: 189, endPoint x: 104, endPoint y: 192, distance: 50.9
click at [105, 191] on div "**********" at bounding box center [287, 57] width 410 height 408
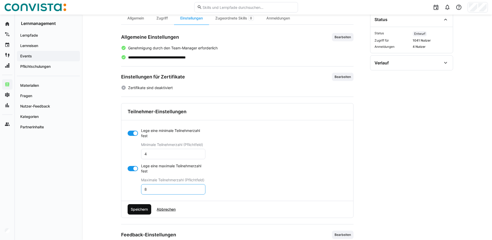
type input "8"
click at [137, 209] on span "Speichern" at bounding box center [139, 208] width 19 height 5
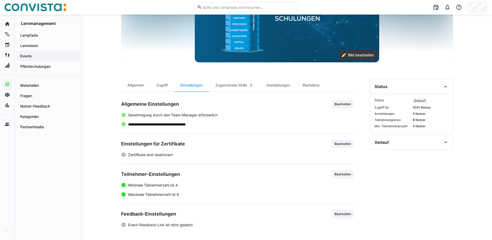
scroll to position [95, 0]
click at [140, 87] on div "Allgemein" at bounding box center [135, 85] width 29 height 12
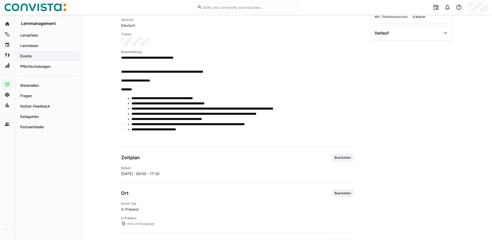
scroll to position [253, 0]
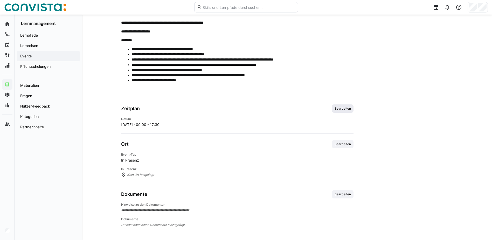
click at [339, 109] on span "Bearbeiten" at bounding box center [342, 108] width 17 height 4
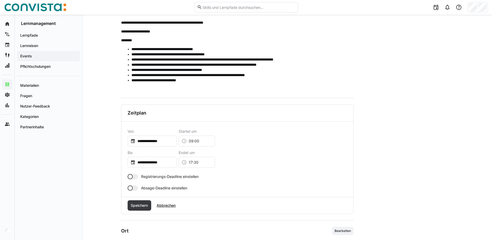
click at [136, 187] on div at bounding box center [133, 187] width 10 height 5
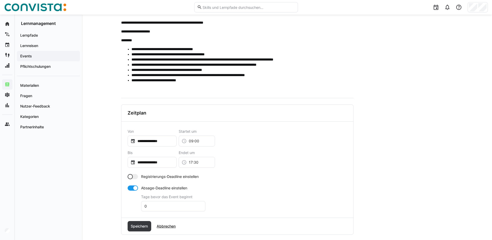
click at [131, 200] on app-toggle-and-input "Absage-Deadline einstellen Tage bevor das Event beginnt 0" at bounding box center [167, 198] width 78 height 26
type input "30"
click at [147, 230] on span "Speichern" at bounding box center [140, 226] width 24 height 10
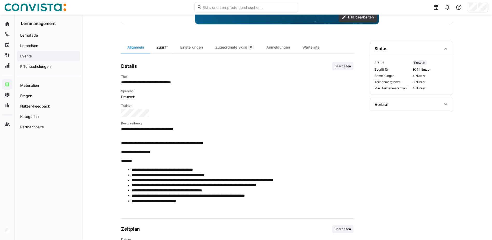
click at [170, 49] on div "Zugriff" at bounding box center [162, 47] width 24 height 12
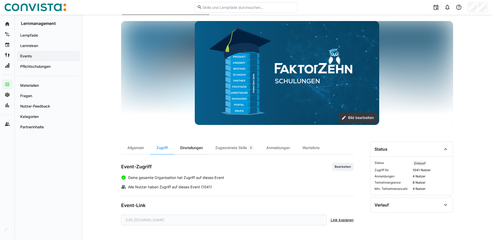
click at [201, 146] on div "Einstellungen" at bounding box center [191, 147] width 35 height 12
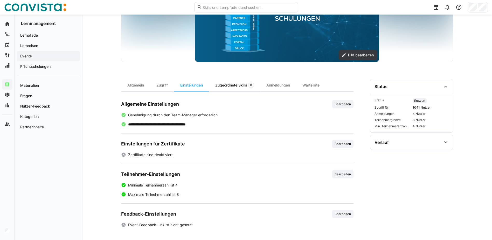
click at [243, 86] on div "Zugeordnete Skills 0" at bounding box center [234, 85] width 51 height 12
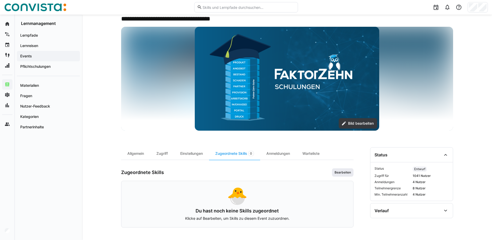
click at [341, 175] on span "Bearbeiten" at bounding box center [343, 172] width 22 height 8
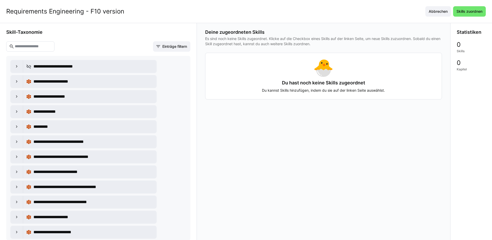
click at [52, 47] on input "text" at bounding box center [32, 46] width 37 height 5
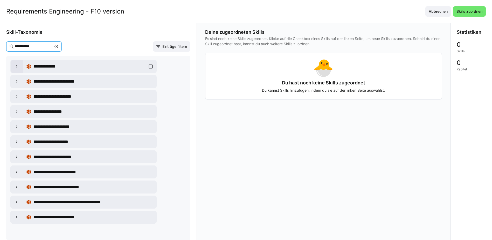
click at [15, 65] on eds-icon at bounding box center [16, 66] width 5 height 5
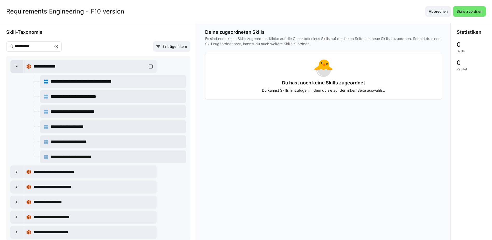
click at [15, 65] on eds-icon at bounding box center [16, 66] width 5 height 5
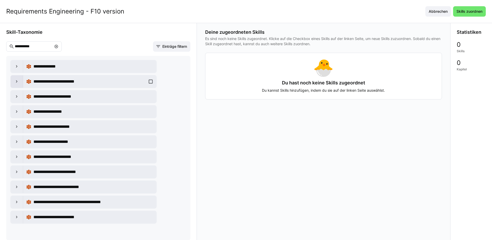
click at [15, 80] on eds-icon at bounding box center [16, 81] width 5 height 5
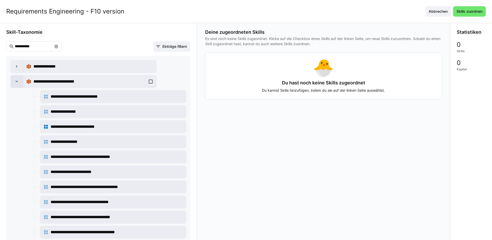
click at [15, 80] on eds-icon at bounding box center [16, 81] width 5 height 5
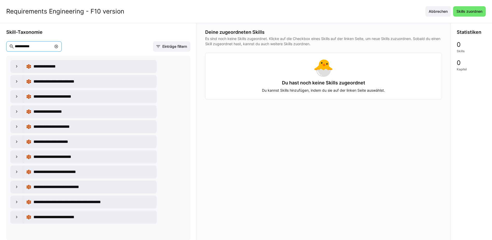
click at [36, 46] on input "**********" at bounding box center [32, 46] width 37 height 5
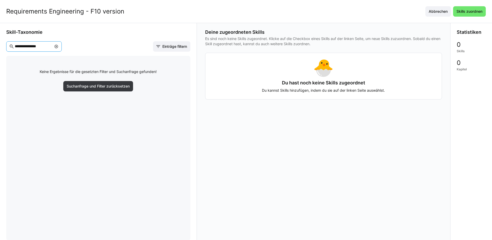
click at [35, 46] on input "**********" at bounding box center [32, 46] width 37 height 5
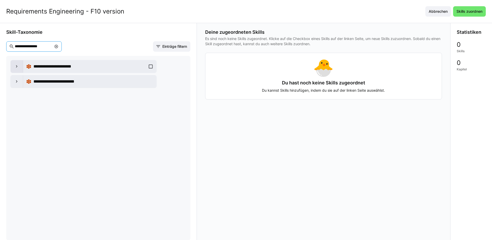
type input "**********"
click at [16, 62] on div at bounding box center [17, 66] width 12 height 12
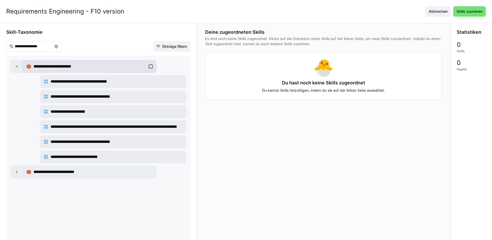
click at [151, 66] on div "**********" at bounding box center [89, 66] width 127 height 10
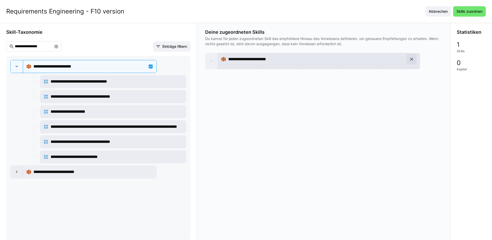
click at [412, 57] on eds-icon at bounding box center [411, 59] width 5 height 5
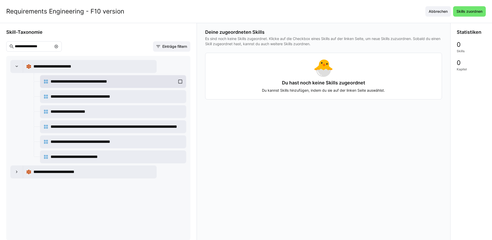
click at [181, 81] on div "**********" at bounding box center [113, 81] width 140 height 10
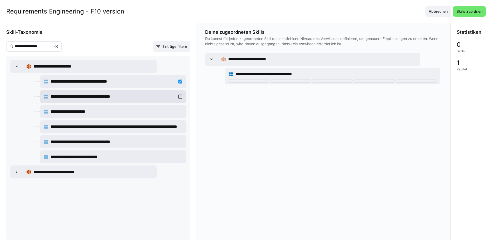
click at [181, 96] on div "**********" at bounding box center [113, 96] width 140 height 10
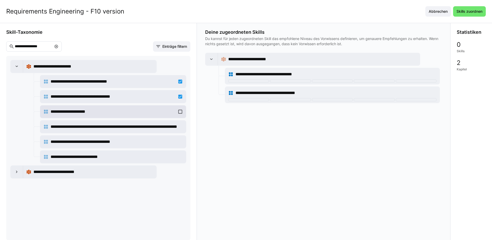
click at [179, 113] on div "**********" at bounding box center [113, 111] width 140 height 10
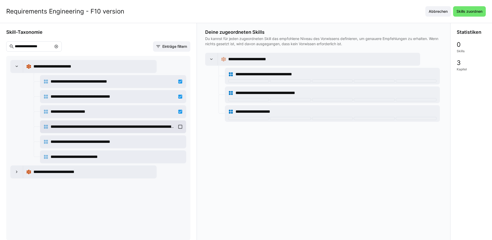
click at [180, 126] on div "**********" at bounding box center [113, 126] width 140 height 10
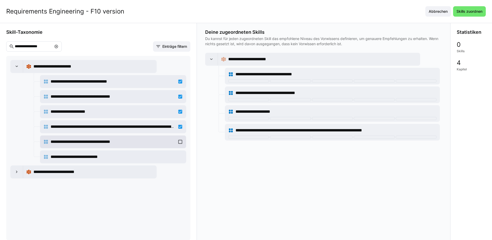
click at [179, 141] on div "**********" at bounding box center [113, 141] width 140 height 10
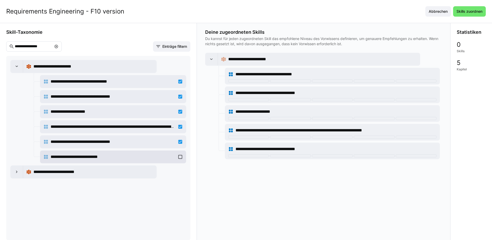
click at [182, 158] on div "**********" at bounding box center [113, 156] width 140 height 10
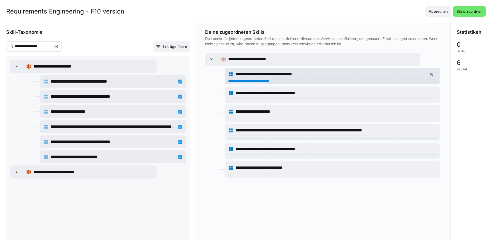
click at [255, 79] on div at bounding box center [248, 80] width 41 height 3
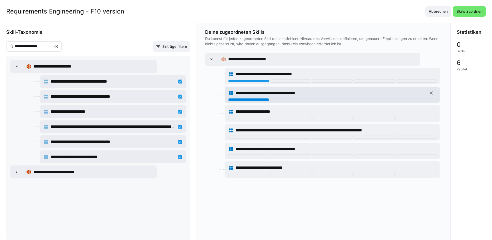
click at [256, 101] on div at bounding box center [248, 99] width 41 height 3
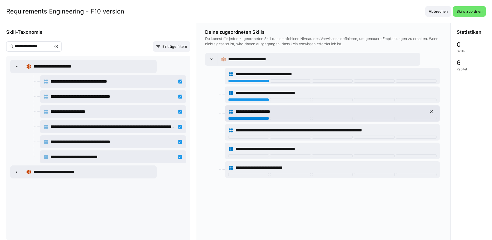
click at [253, 119] on div at bounding box center [248, 118] width 41 height 3
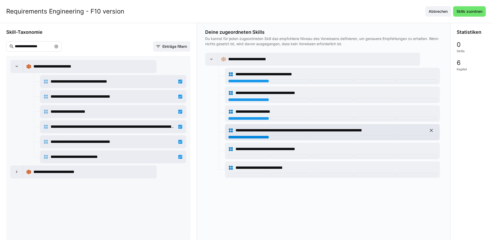
click at [252, 137] on div at bounding box center [248, 136] width 41 height 3
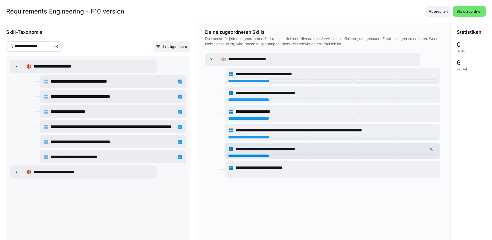
click at [250, 156] on div at bounding box center [248, 155] width 41 height 3
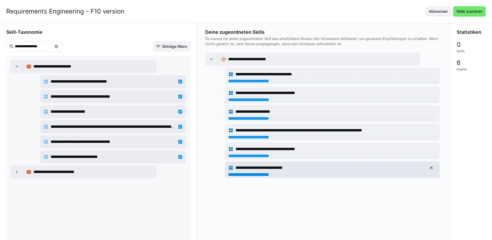
click at [250, 175] on div at bounding box center [248, 174] width 41 height 3
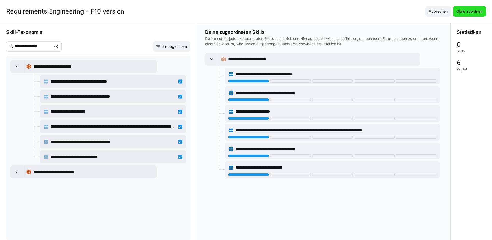
click at [478, 9] on span "Skills zuordnen" at bounding box center [469, 11] width 27 height 5
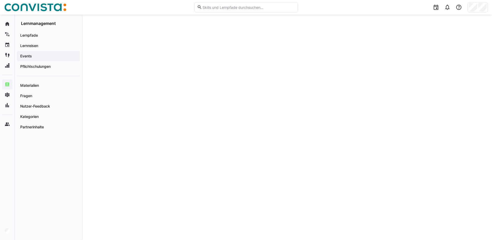
scroll to position [0, 0]
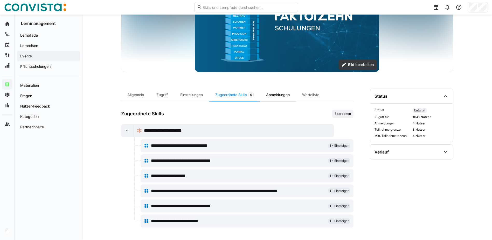
click at [279, 94] on div "Anmeldungen" at bounding box center [278, 94] width 36 height 12
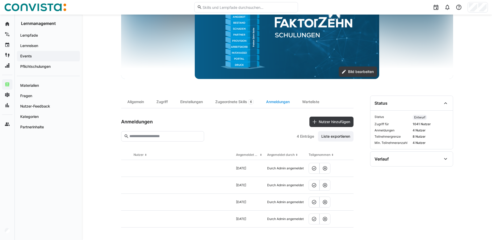
scroll to position [78, 0]
click at [318, 101] on div "Warteliste" at bounding box center [311, 101] width 30 height 12
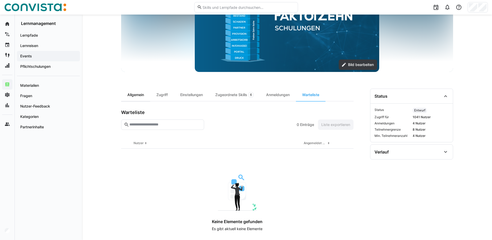
click at [128, 92] on div "Allgemein" at bounding box center [135, 94] width 29 height 12
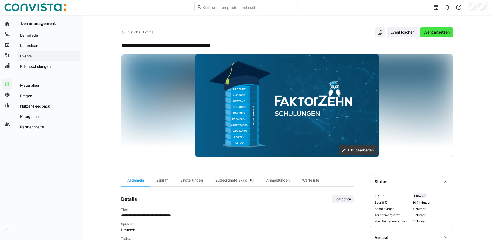
click at [430, 33] on span "Event ansetzen" at bounding box center [436, 32] width 28 height 5
click at [152, 31] on span "Zurück zu Events" at bounding box center [140, 32] width 26 height 4
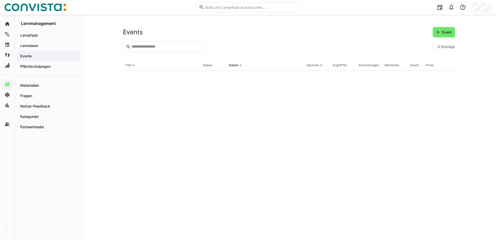
click at [153, 50] on eds-input at bounding box center [164, 46] width 83 height 10
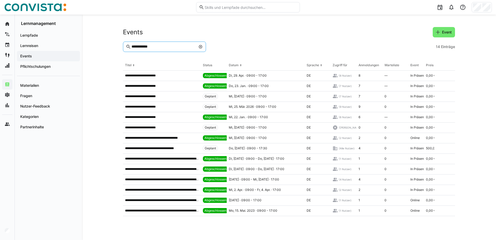
type input "**********"
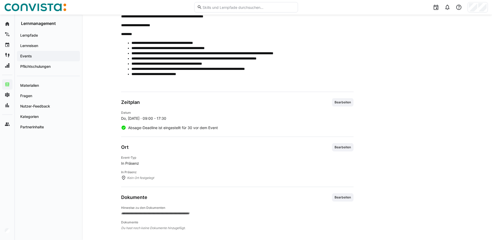
scroll to position [262, 0]
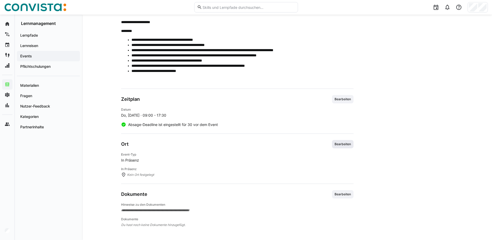
click at [347, 142] on span "Bearbeiten" at bounding box center [342, 144] width 17 height 4
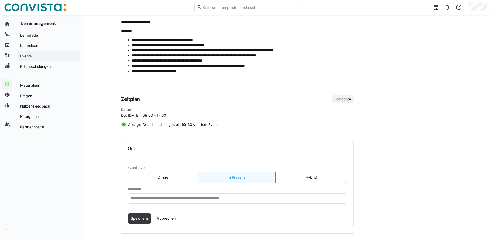
click at [220, 199] on input "text" at bounding box center [237, 198] width 214 height 5
paste input "**********"
paste input "**"
type input "**********"
click at [133, 222] on span "Speichern" at bounding box center [140, 218] width 24 height 10
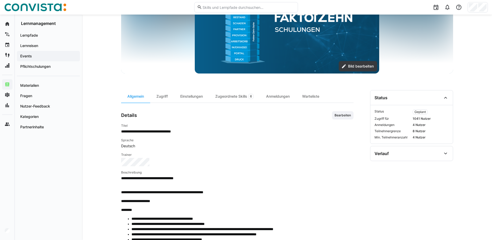
scroll to position [81, 0]
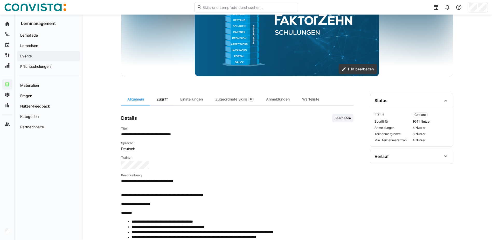
click at [172, 98] on div "Zugriff" at bounding box center [162, 99] width 24 height 12
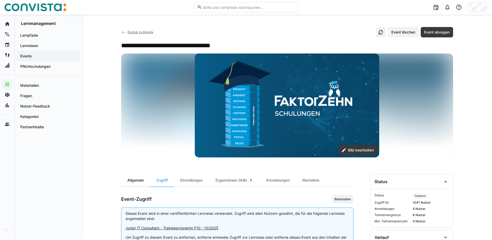
click at [141, 176] on div "Allgemein" at bounding box center [135, 180] width 29 height 12
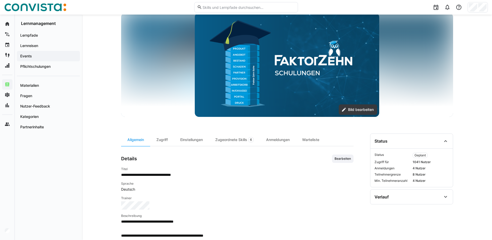
scroll to position [3, 0]
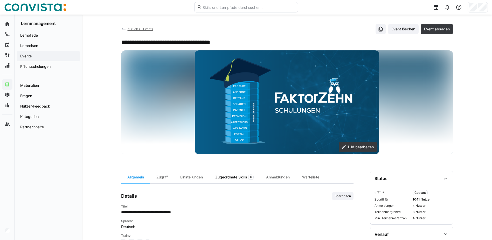
click at [243, 179] on div "Zugeordnete Skills 6" at bounding box center [234, 177] width 51 height 12
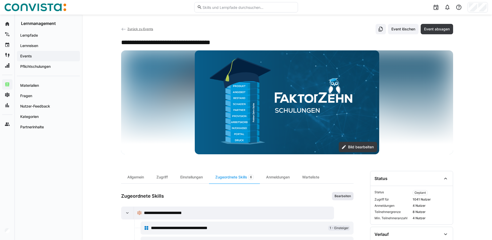
click at [341, 195] on span "Bearbeiten" at bounding box center [342, 196] width 17 height 4
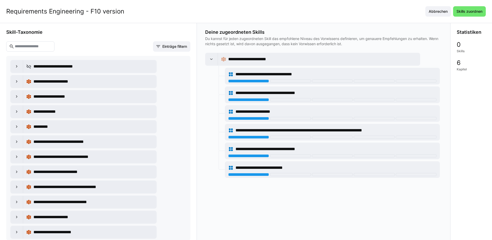
click at [43, 48] on input "text" at bounding box center [32, 46] width 37 height 5
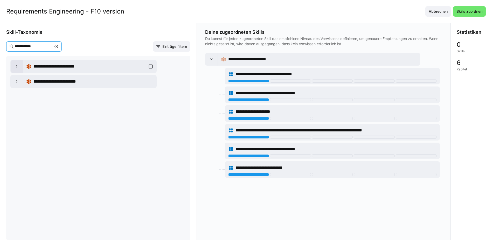
type input "**********"
click at [19, 65] on eds-icon at bounding box center [16, 66] width 5 height 5
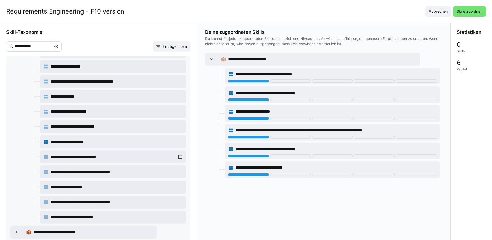
scroll to position [108, 0]
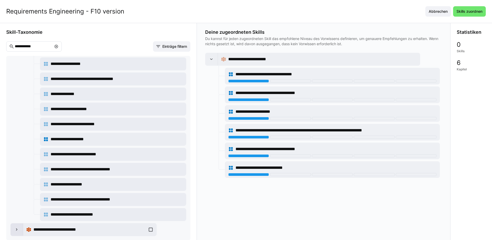
click at [17, 233] on div at bounding box center [17, 229] width 12 height 12
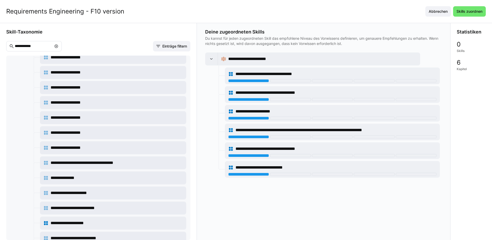
scroll to position [0, 0]
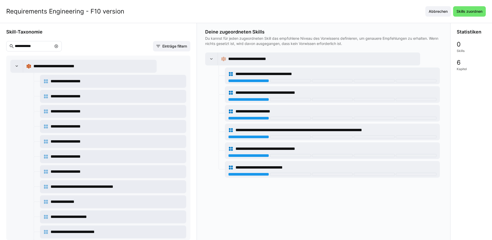
click at [58, 46] on eds-icon at bounding box center [56, 46] width 4 height 4
